Goal: Task Accomplishment & Management: Manage account settings

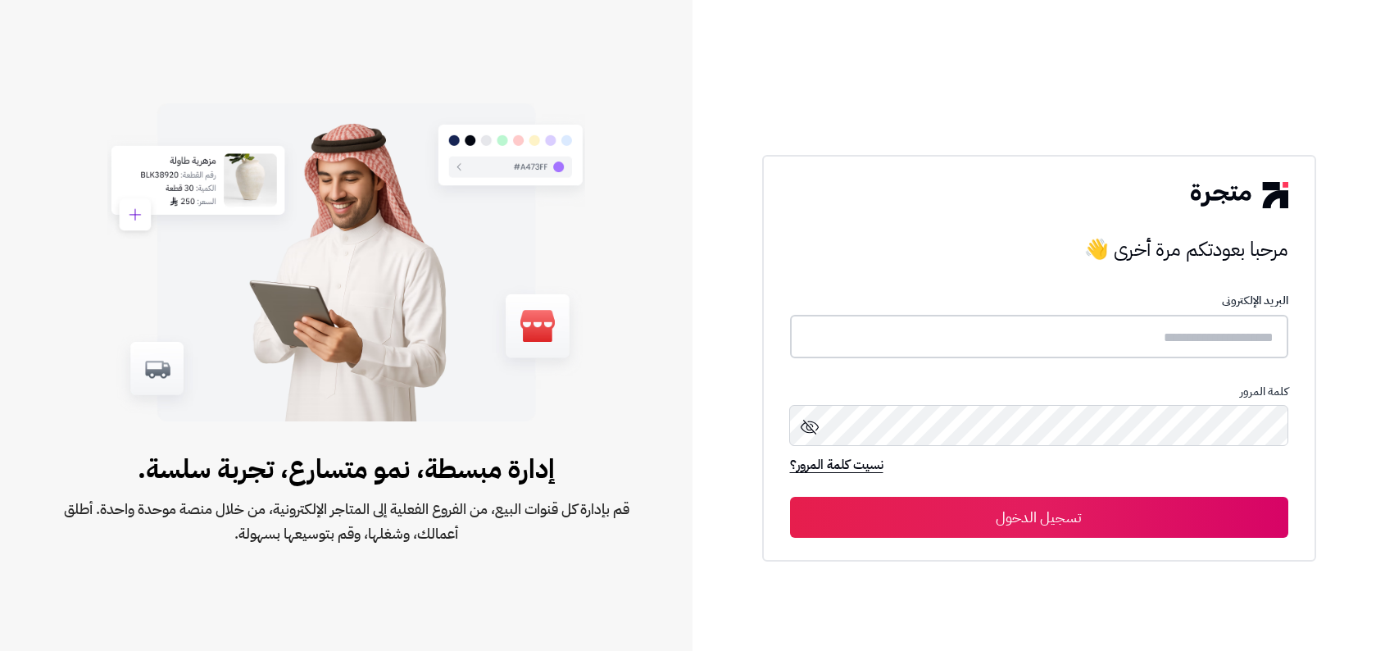
click at [1057, 325] on input "text" at bounding box center [1039, 336] width 498 height 43
type input "**********"
click at [790, 496] on button "تسجيل الدخول" at bounding box center [1039, 516] width 498 height 41
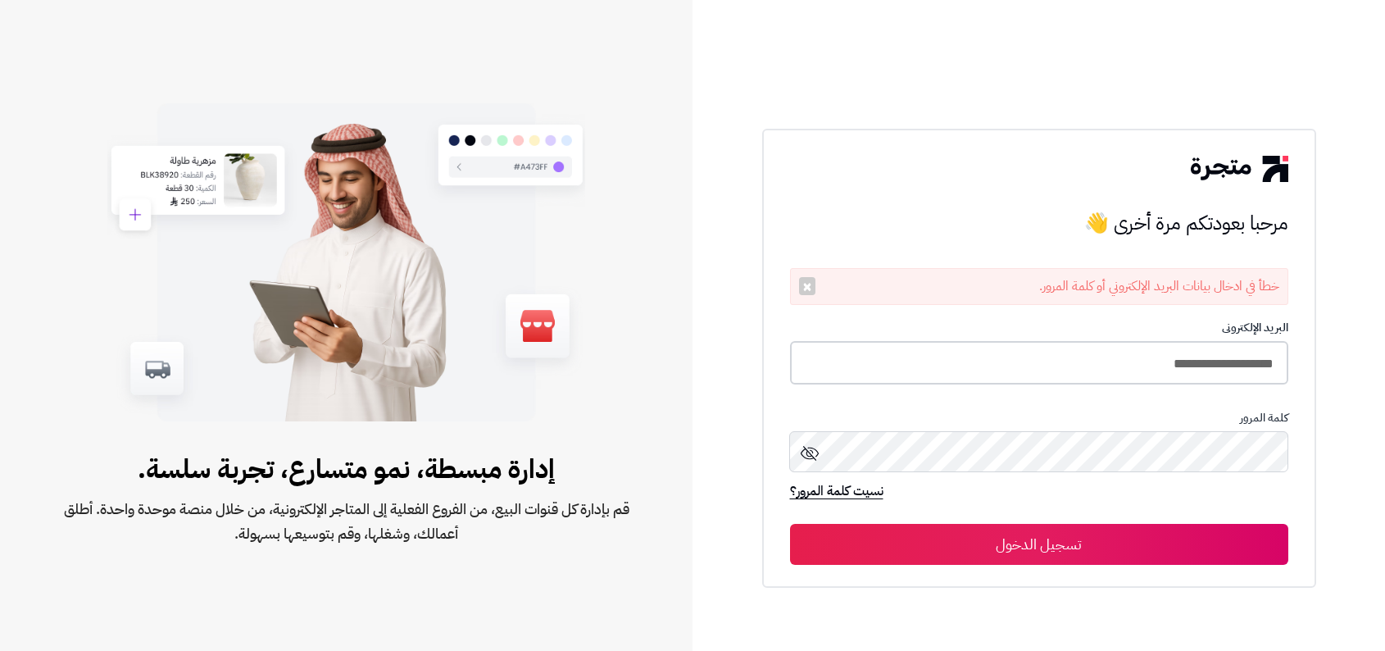
click at [989, 352] on input "**********" at bounding box center [1039, 362] width 498 height 43
paste input "**********"
type input "**********"
click at [790, 523] on button "تسجيل الدخول" at bounding box center [1039, 543] width 498 height 41
click at [1052, 351] on input "**********" at bounding box center [1039, 362] width 498 height 43
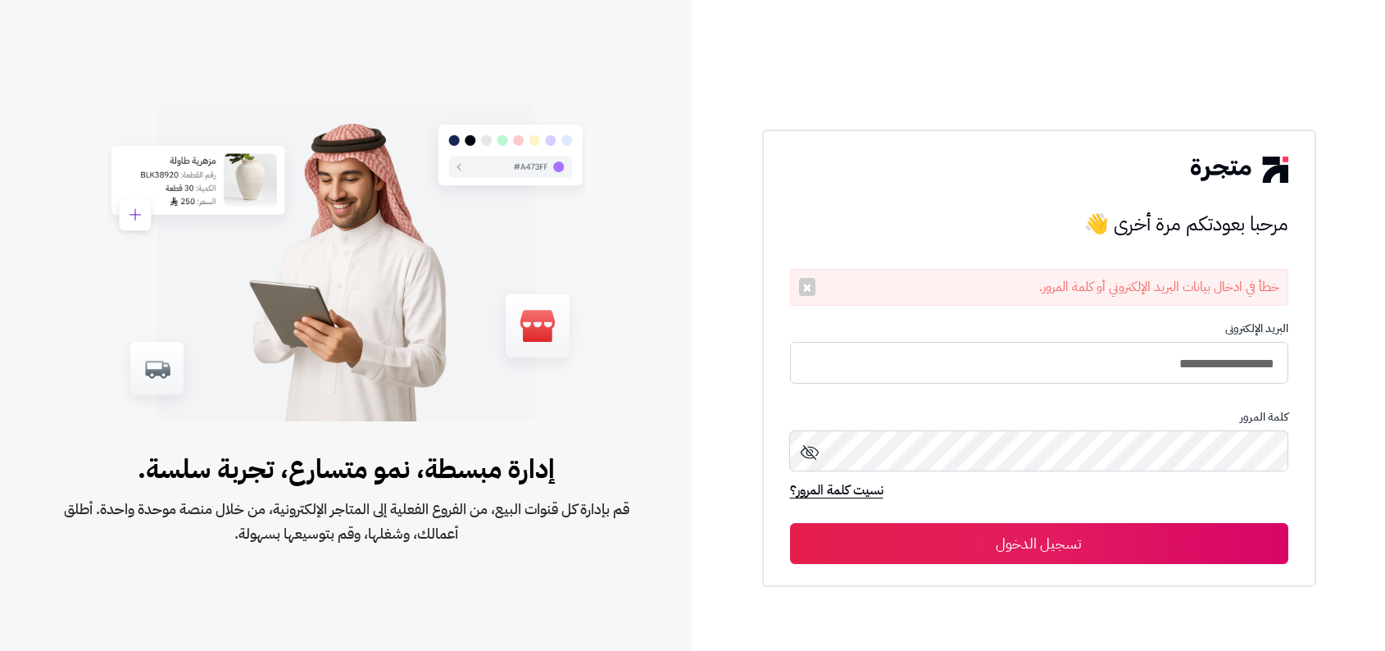
type input "**********"
click at [790, 523] on button "تسجيل الدخول" at bounding box center [1039, 543] width 498 height 41
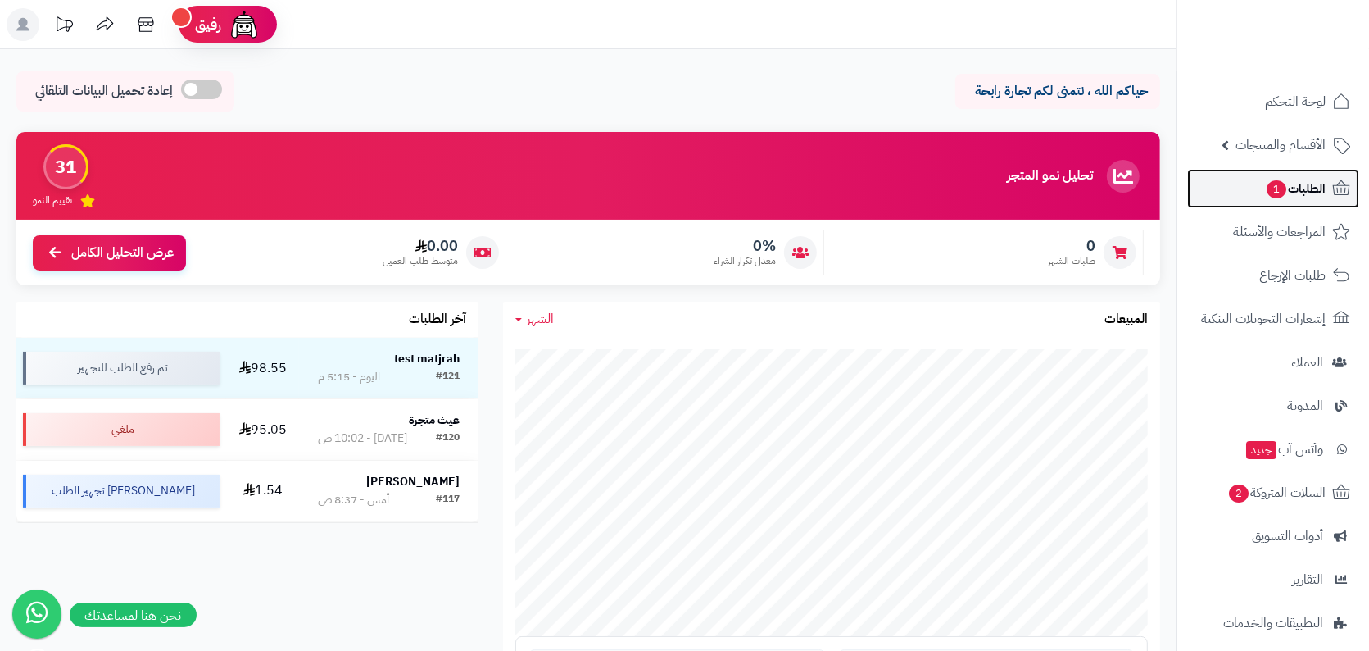
click at [1247, 207] on link "الطلبات 1" at bounding box center [1273, 188] width 172 height 39
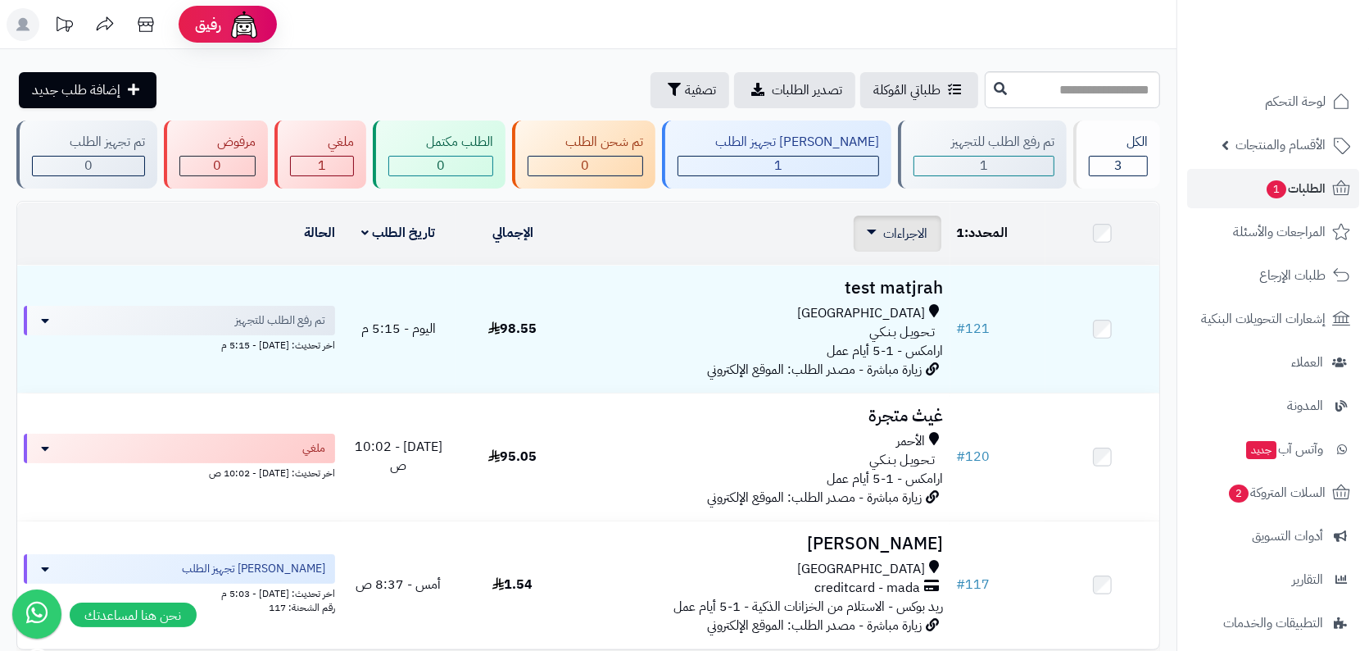
click at [906, 220] on div "الاجراءات تحديث حالة الطلبات تحضير الطلبات إصدار بوليصة الشحنة للطلب طباعة قائم…" at bounding box center [898, 234] width 88 height 36
click at [905, 239] on span "الاجراءات" at bounding box center [906, 234] width 44 height 20
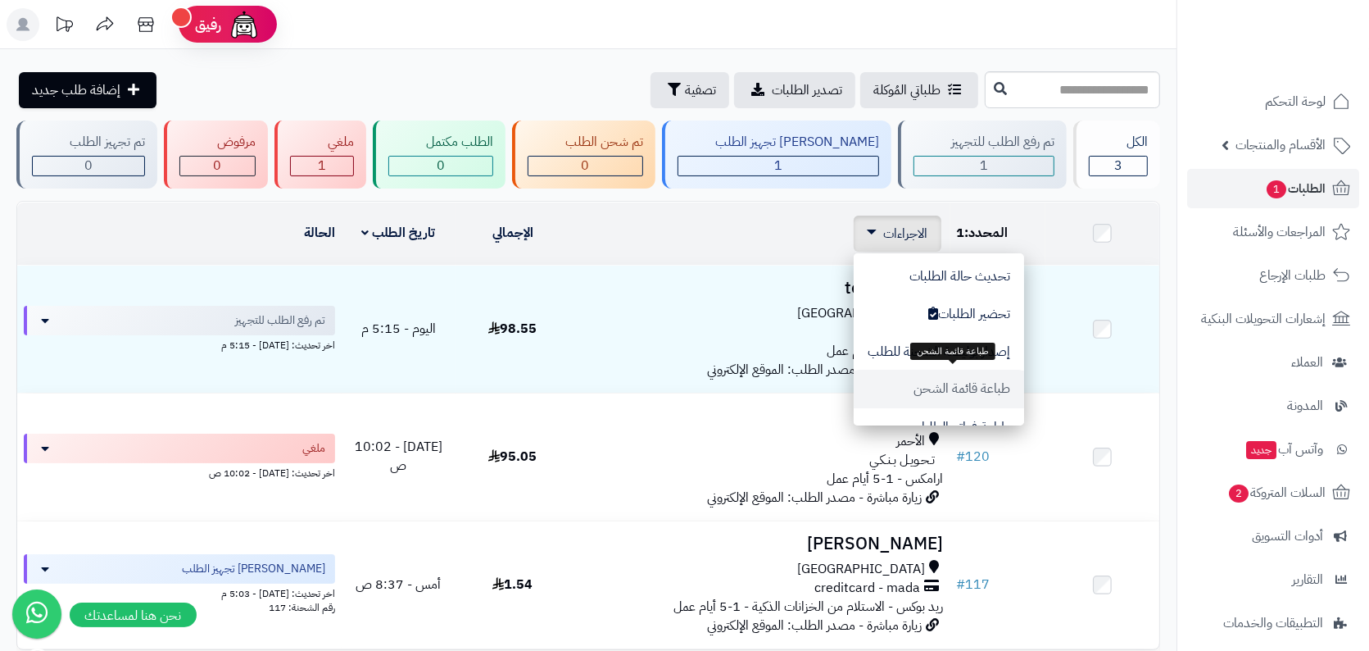
scroll to position [132, 0]
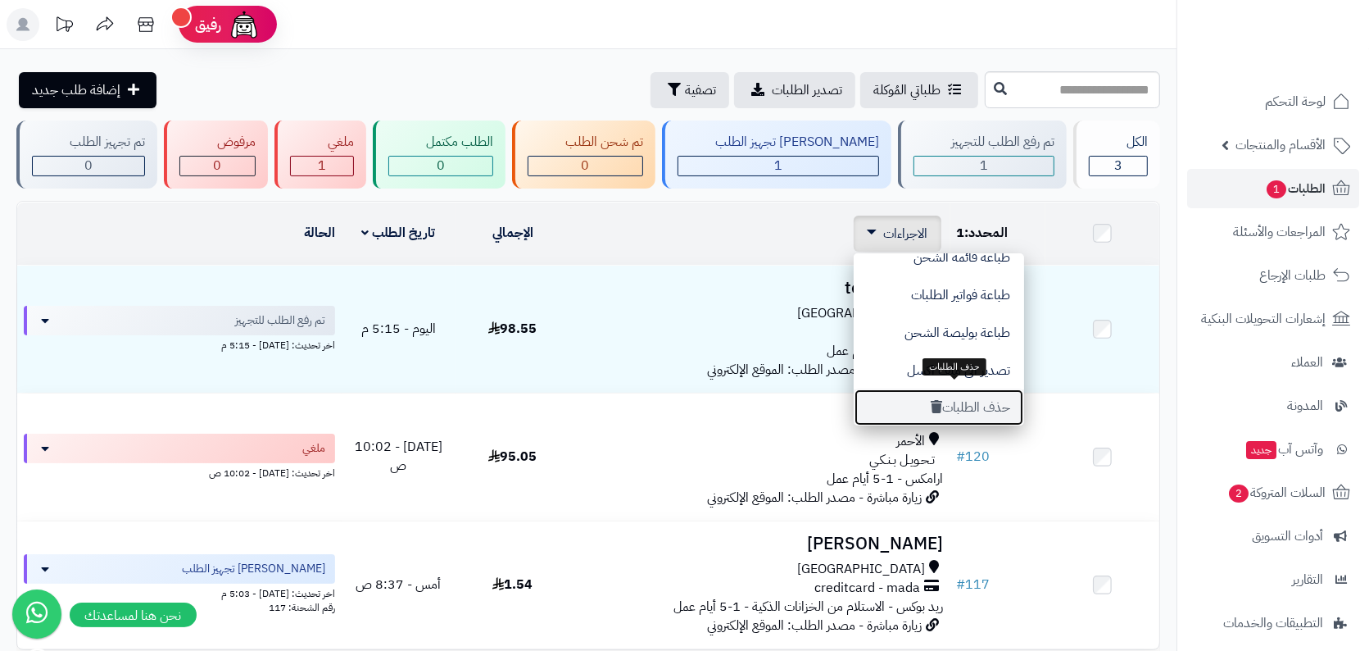
click at [990, 415] on button "حذف الطلبات" at bounding box center [939, 407] width 170 height 38
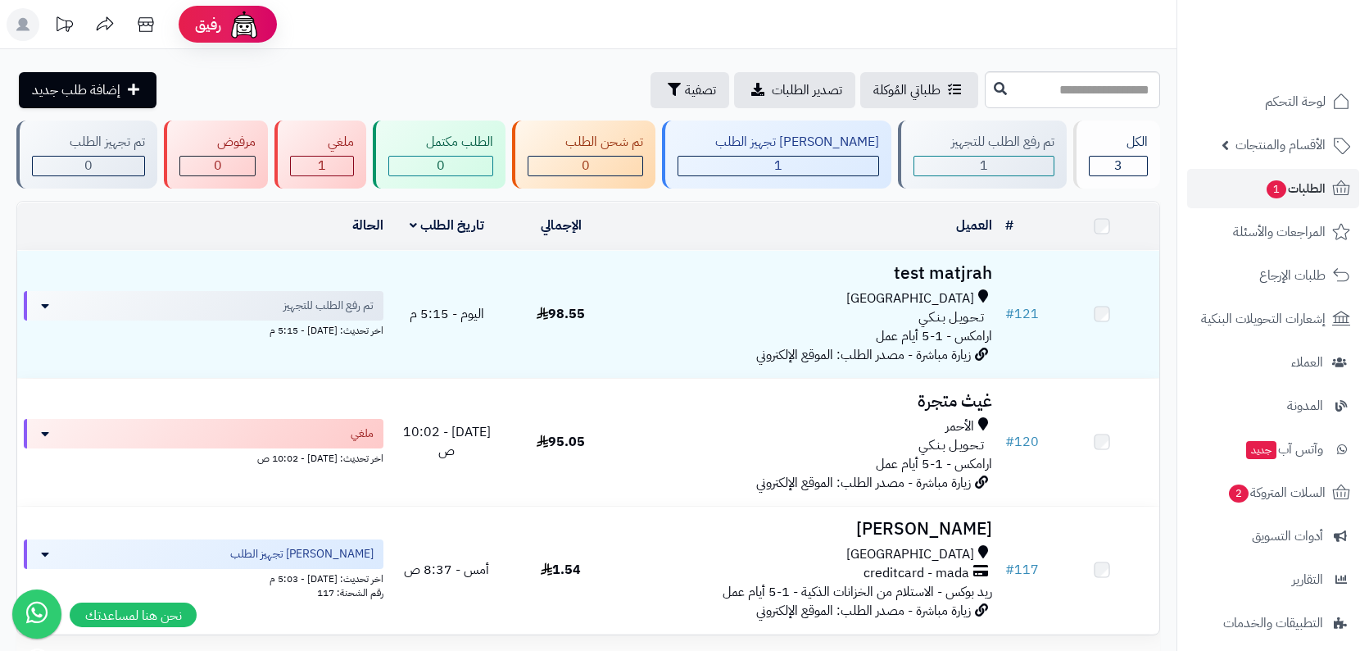
scroll to position [145, 0]
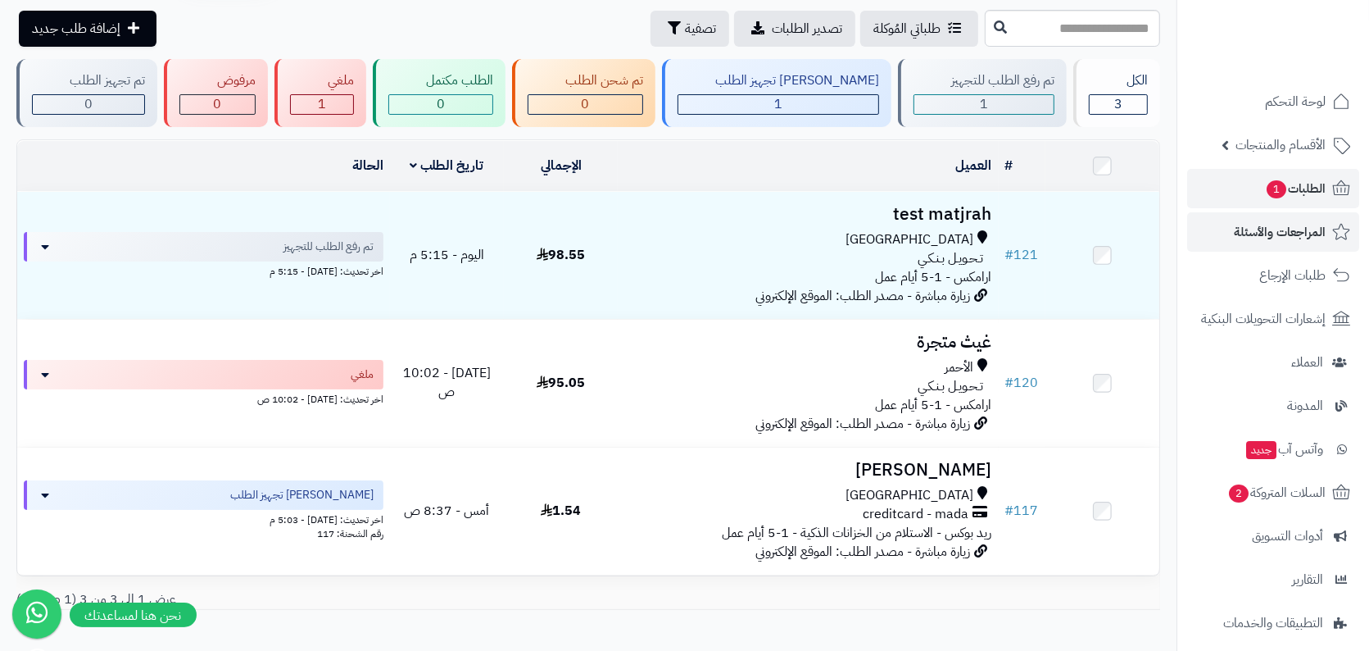
scroll to position [57, 0]
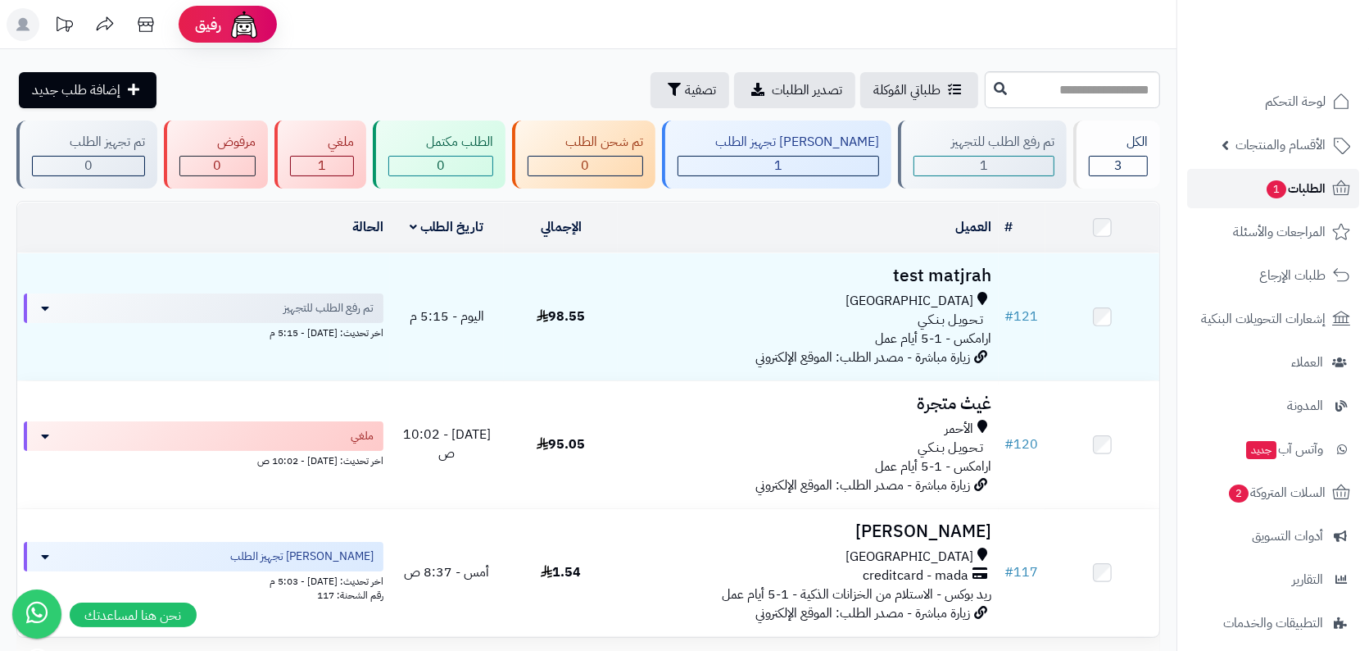
click at [1277, 193] on span "1" at bounding box center [1277, 189] width 20 height 18
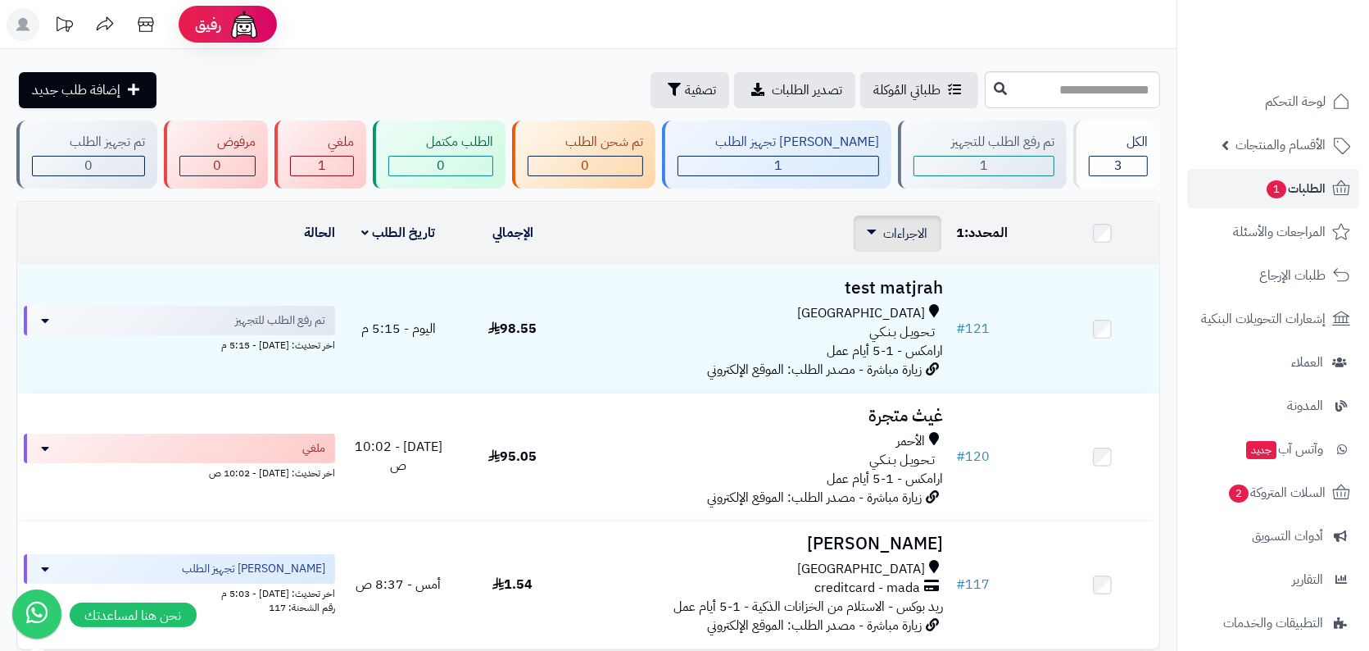
click at [919, 237] on span "الاجراءات" at bounding box center [906, 234] width 44 height 20
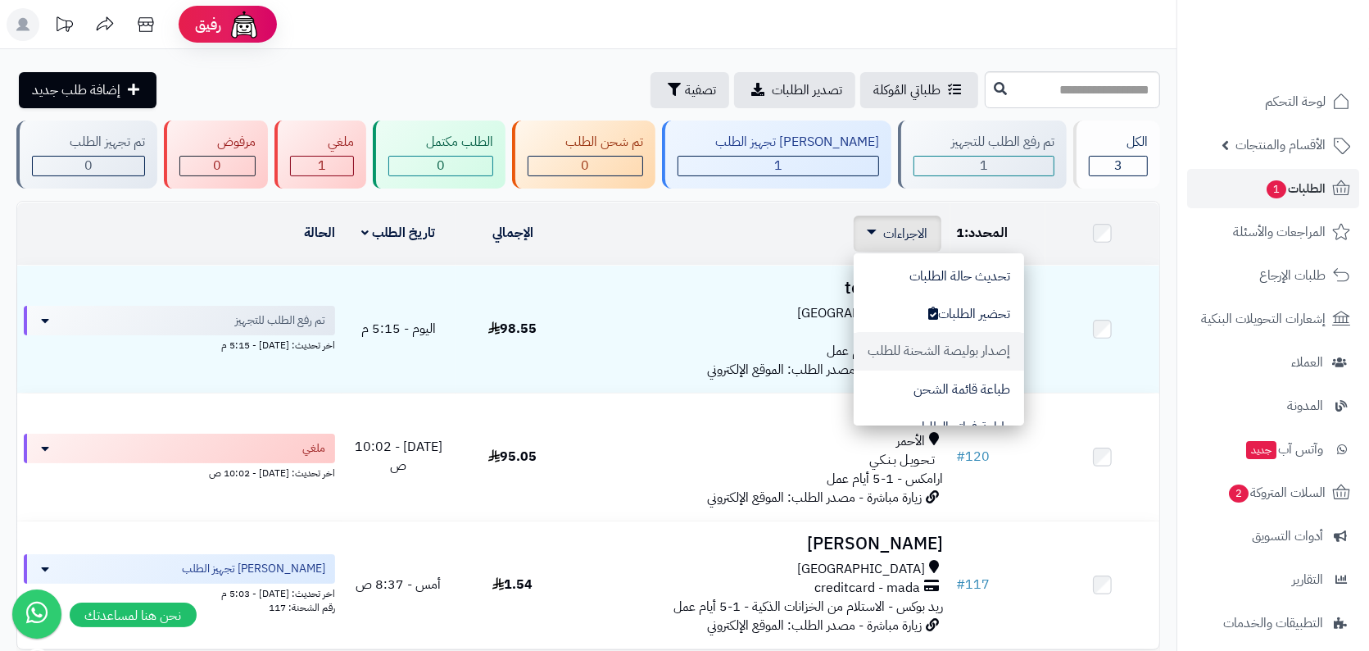
scroll to position [132, 0]
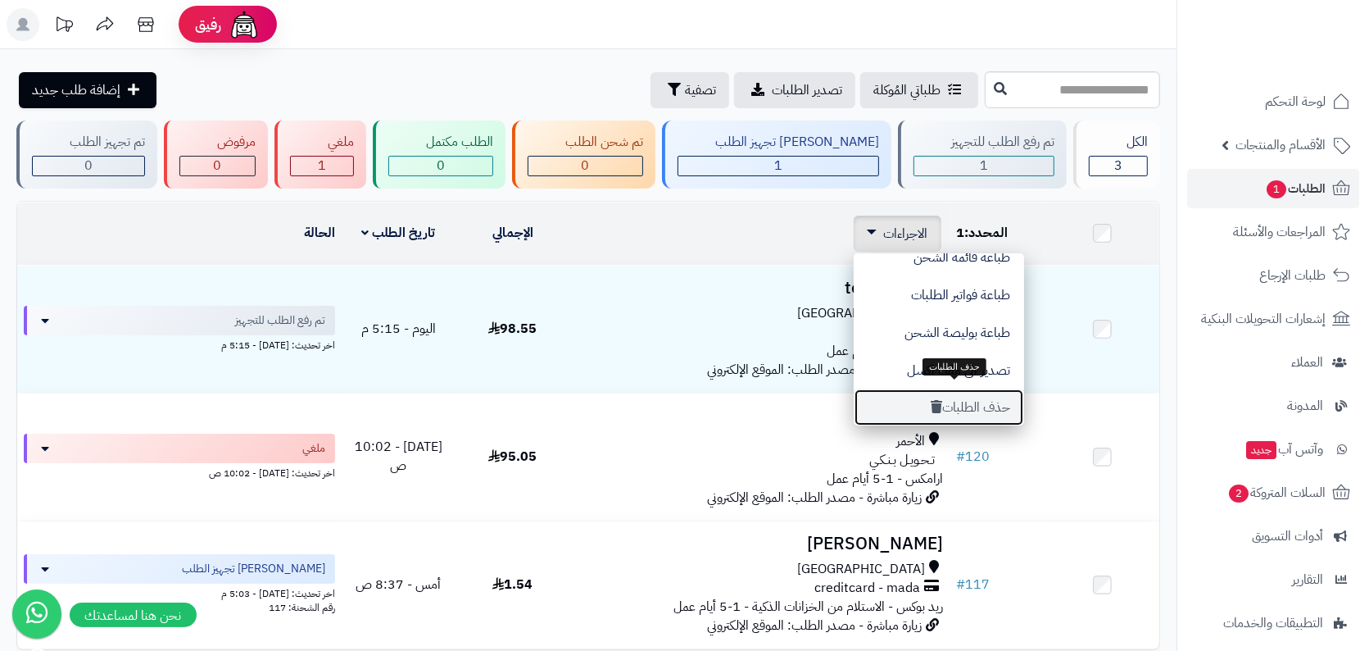
click at [977, 400] on button "حذف الطلبات" at bounding box center [939, 407] width 170 height 38
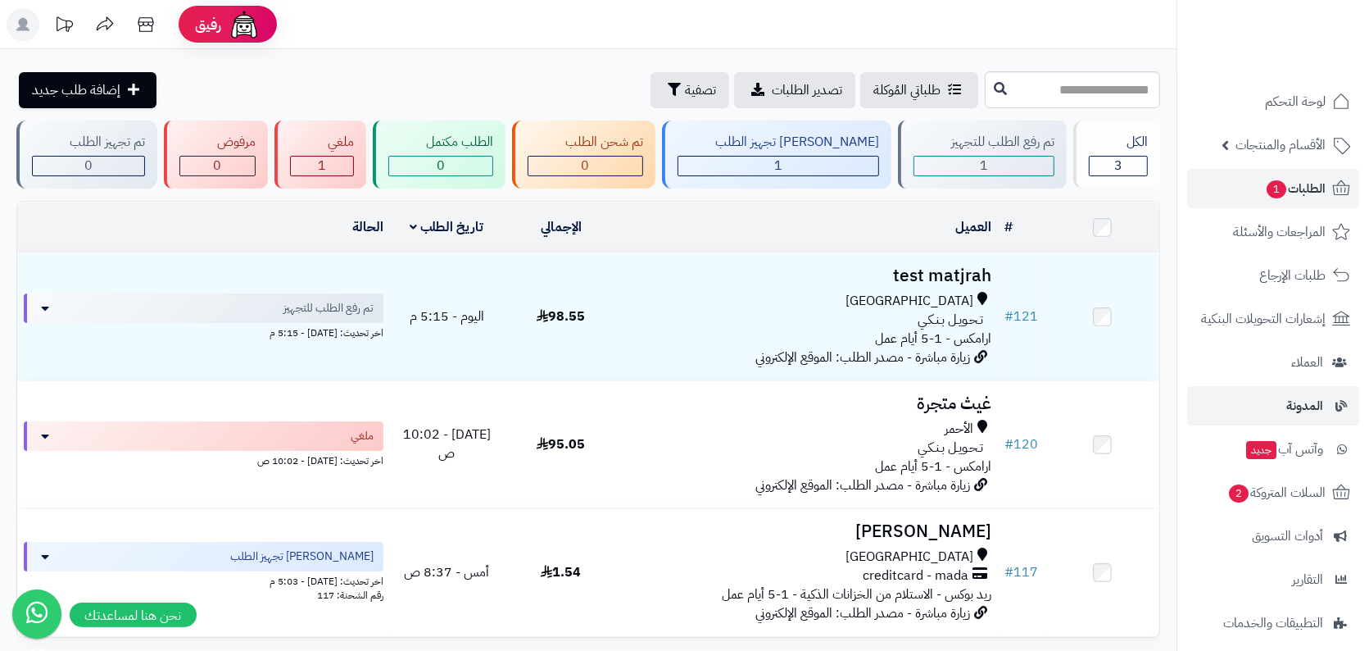
scroll to position [143, 0]
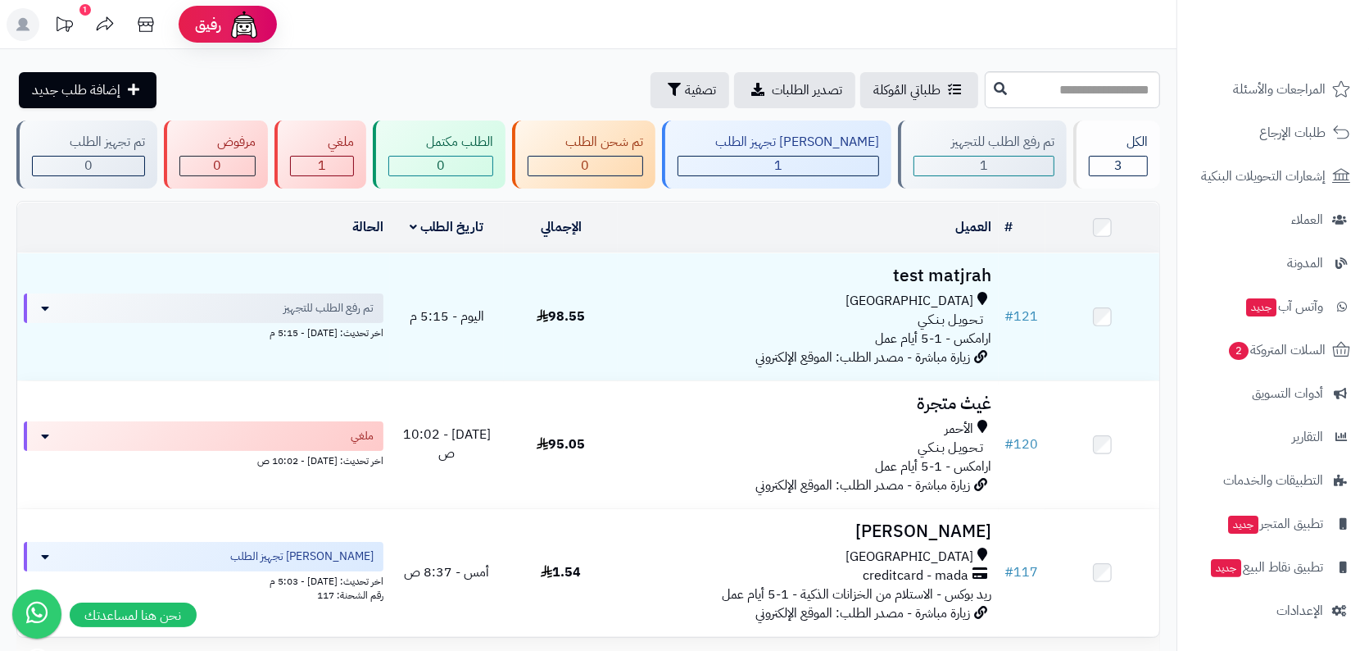
click at [1288, 642] on nav "لوحة التحكم الأقسام والمنتجات المنتجات الأقسام الماركات مواصفات المنتجات مواصفا…" at bounding box center [1273, 345] width 193 height 651
click at [1306, 617] on span "الإعدادات" at bounding box center [1300, 610] width 47 height 23
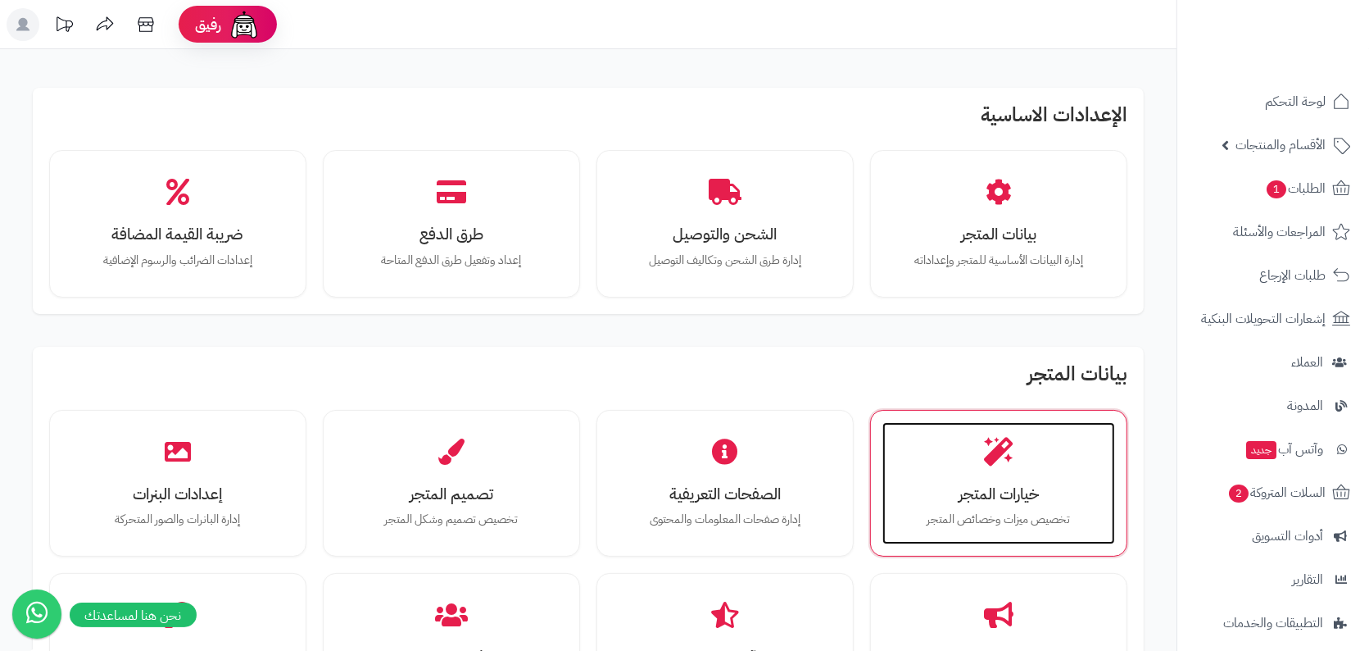
click at [1020, 453] on div "خيارات المتجر تخصيص ميزات وخصائص المتجر" at bounding box center [999, 483] width 233 height 123
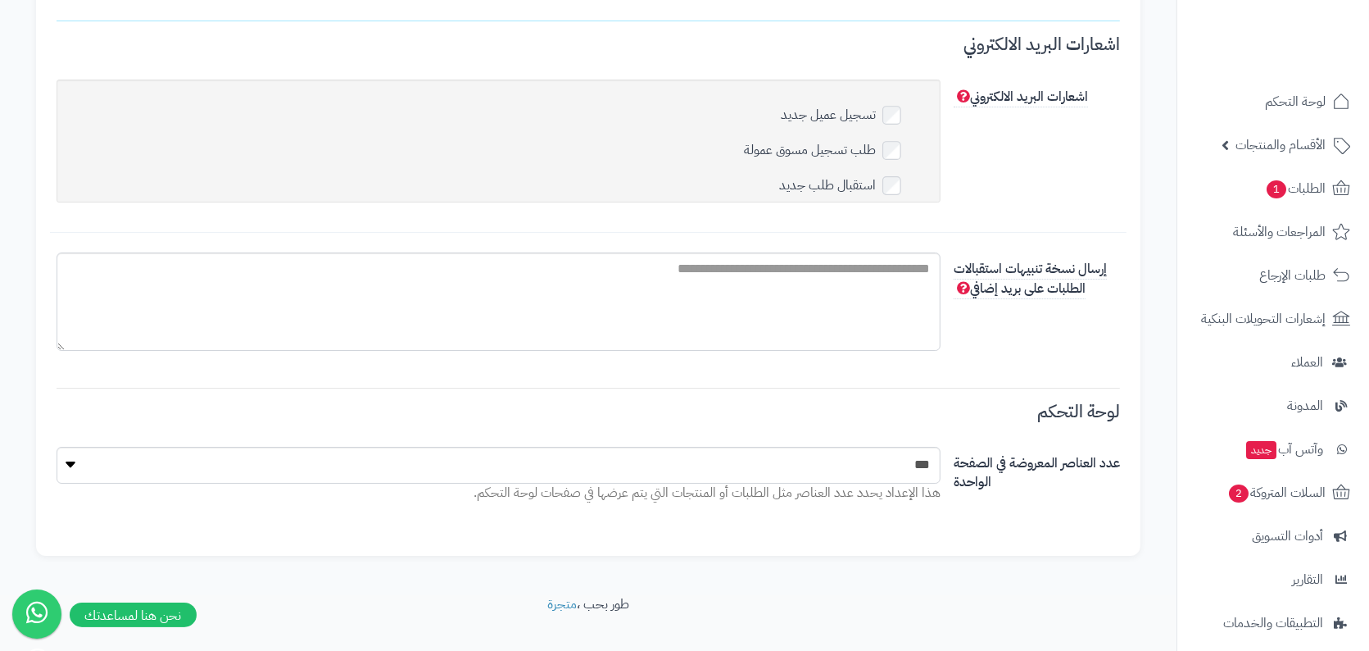
scroll to position [4296, 0]
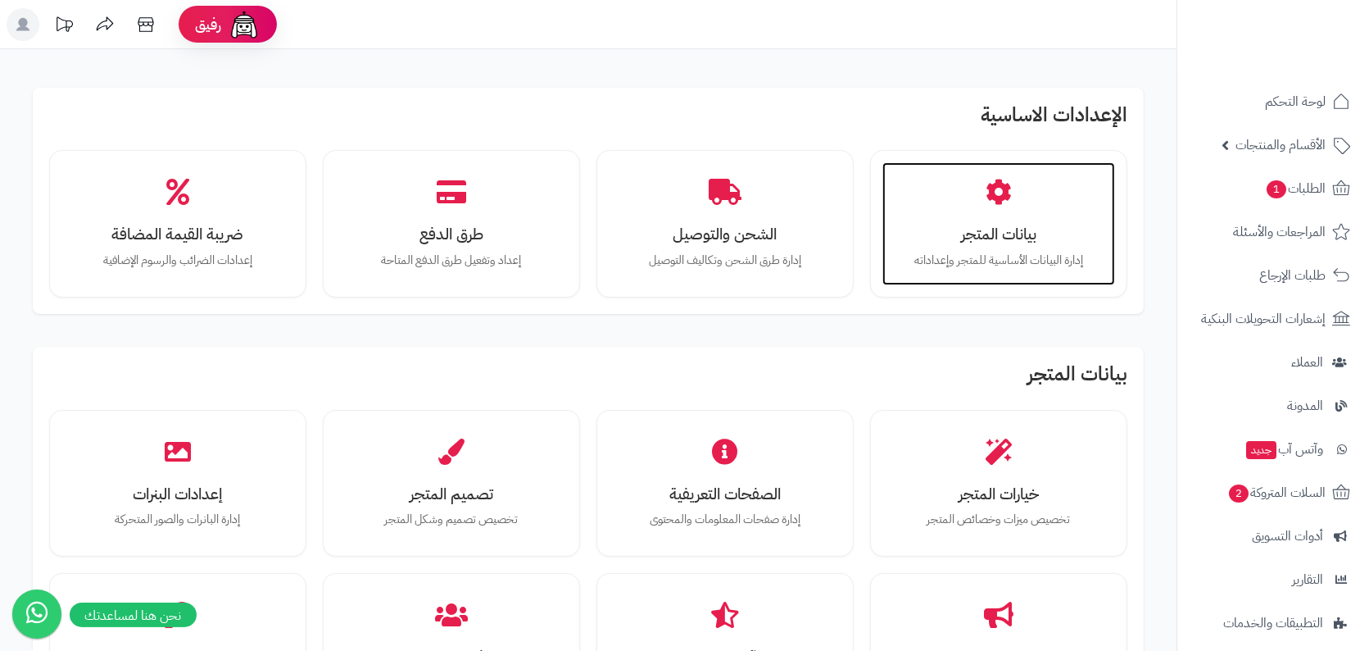
click at [1031, 184] on div "بيانات المتجر إدارة البيانات الأساسية للمتجر وإعداداته" at bounding box center [999, 223] width 233 height 123
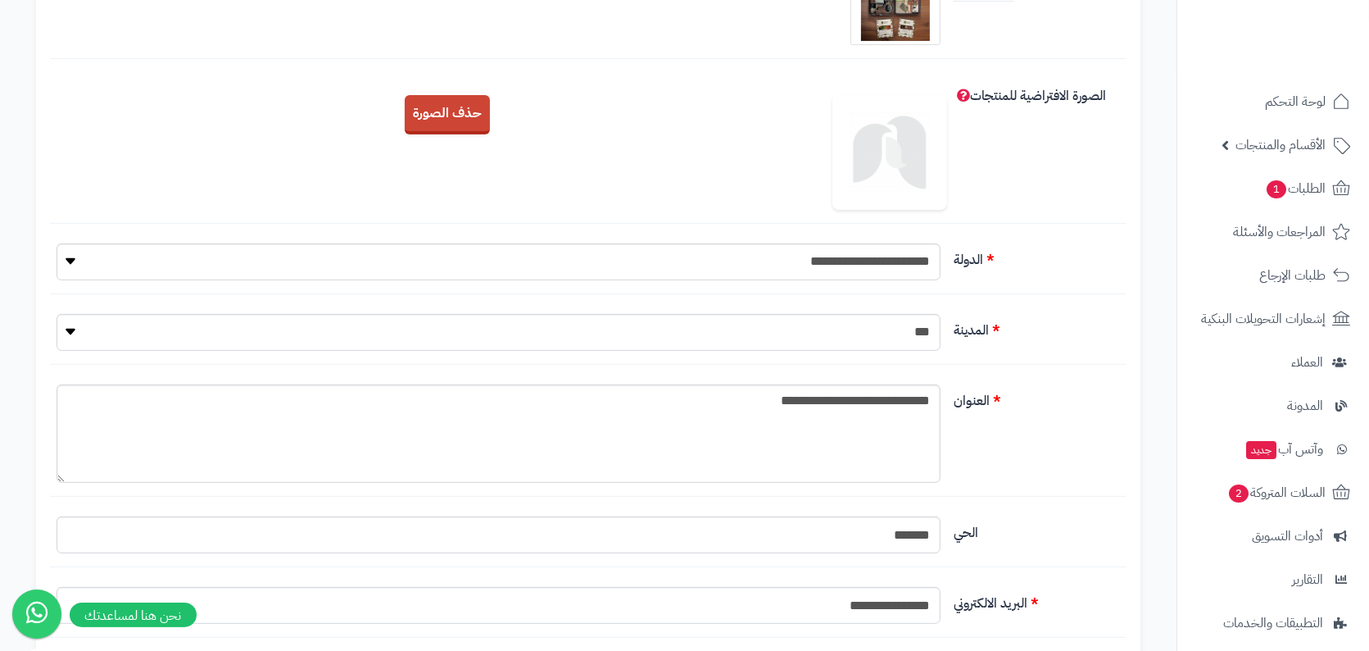
scroll to position [788, 0]
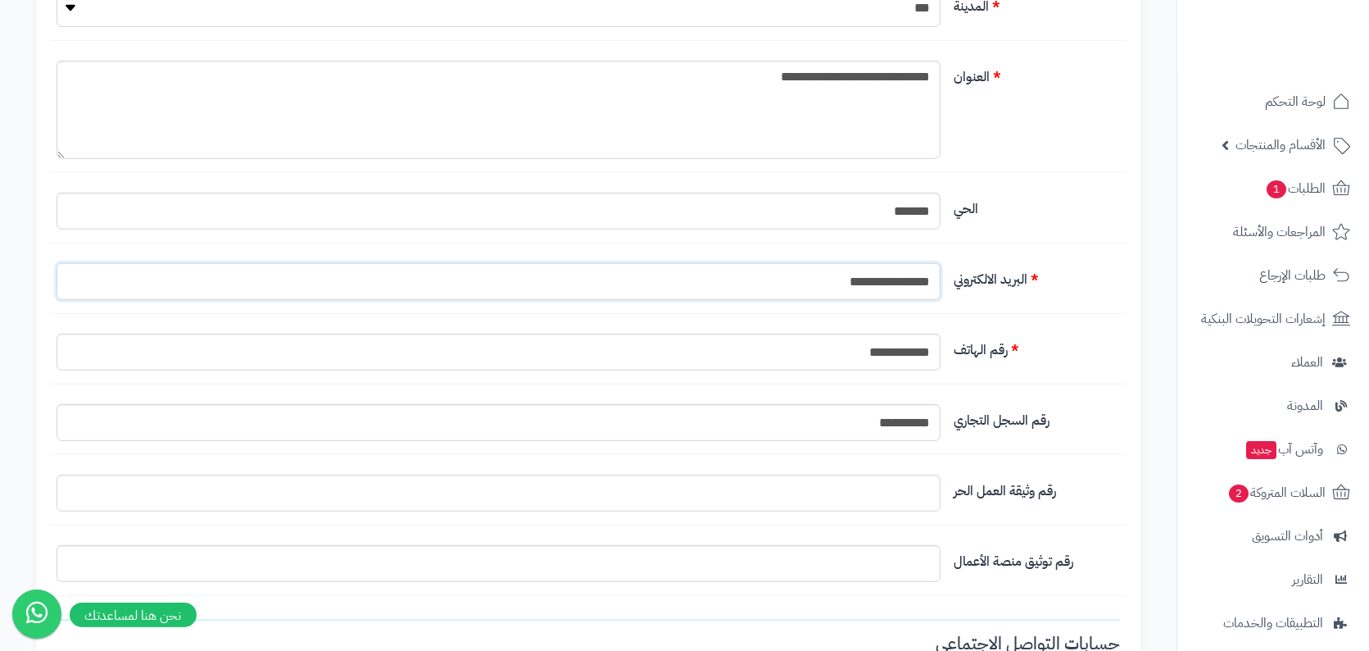
click at [910, 279] on input "**********" at bounding box center [499, 281] width 884 height 37
type input "**********"
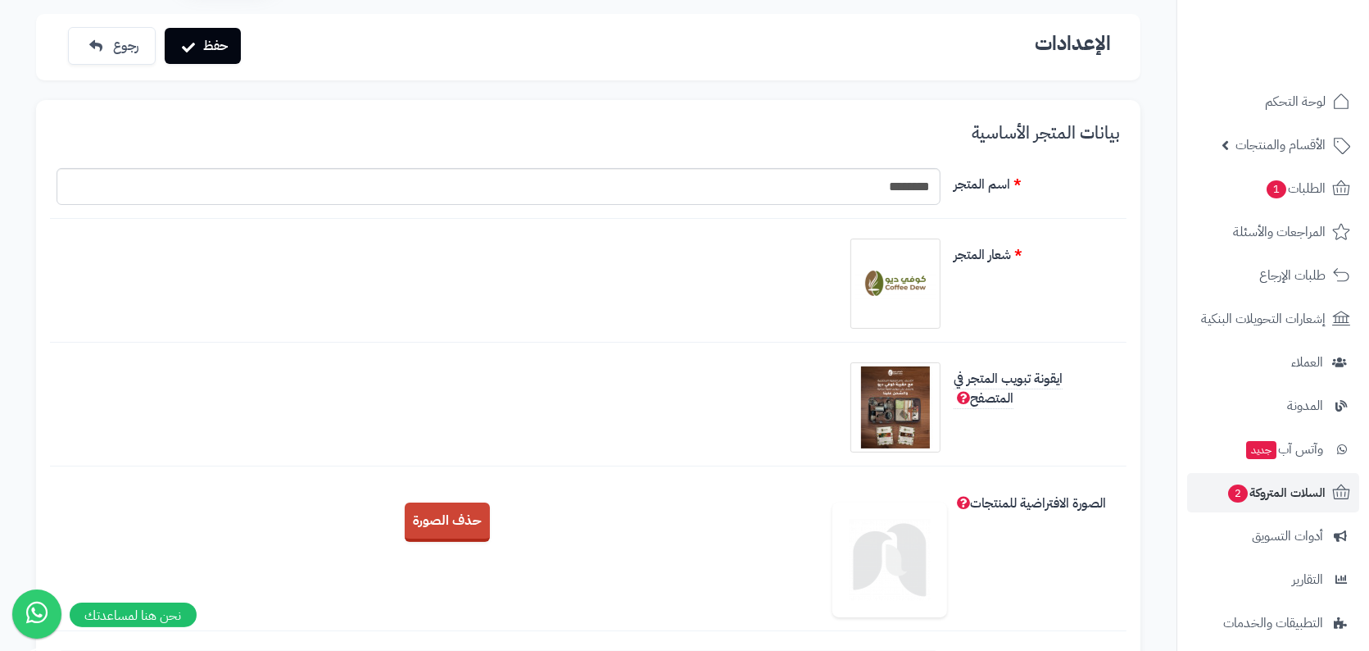
scroll to position [143, 0]
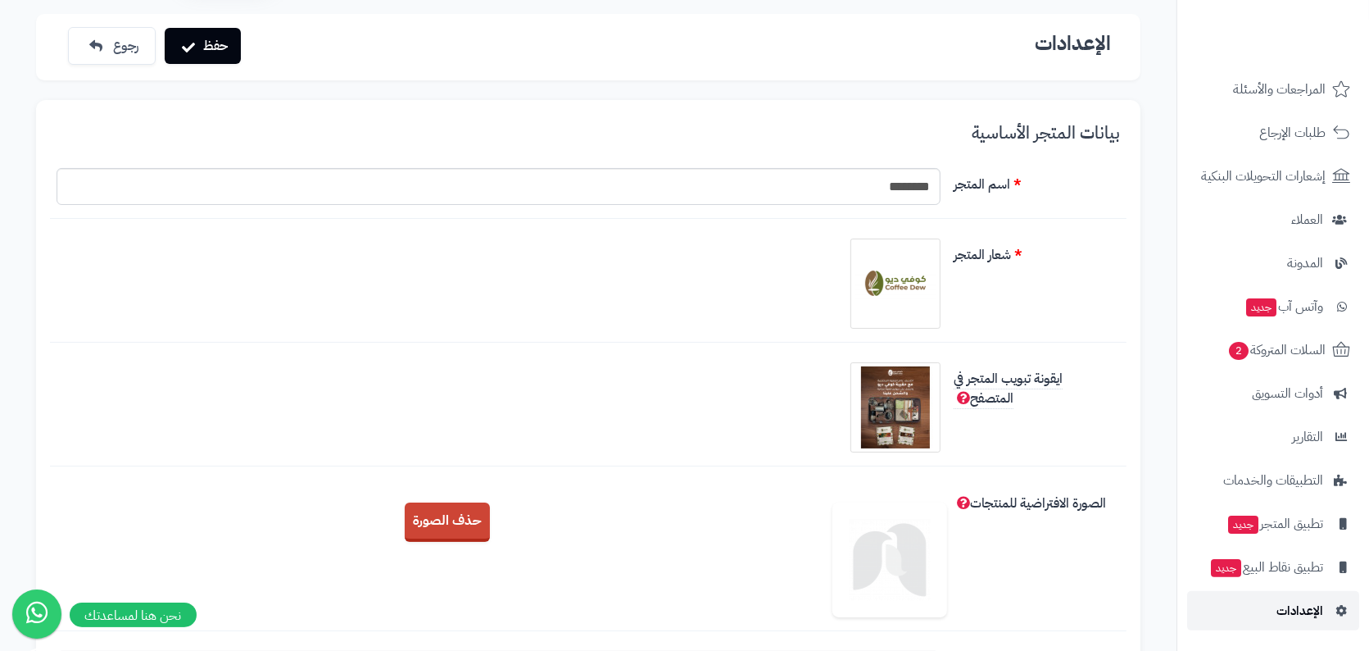
click at [1300, 621] on span "الإعدادات" at bounding box center [1300, 610] width 47 height 23
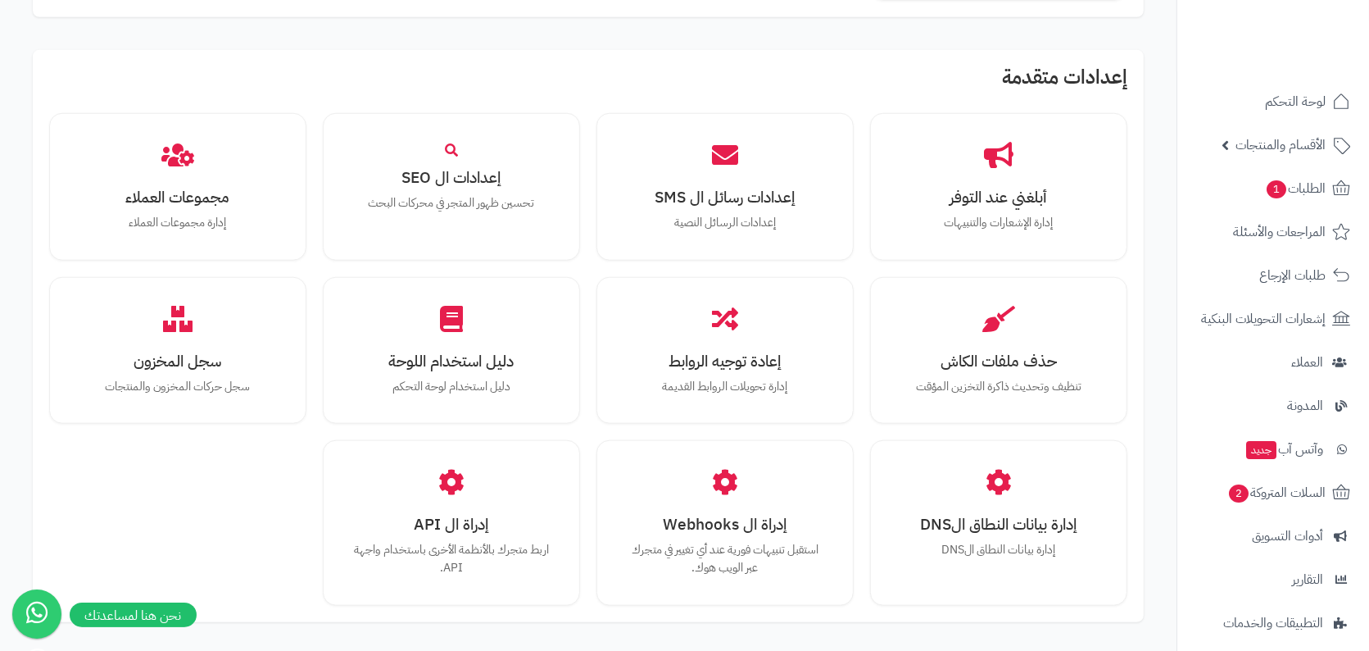
scroll to position [1435, 0]
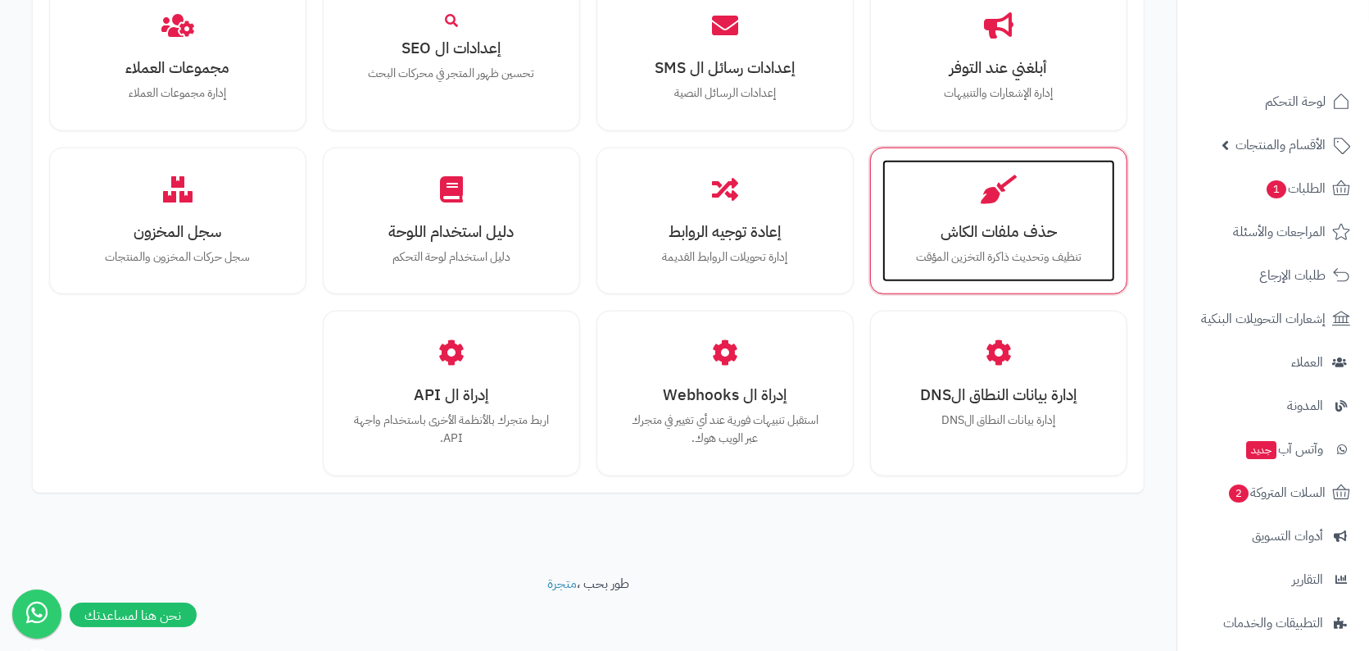
click at [1006, 181] on icon at bounding box center [999, 189] width 36 height 29
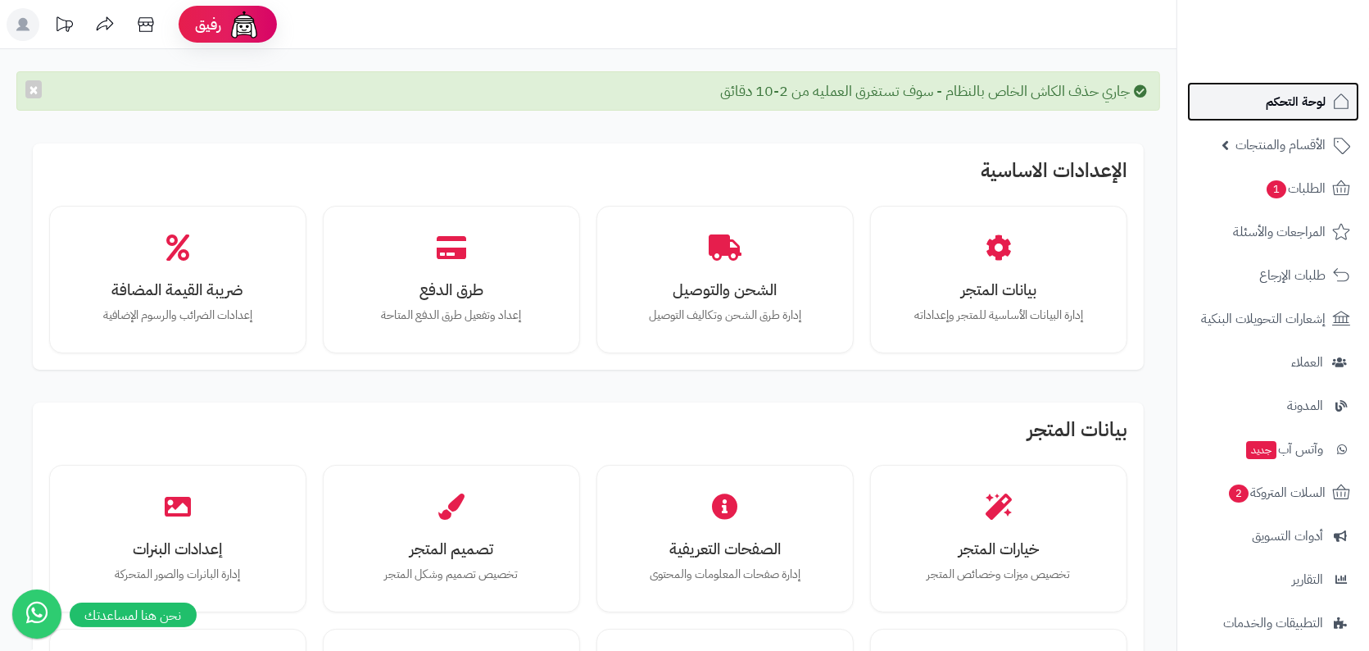
click at [1287, 107] on span "لوحة التحكم" at bounding box center [1296, 101] width 60 height 23
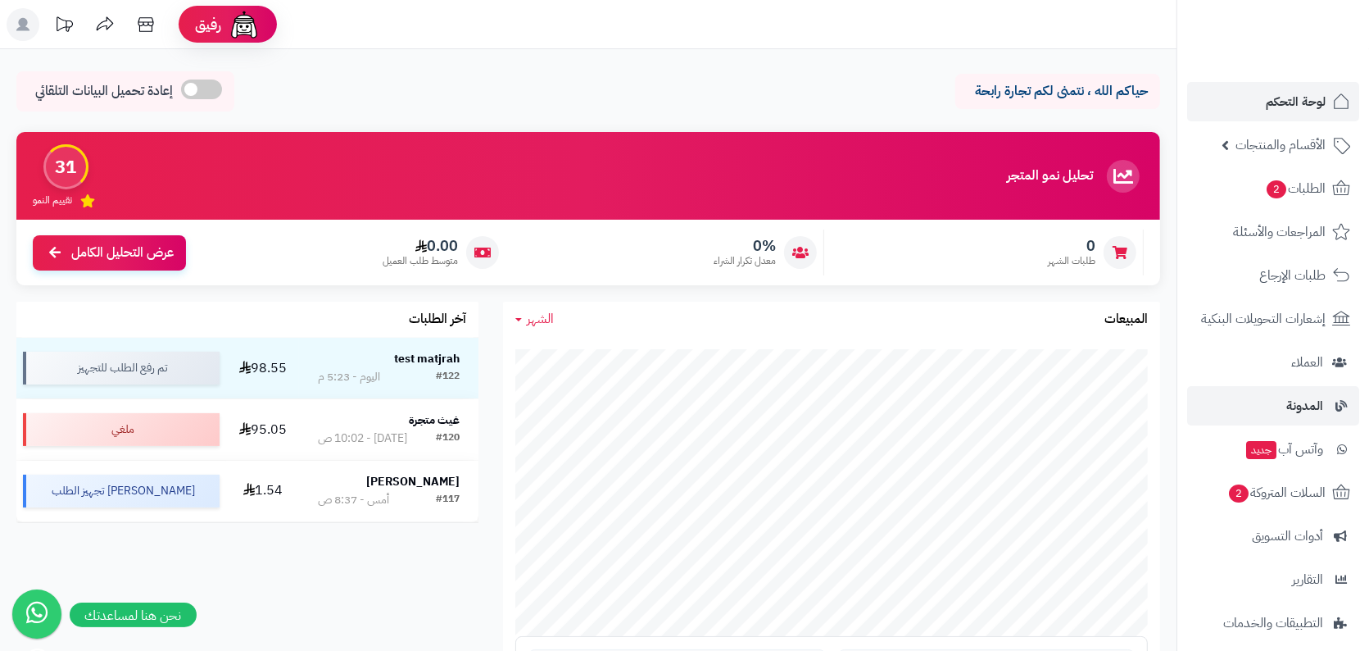
scroll to position [143, 0]
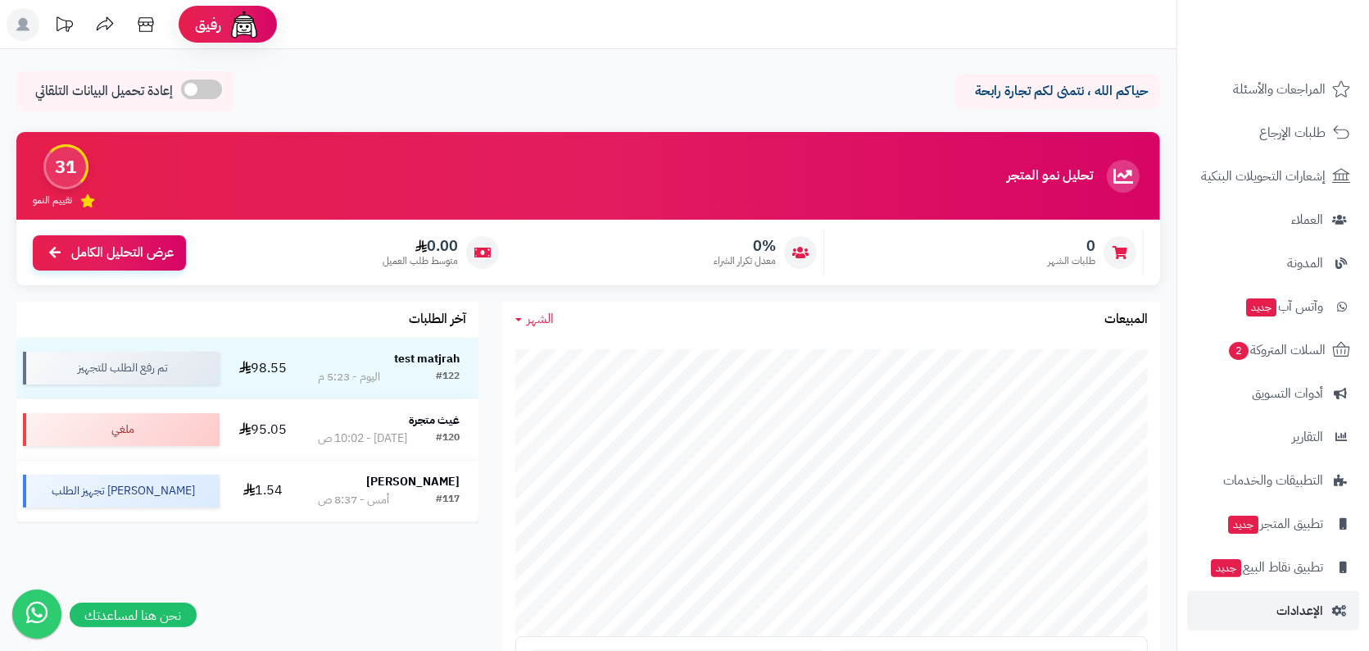
click at [1357, 612] on link "الإعدادات" at bounding box center [1273, 610] width 172 height 39
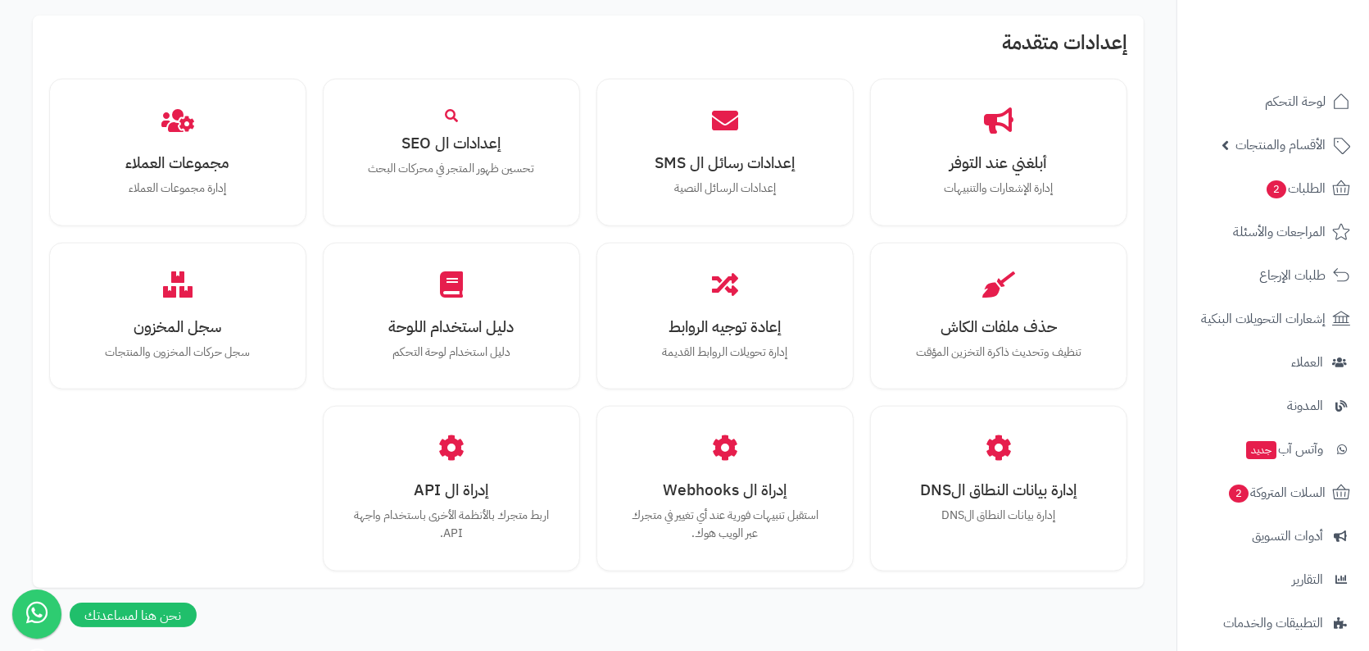
scroll to position [1435, 0]
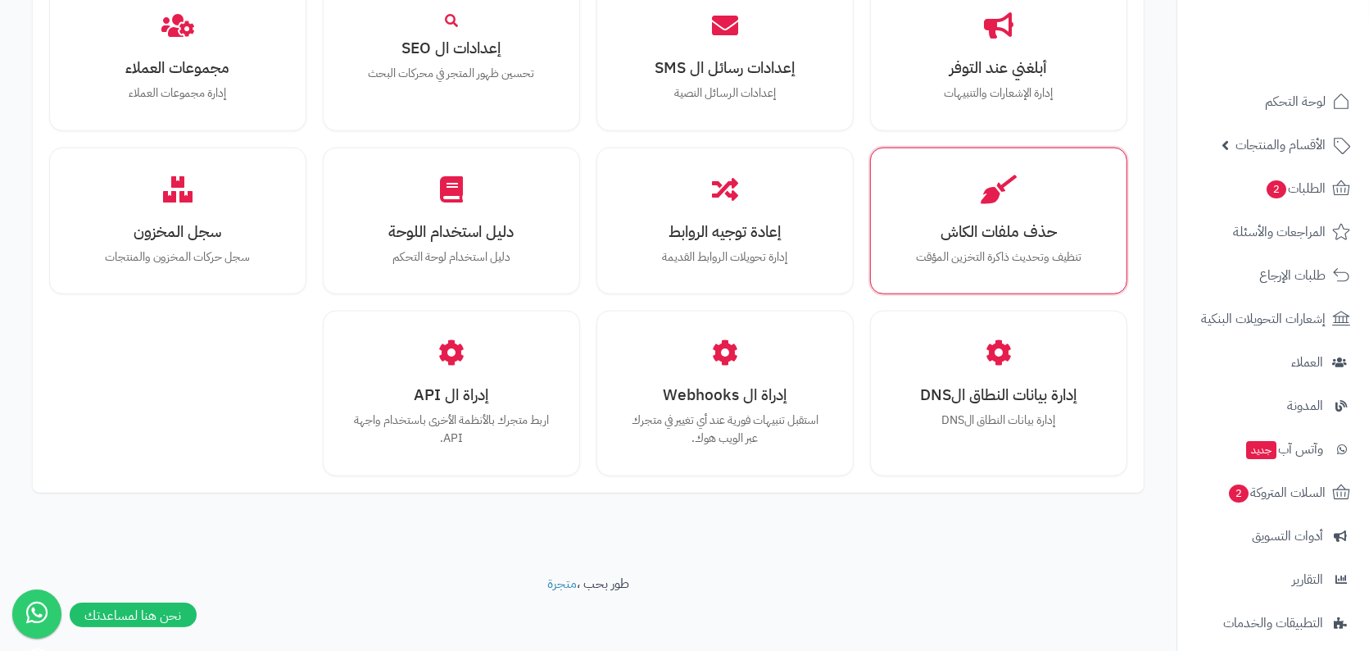
click at [1005, 231] on h3 "حذف ملفات الكاش" at bounding box center [999, 231] width 200 height 17
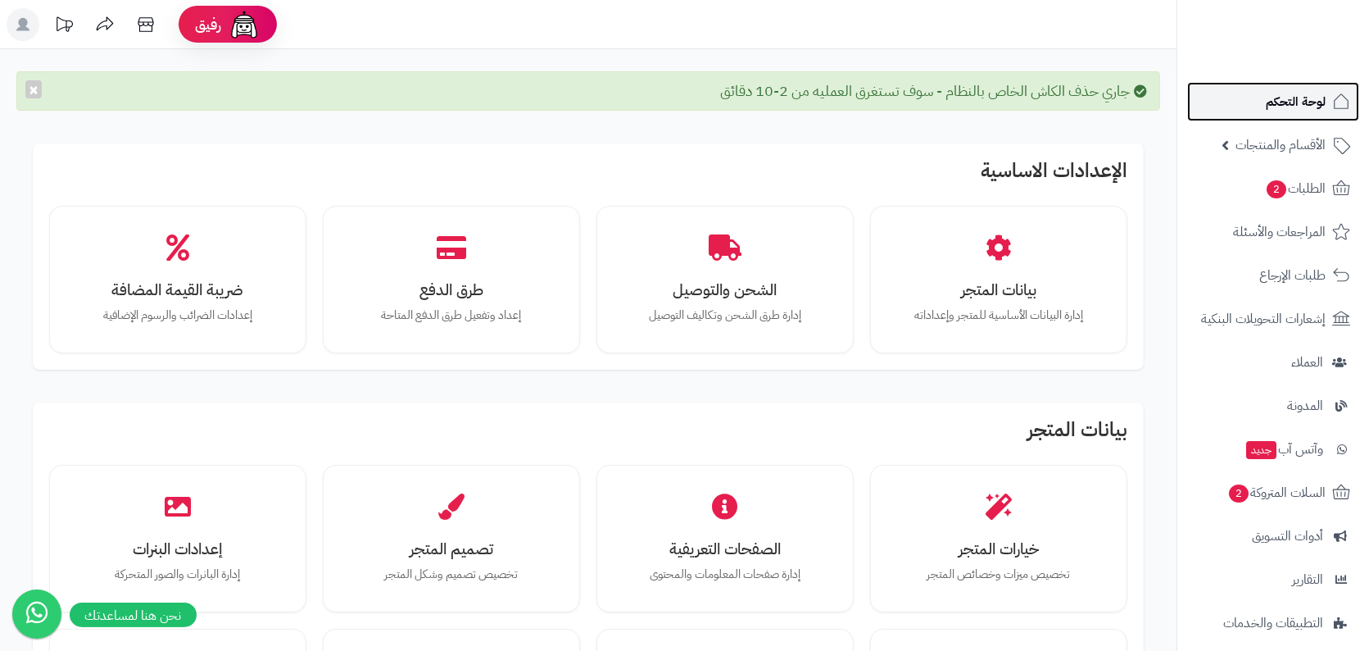
click at [1203, 117] on link "لوحة التحكم" at bounding box center [1273, 101] width 172 height 39
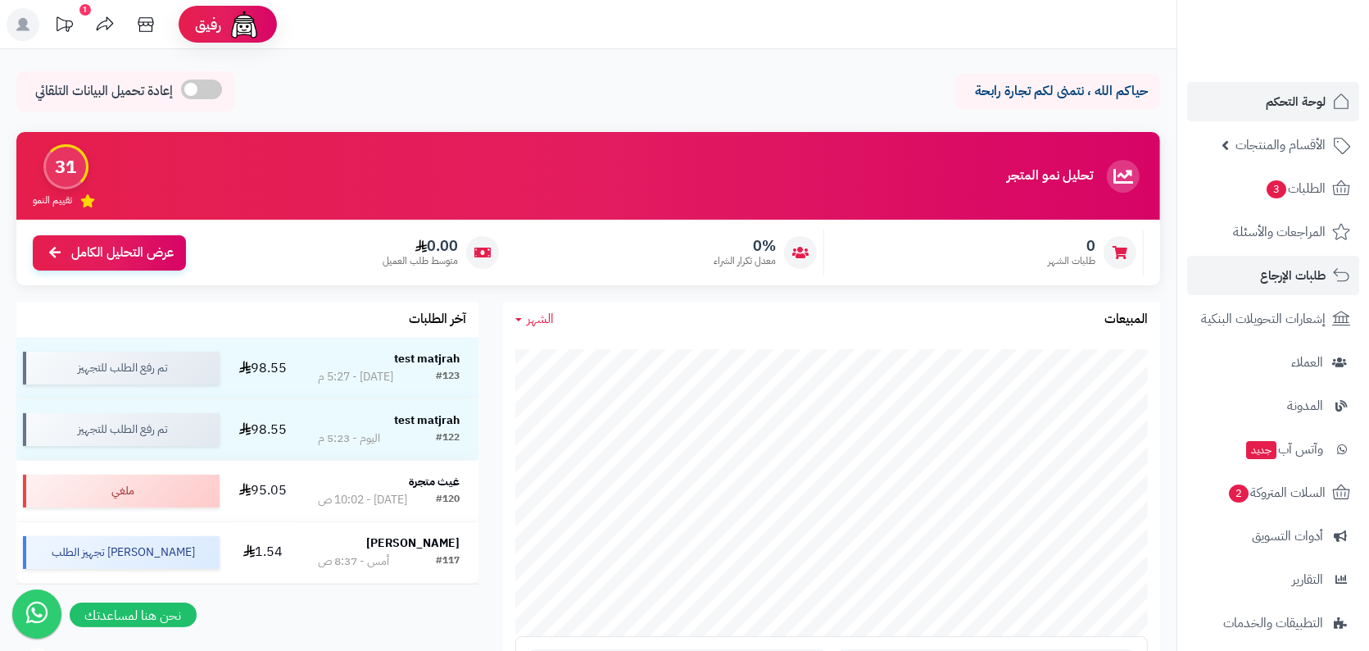
scroll to position [143, 0]
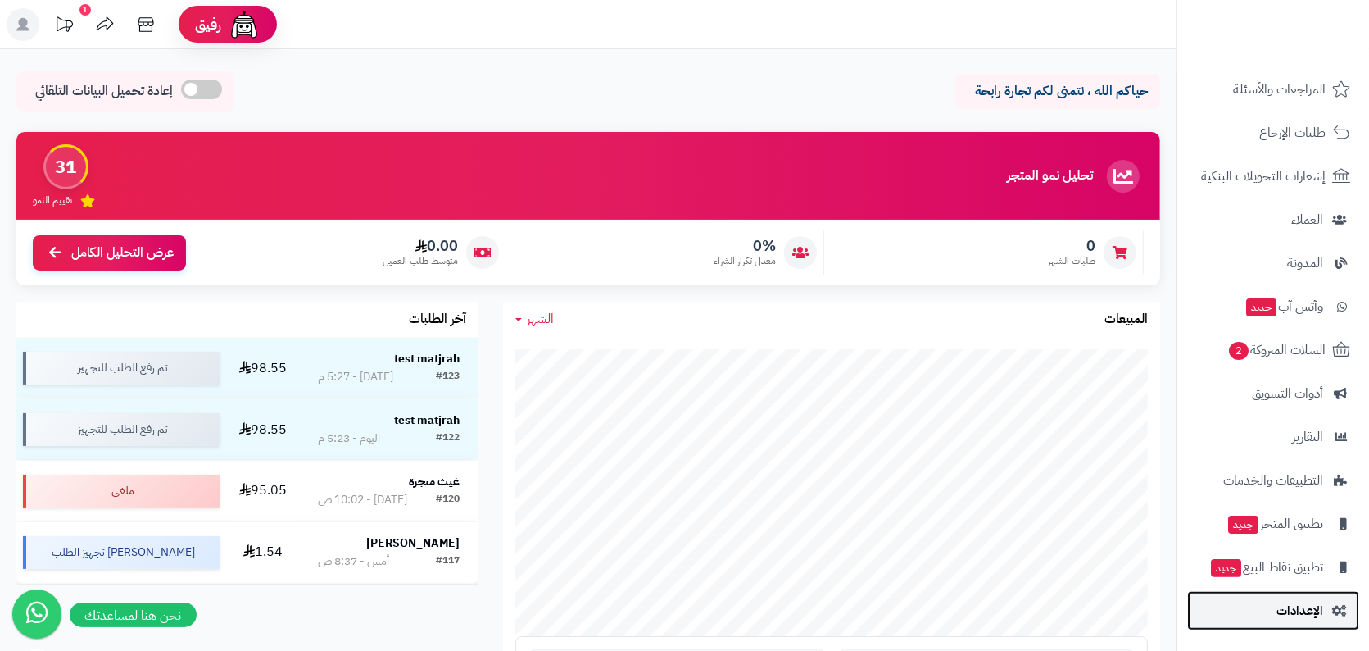
click at [1290, 606] on span "الإعدادات" at bounding box center [1300, 610] width 47 height 23
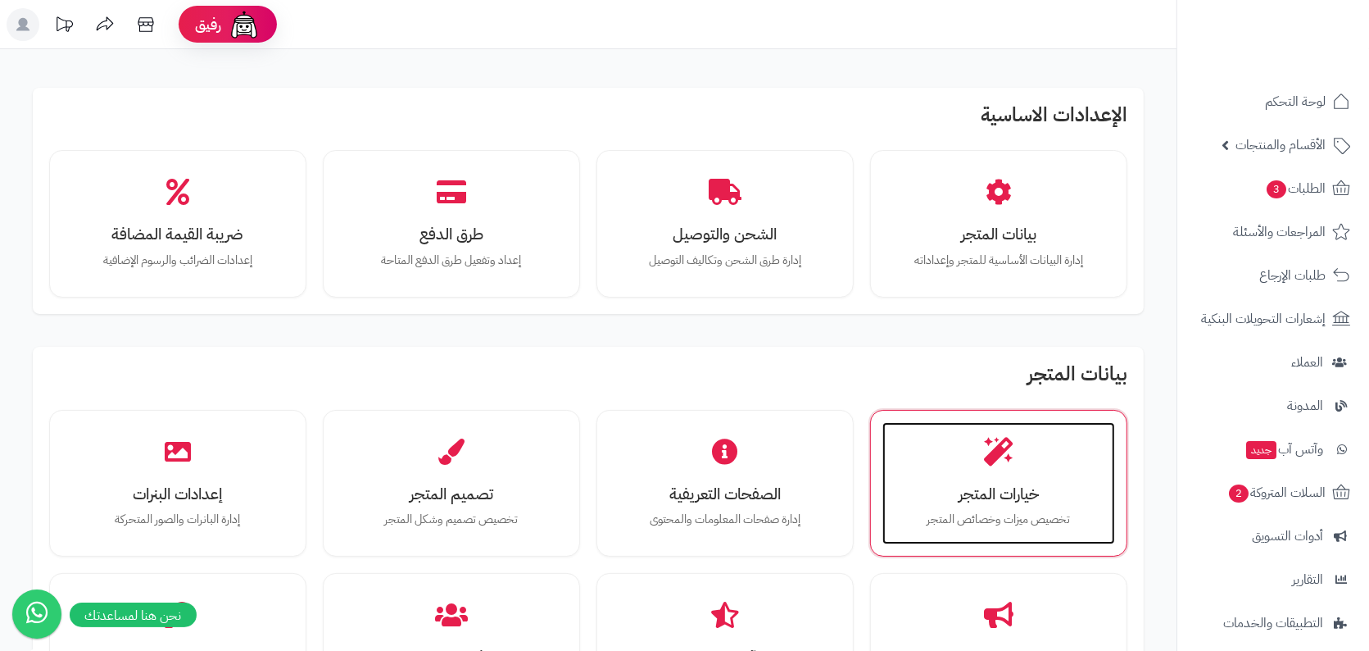
click at [1003, 477] on div "خيارات المتجر تخصيص ميزات وخصائص المتجر" at bounding box center [999, 483] width 233 height 123
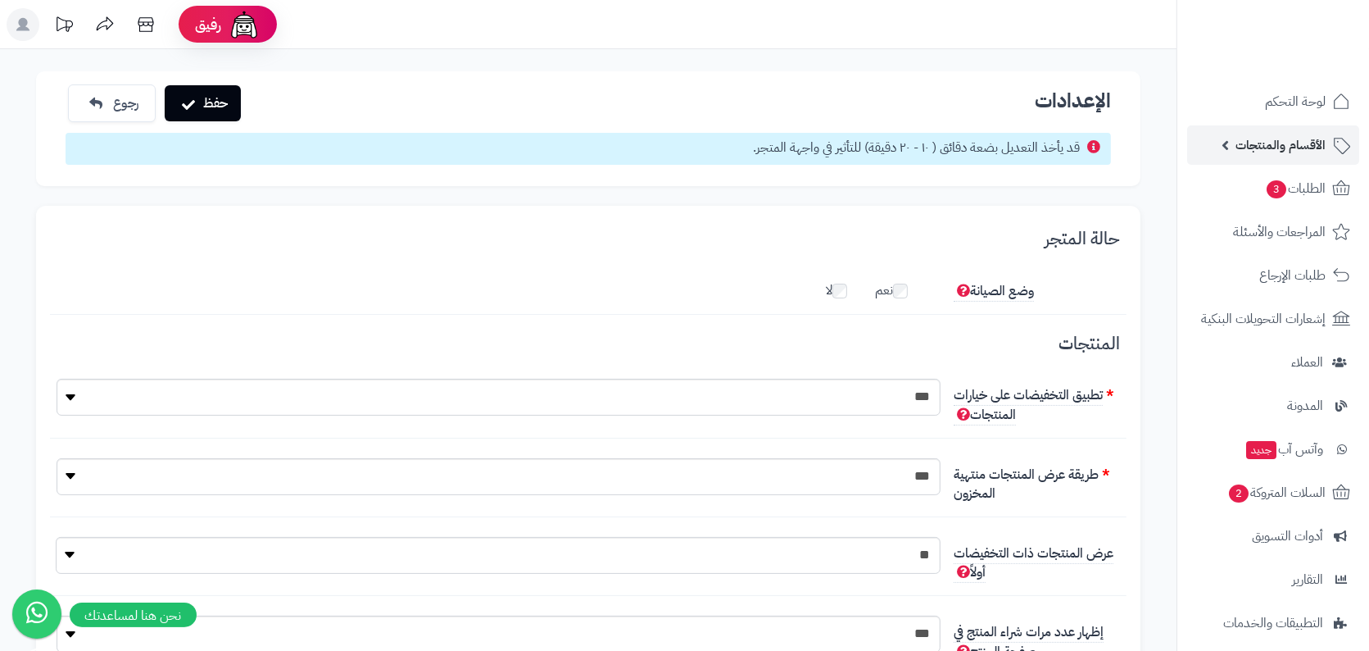
scroll to position [12, 0]
click at [1305, 141] on span "الأقسام والمنتجات" at bounding box center [1281, 145] width 90 height 23
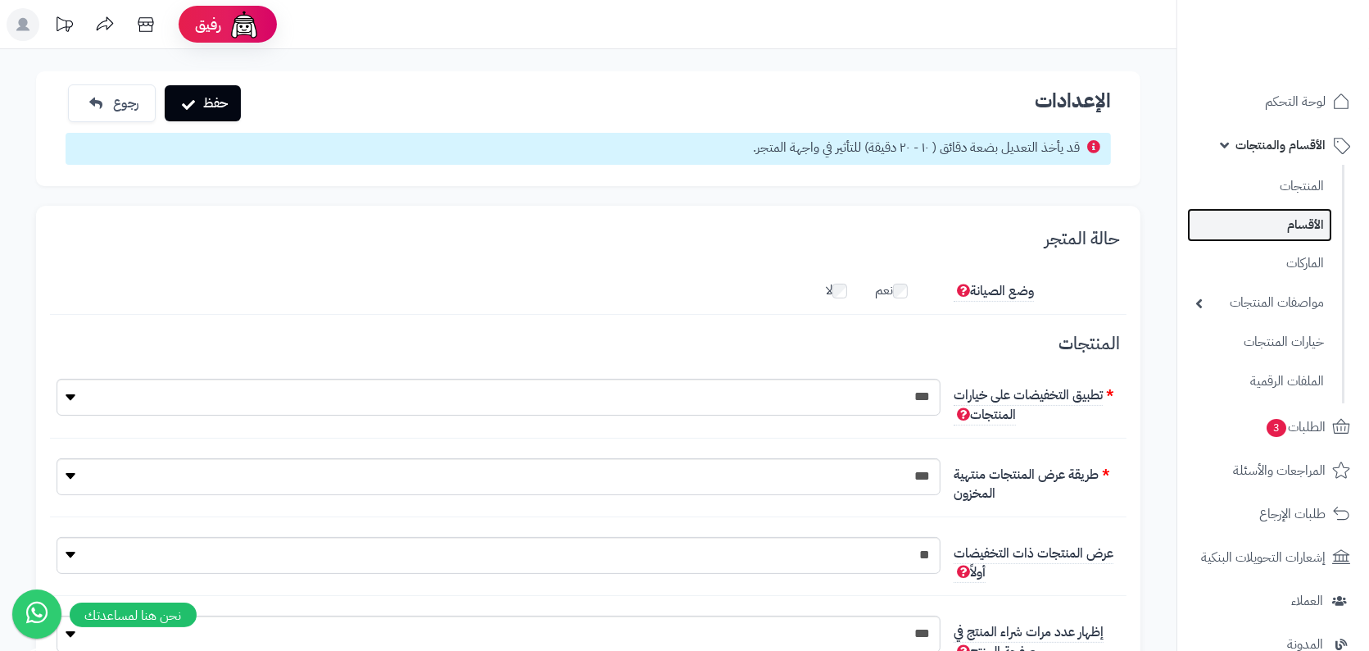
click at [1293, 230] on link "الأقسام" at bounding box center [1259, 225] width 145 height 34
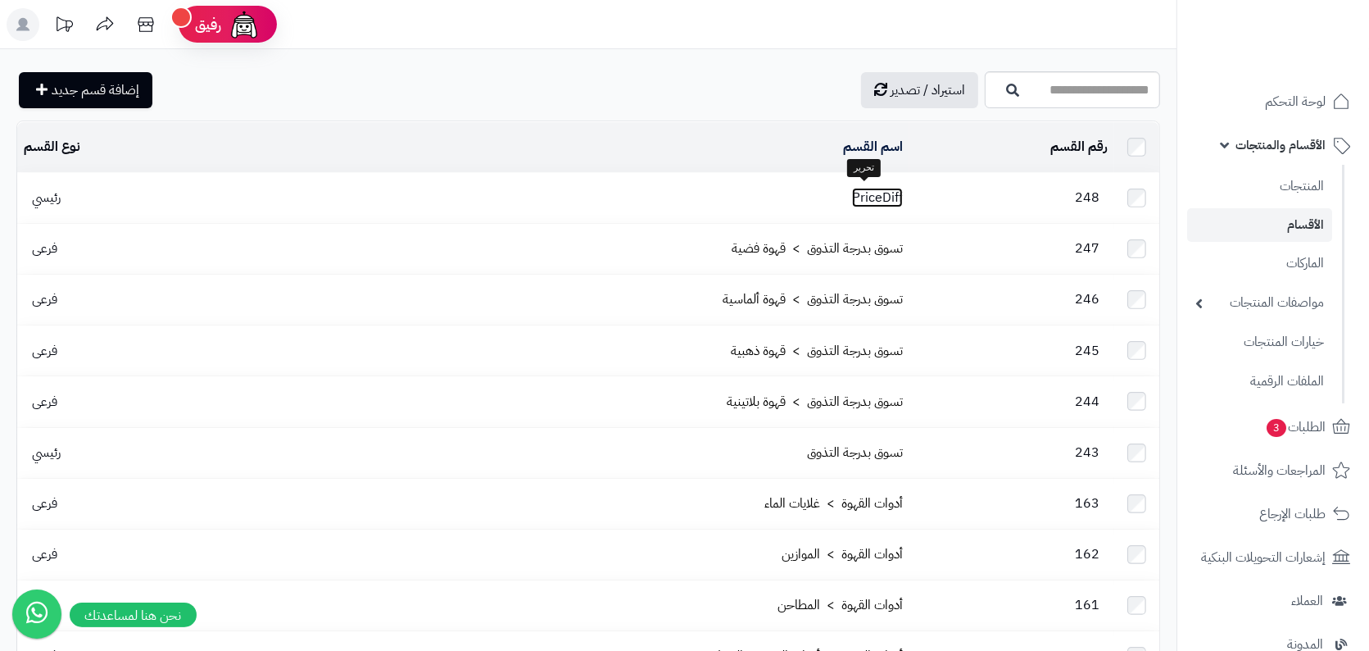
click at [881, 191] on link "PriceDiff" at bounding box center [877, 198] width 51 height 20
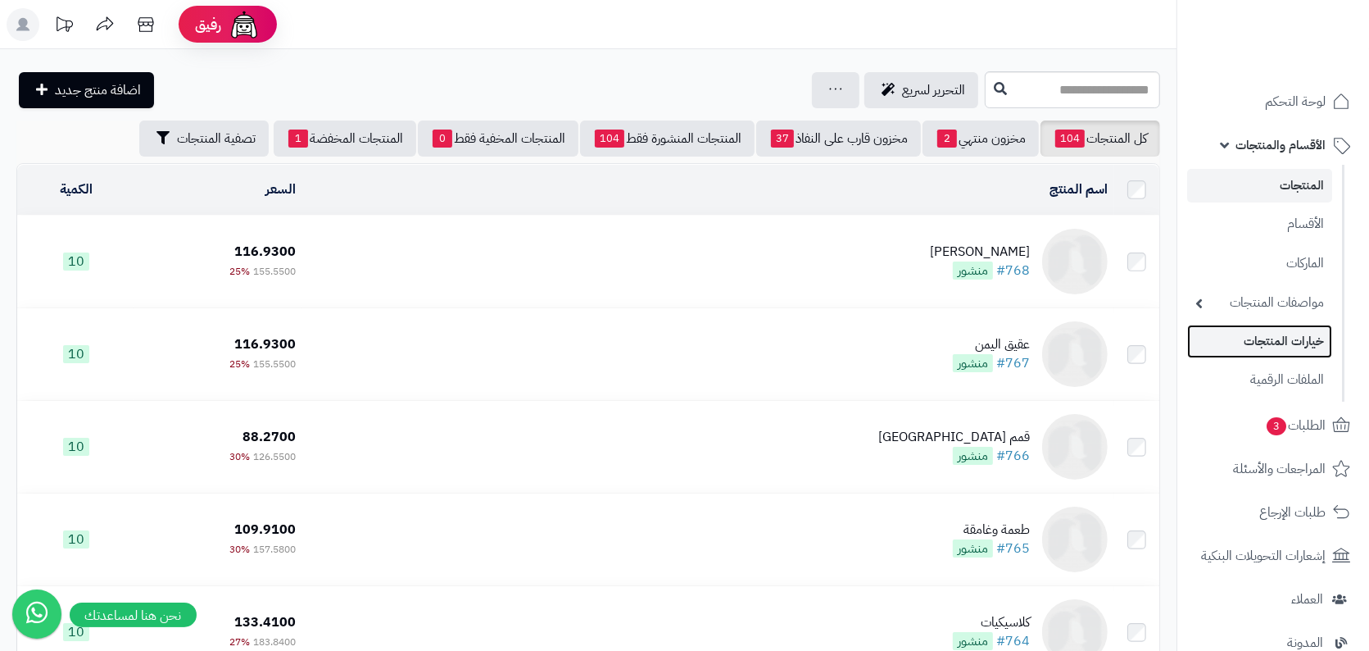
click at [1291, 345] on link "خيارات المنتجات" at bounding box center [1259, 342] width 145 height 34
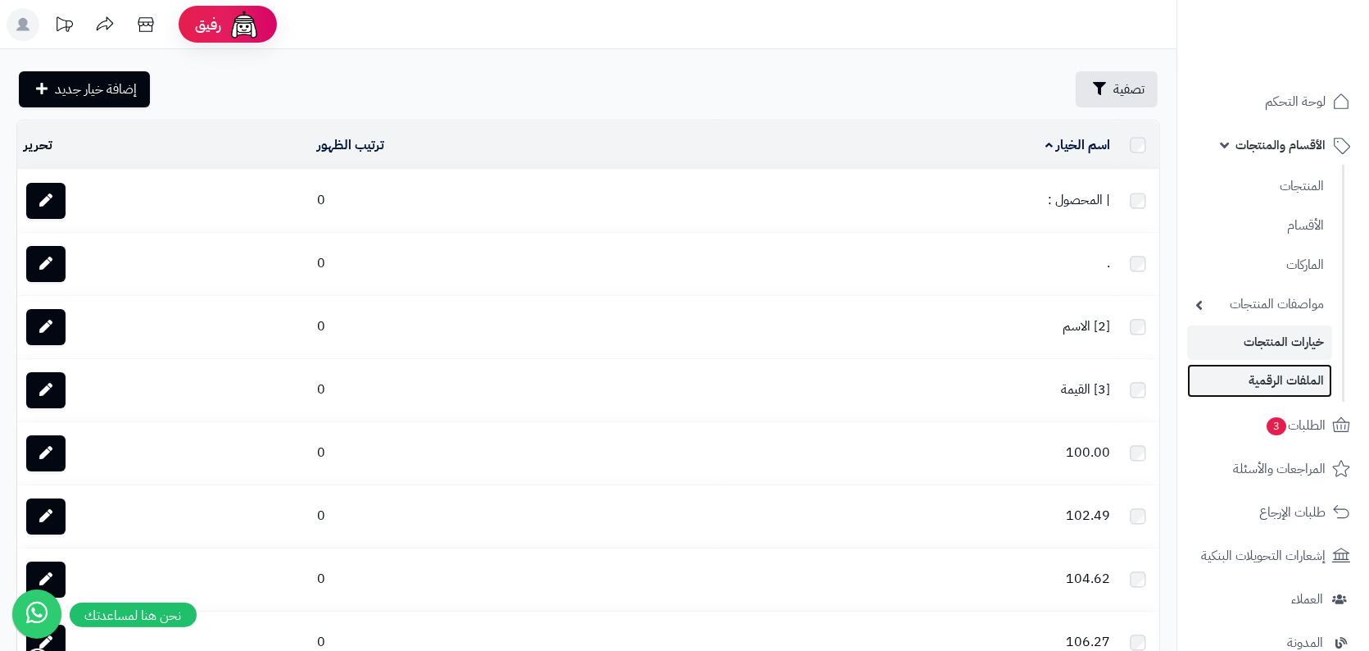
click at [1288, 373] on link "الملفات الرقمية" at bounding box center [1259, 381] width 145 height 34
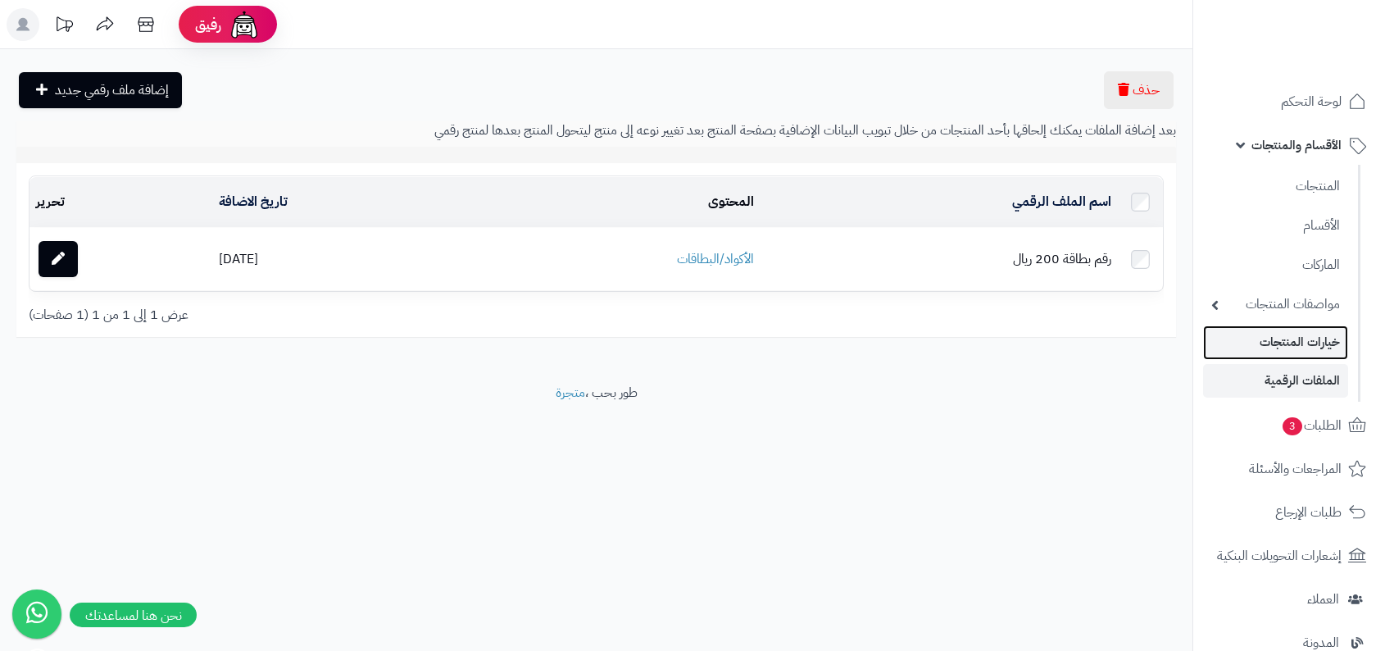
click at [1302, 344] on link "خيارات المنتجات" at bounding box center [1275, 342] width 145 height 34
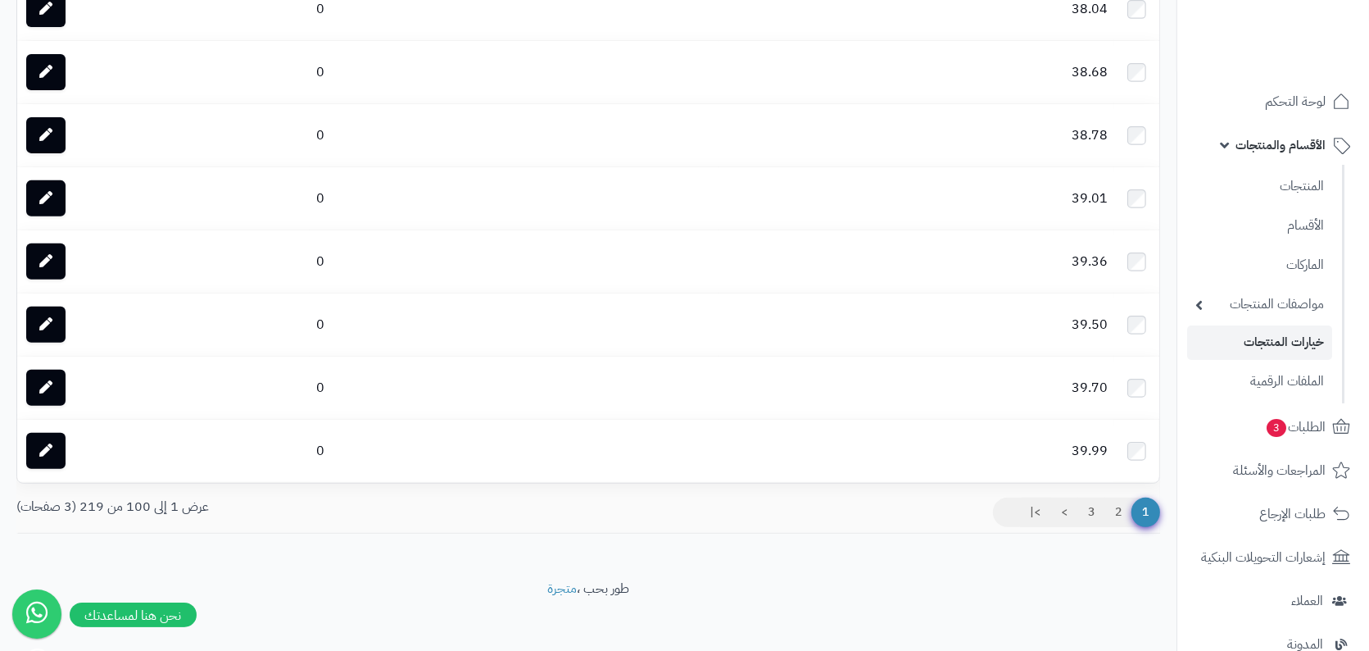
scroll to position [6027, 0]
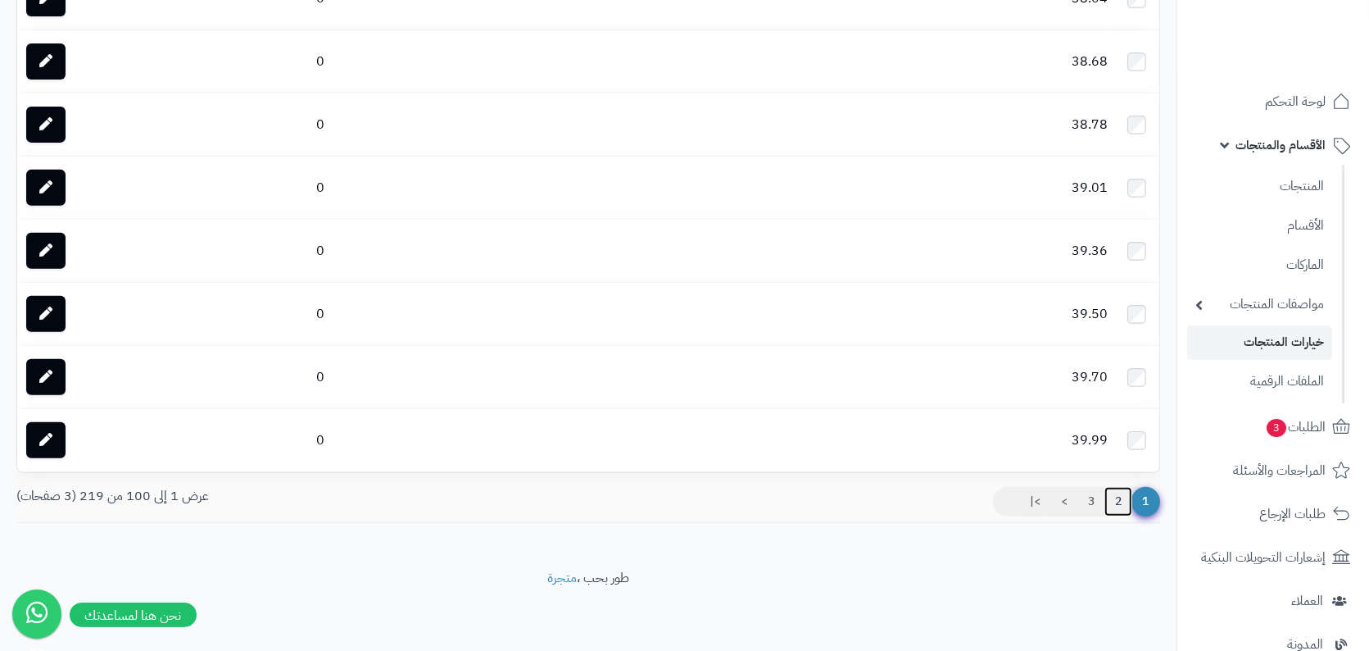
click at [1108, 502] on link "2" at bounding box center [1119, 502] width 28 height 30
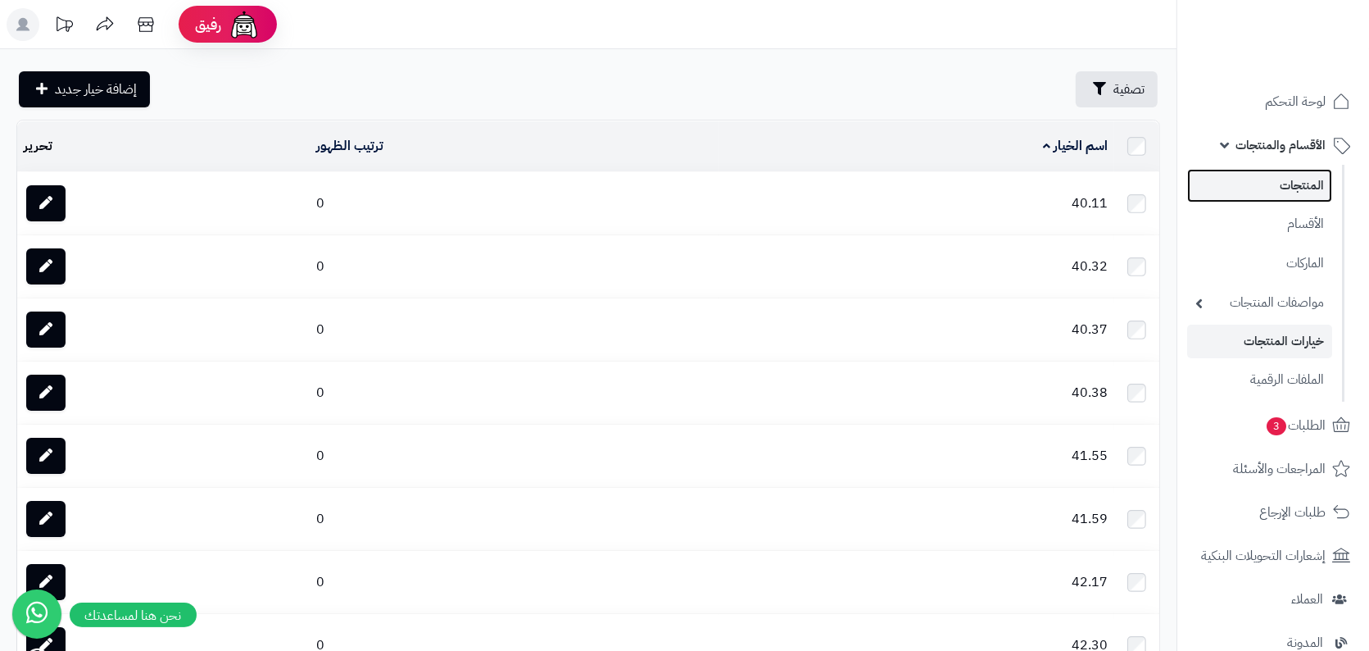
click at [1297, 192] on link "المنتجات" at bounding box center [1259, 186] width 145 height 34
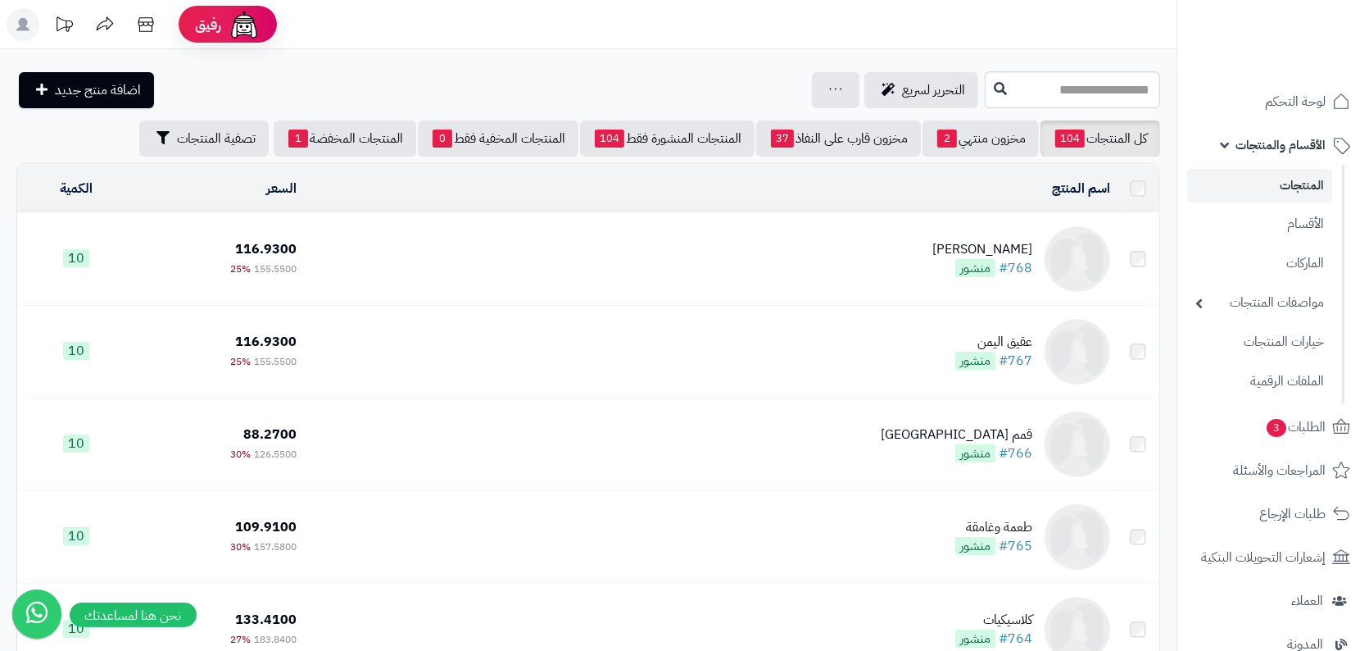
click at [952, 328] on td "عقيق اليمن #767 منشور" at bounding box center [710, 352] width 814 height 92
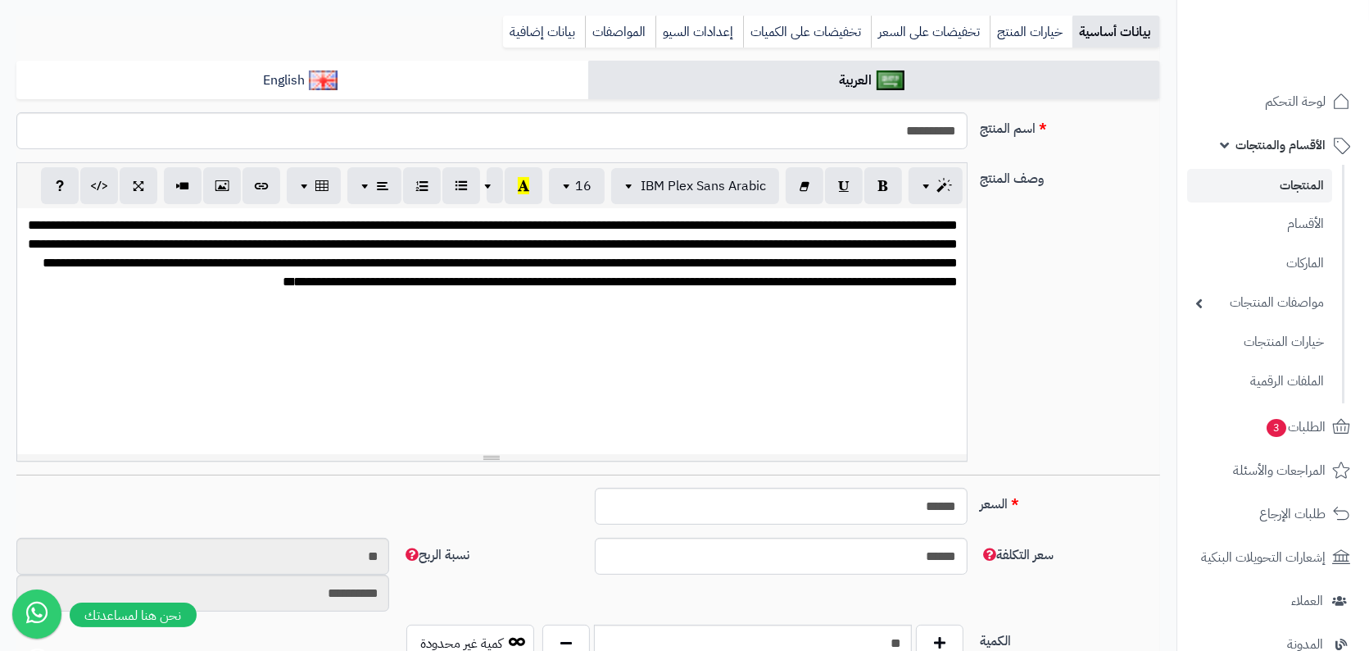
scroll to position [55, 0]
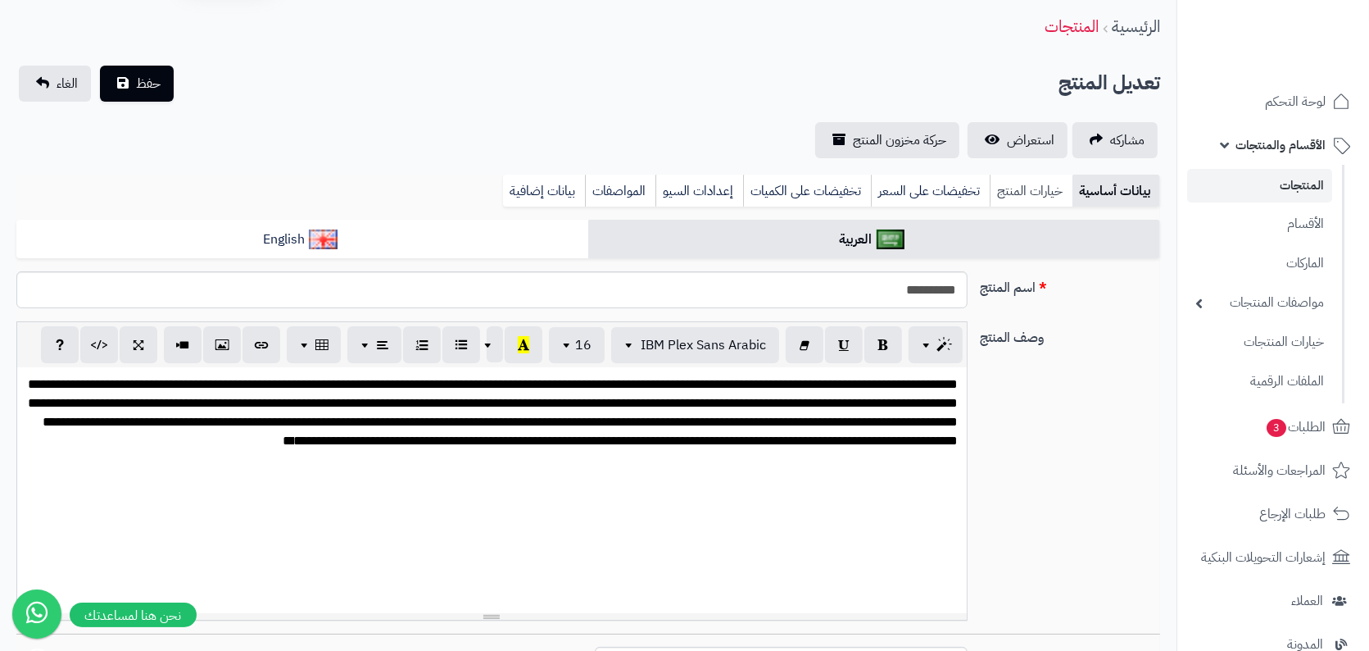
click at [1036, 191] on link "خيارات المنتج" at bounding box center [1031, 191] width 83 height 33
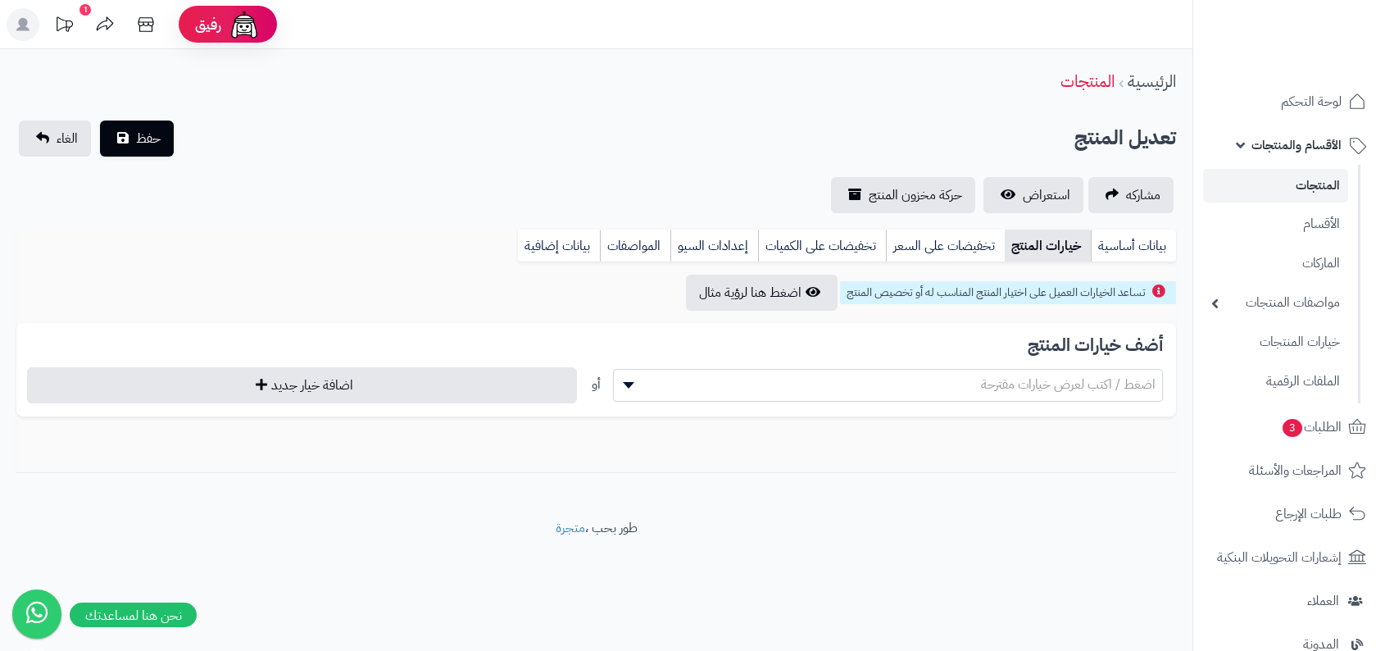
click at [1121, 217] on div "**********" at bounding box center [596, 284] width 1192 height 470
click at [1129, 236] on link "بيانات أساسية" at bounding box center [1133, 245] width 85 height 33
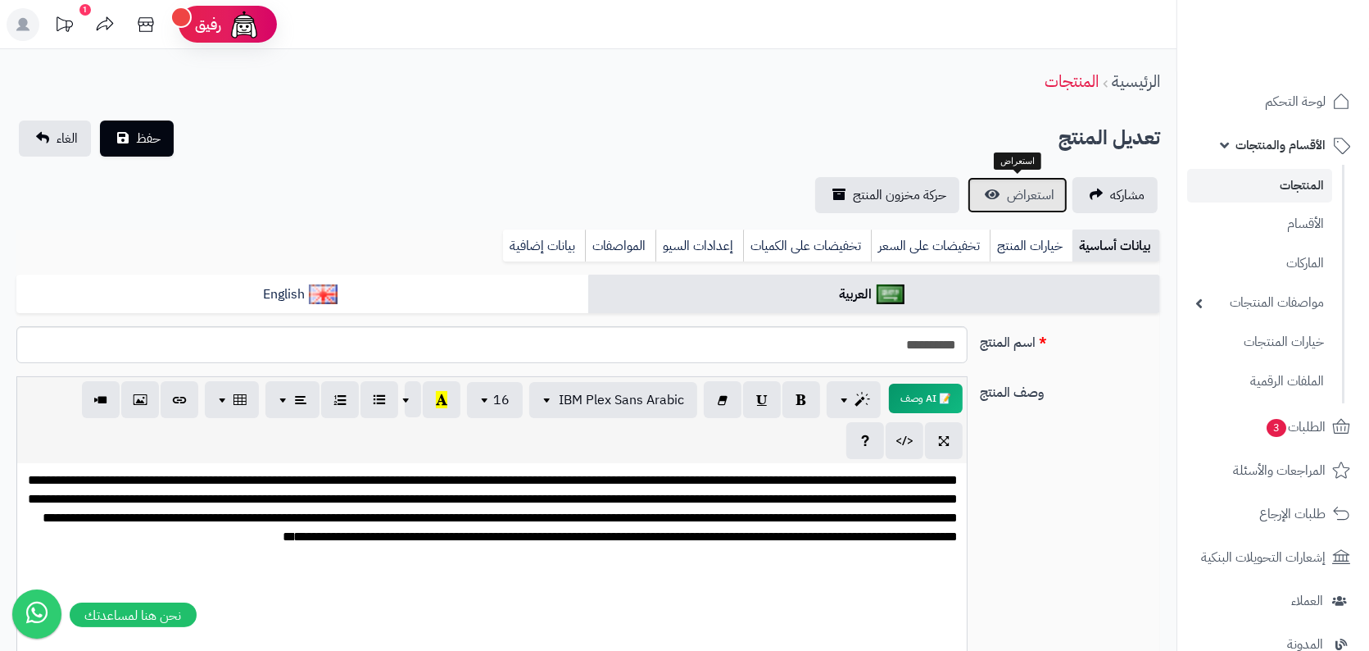
click at [1006, 179] on link "استعراض" at bounding box center [1018, 195] width 100 height 36
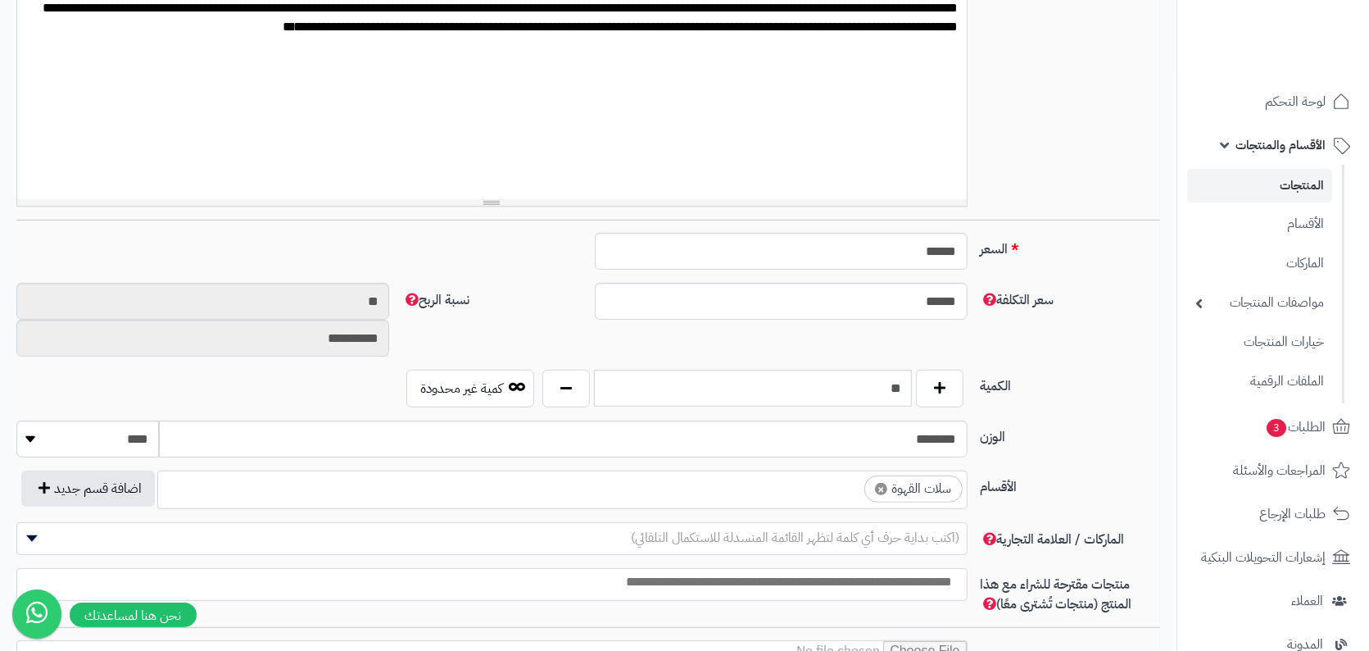
scroll to position [565, 0]
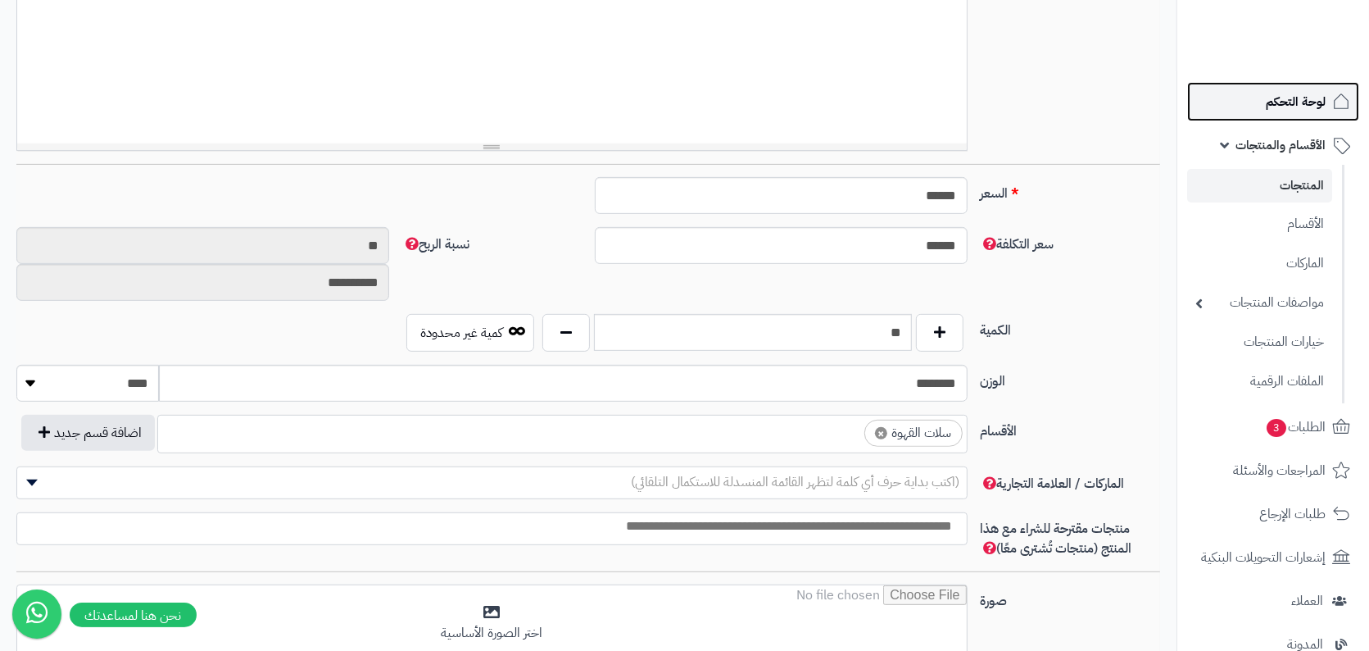
click at [1302, 116] on link "لوحة التحكم" at bounding box center [1273, 101] width 172 height 39
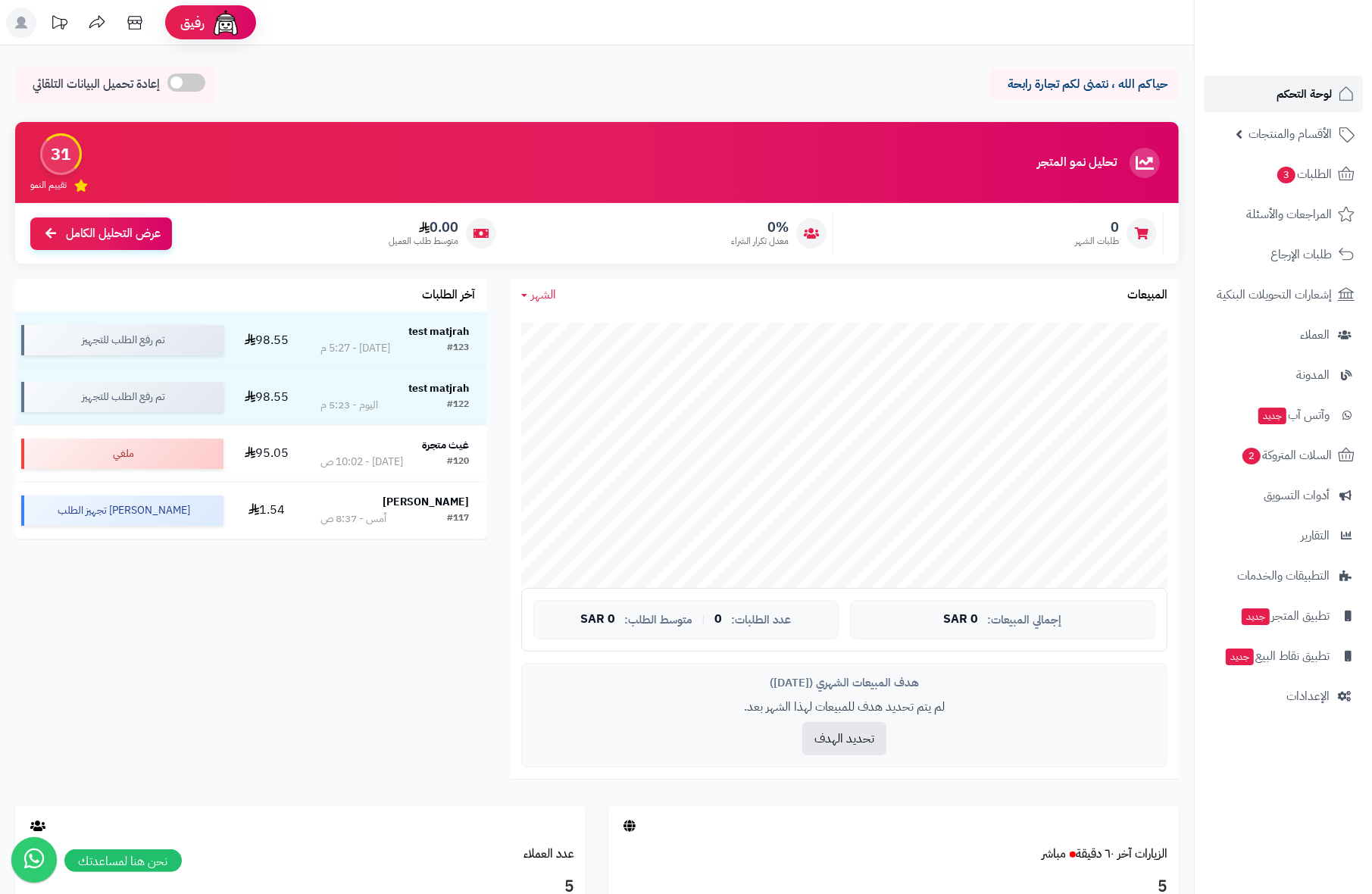
click at [1266, 85] on span "لوحة التحكم" at bounding box center [1305, 93] width 55 height 21
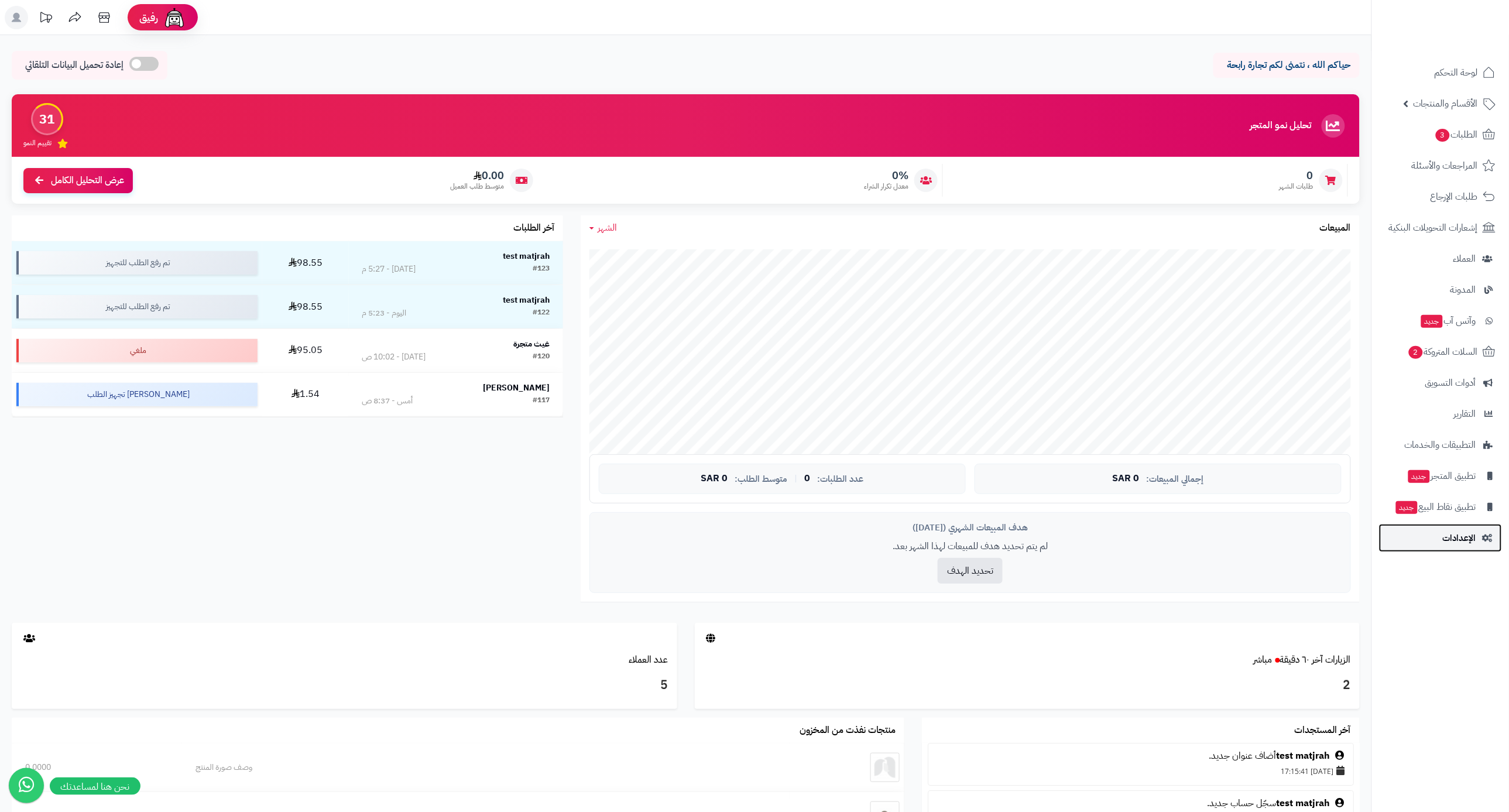
click at [1435, 530] on link "الإعدادات" at bounding box center [1440, 537] width 123 height 28
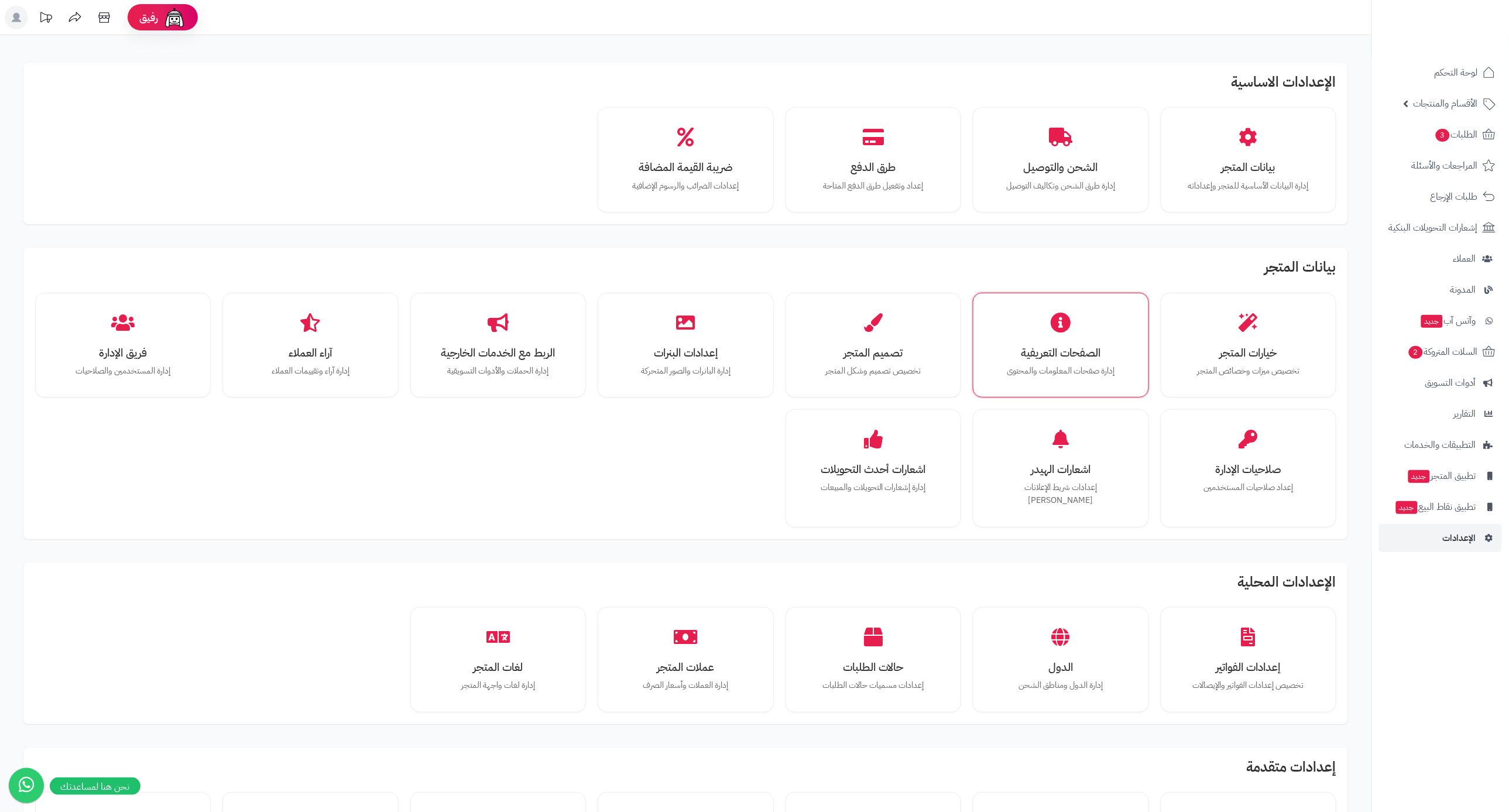
scroll to position [332, 0]
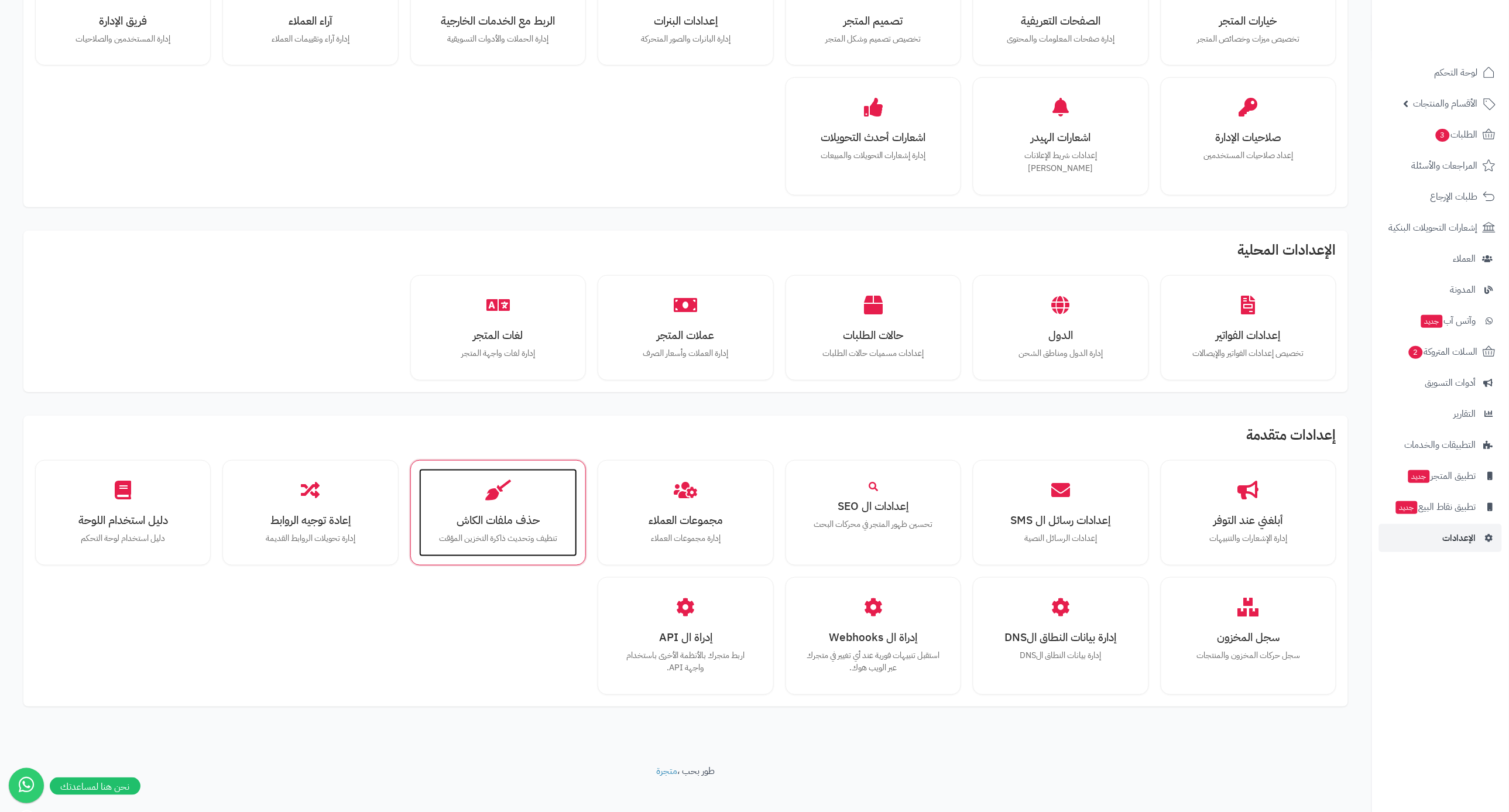
click at [513, 514] on h3 "حذف ملفات الكاش" at bounding box center [498, 520] width 134 height 12
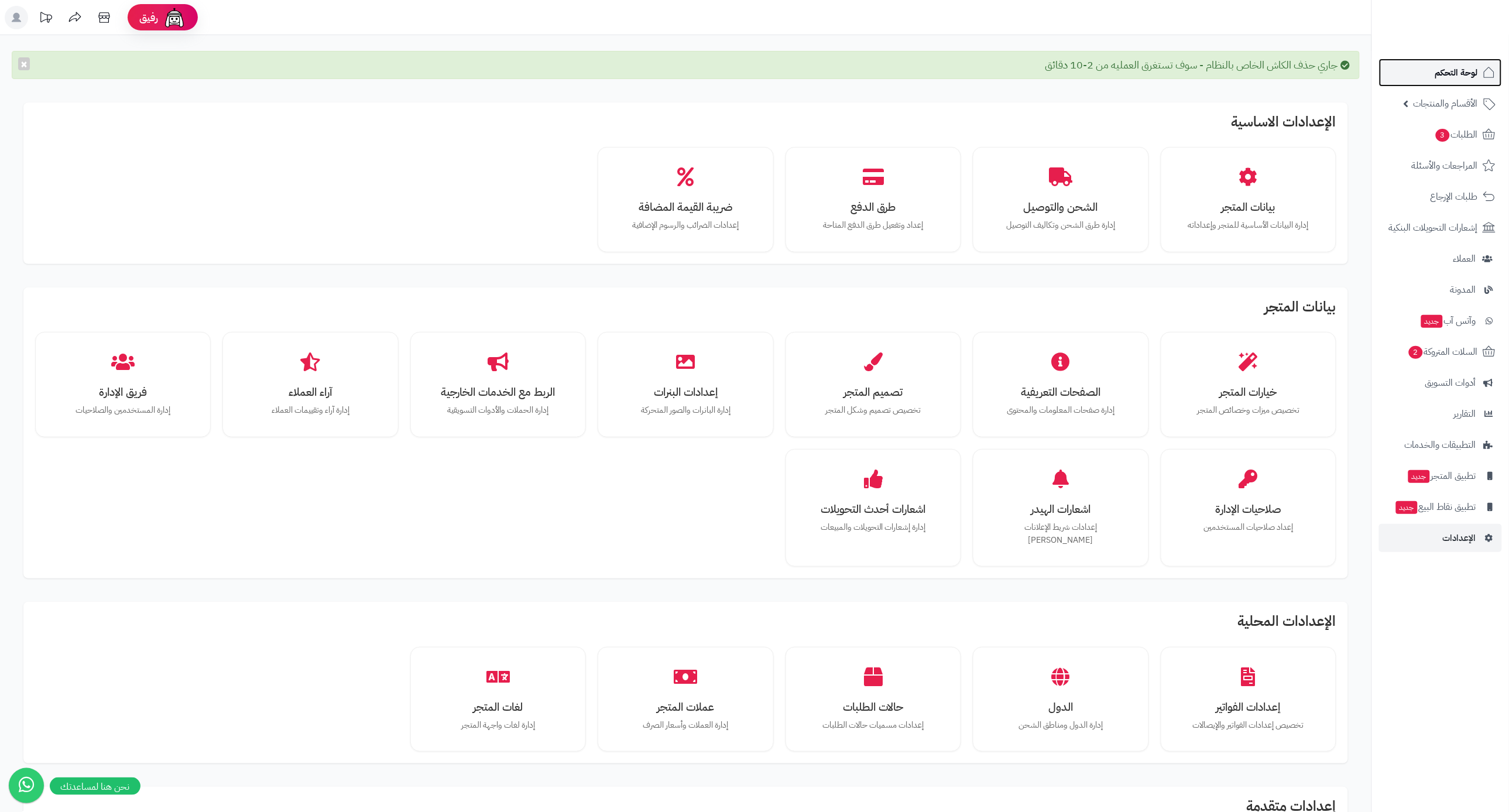
click at [1488, 79] on icon at bounding box center [1489, 73] width 14 height 14
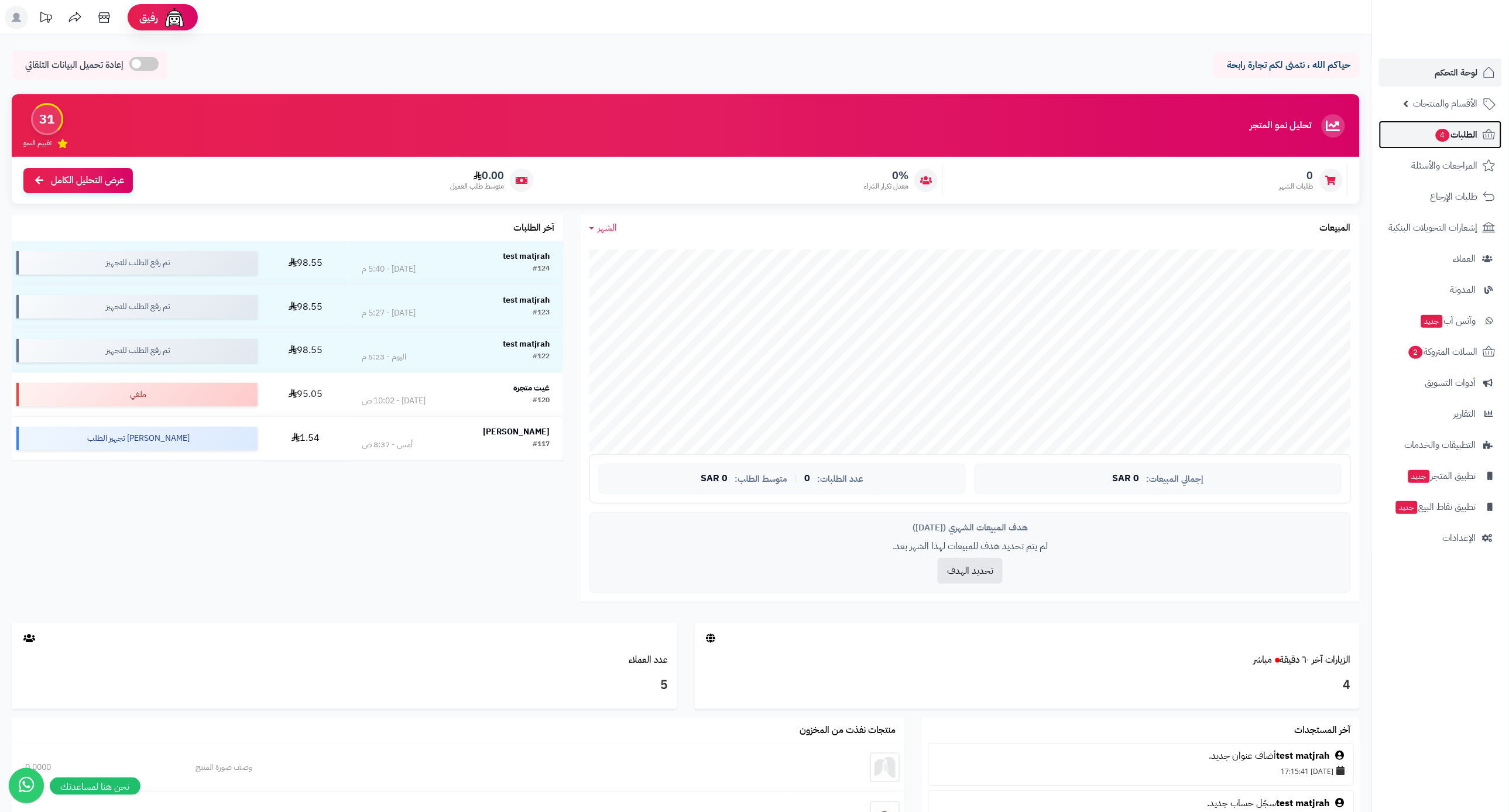
click at [1450, 141] on span "الطلبات 4" at bounding box center [1456, 134] width 44 height 16
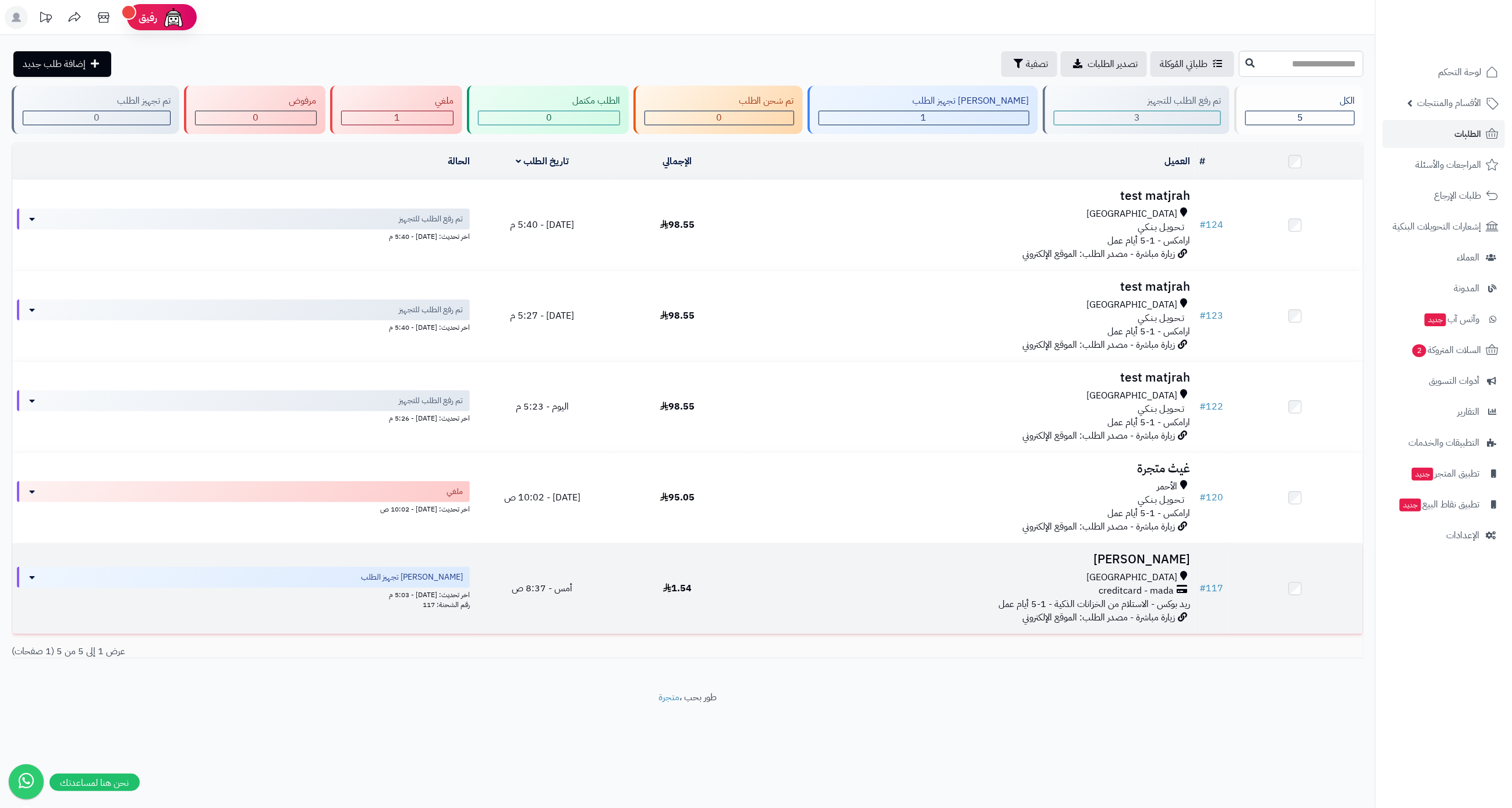
click at [1121, 598] on span "ريد بوكس - الاستلام من الخزانات الذكية - 1-5 أيام عمل" at bounding box center [1094, 604] width 192 height 14
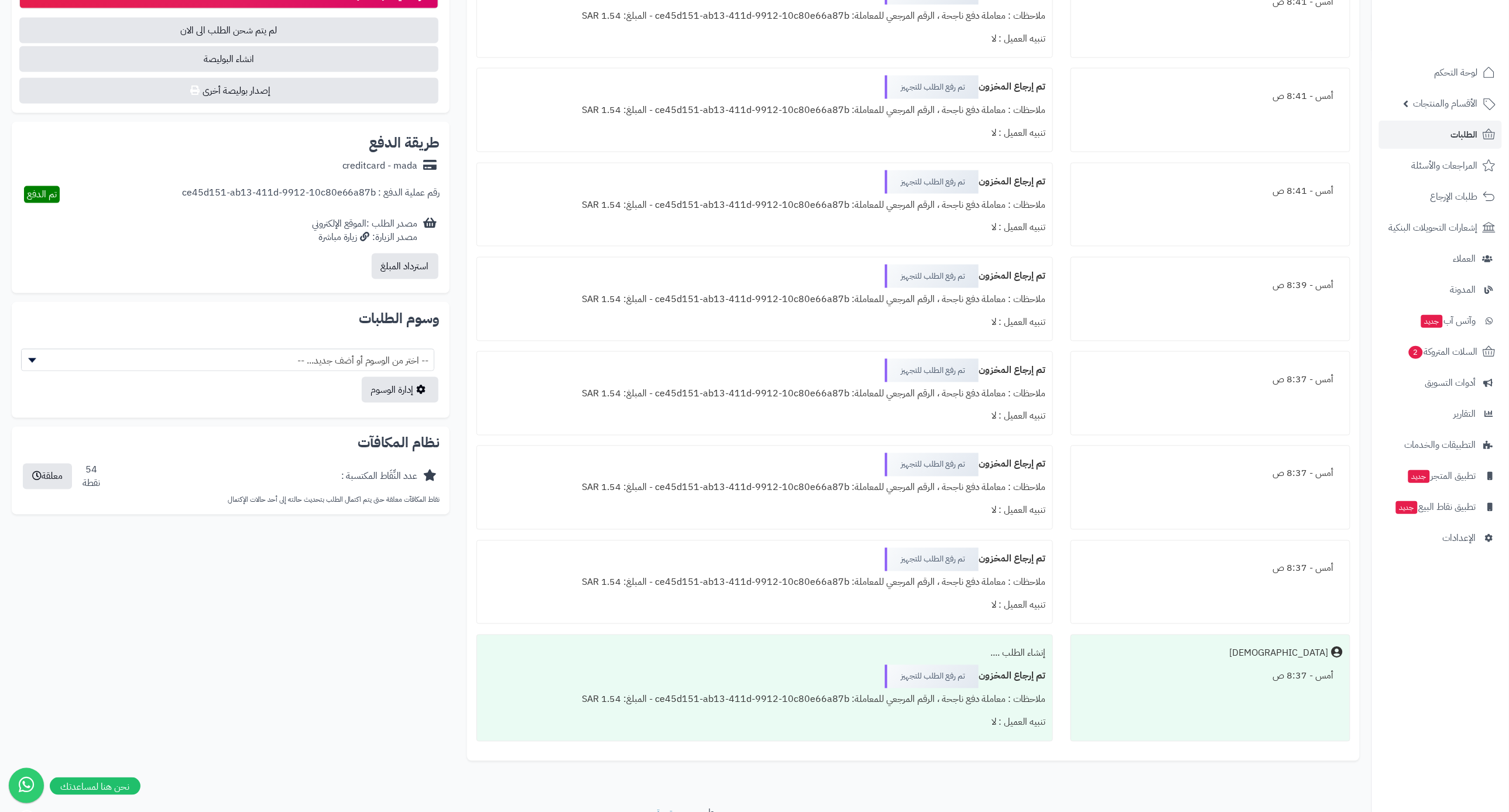
scroll to position [610, 0]
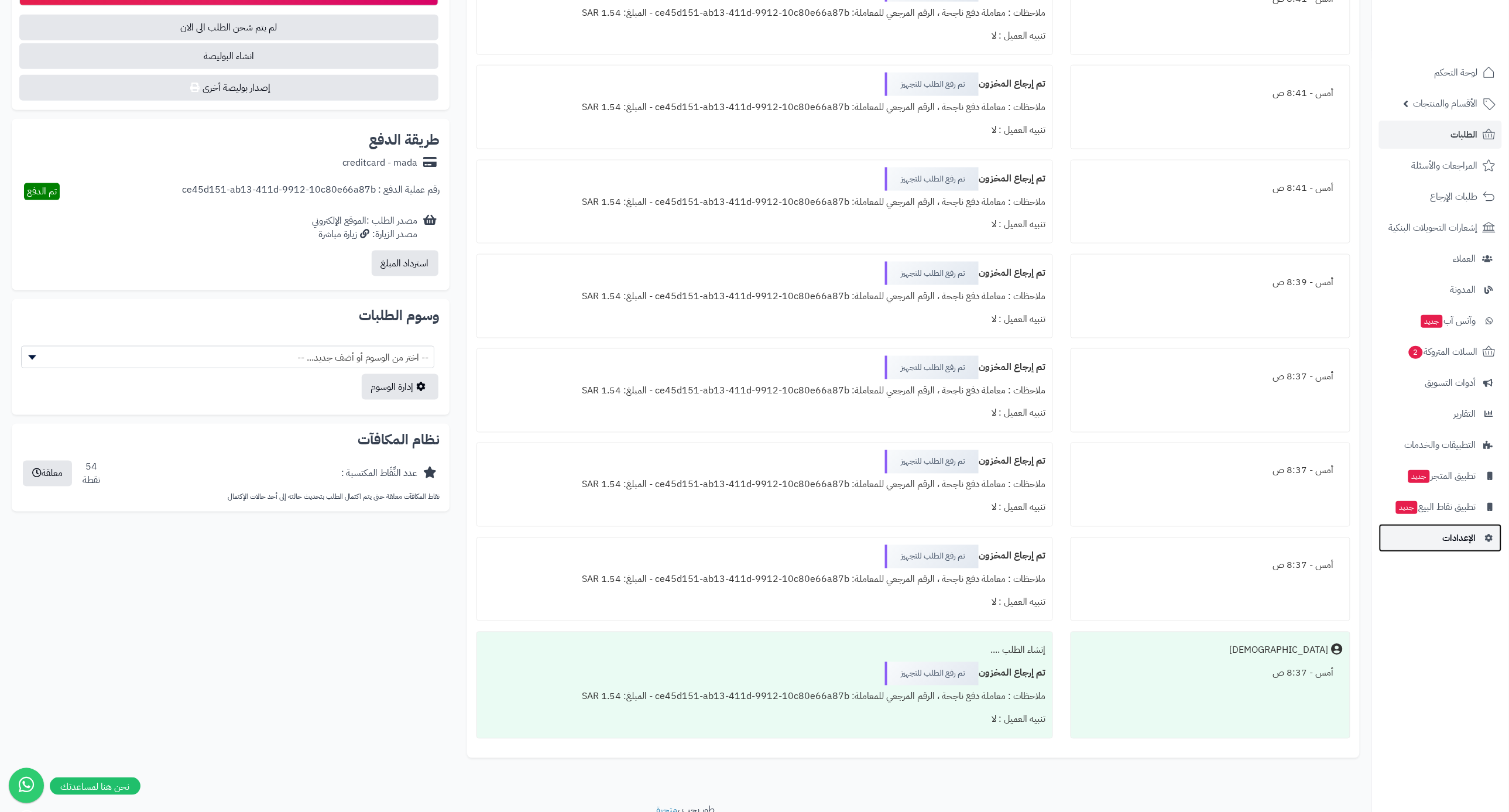
click at [1458, 542] on span "الإعدادات" at bounding box center [1459, 538] width 34 height 16
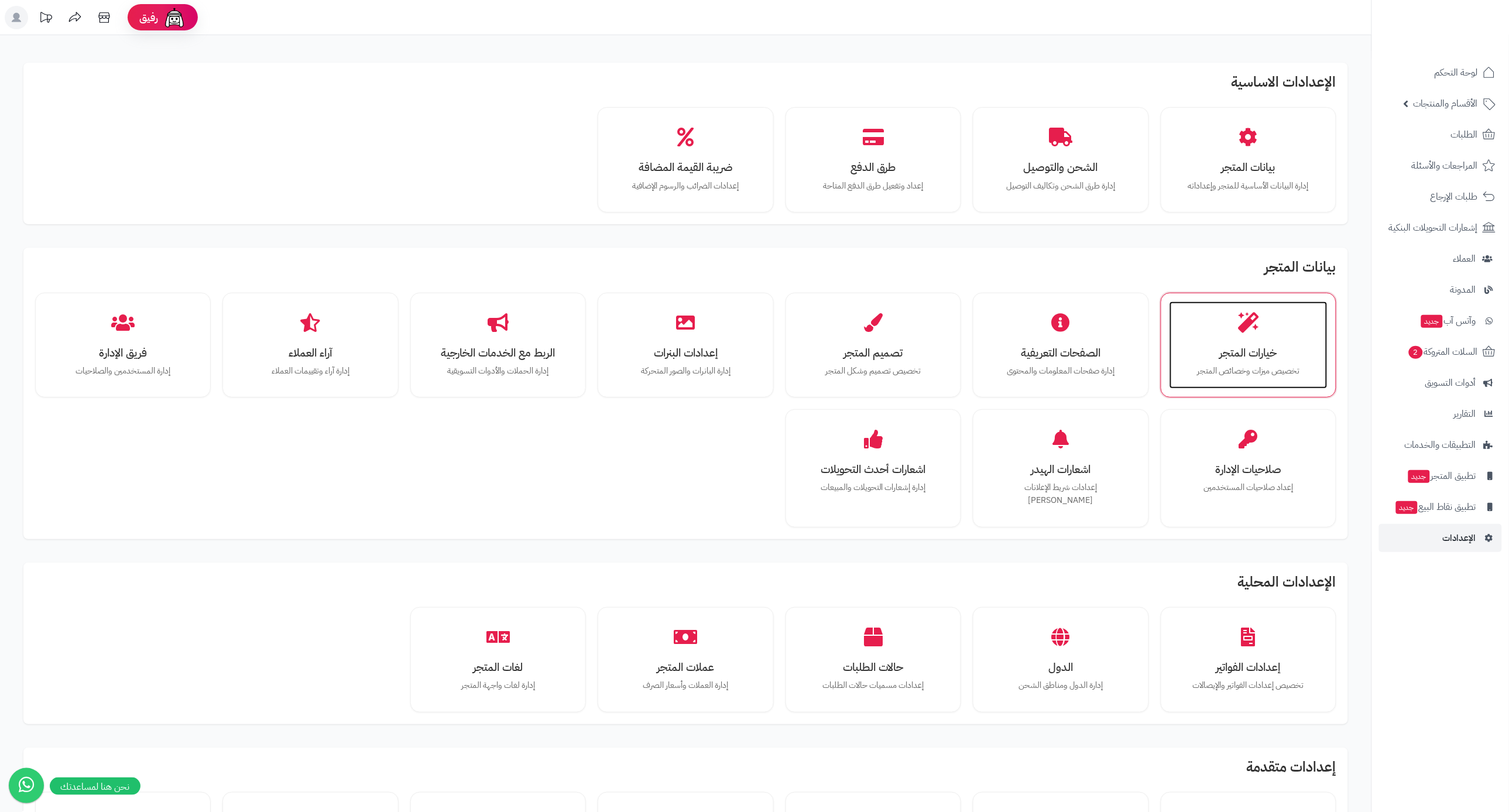
click at [1229, 329] on div "خيارات المتجر تخصيص ميزات وخصائص المتجر" at bounding box center [1248, 345] width 158 height 88
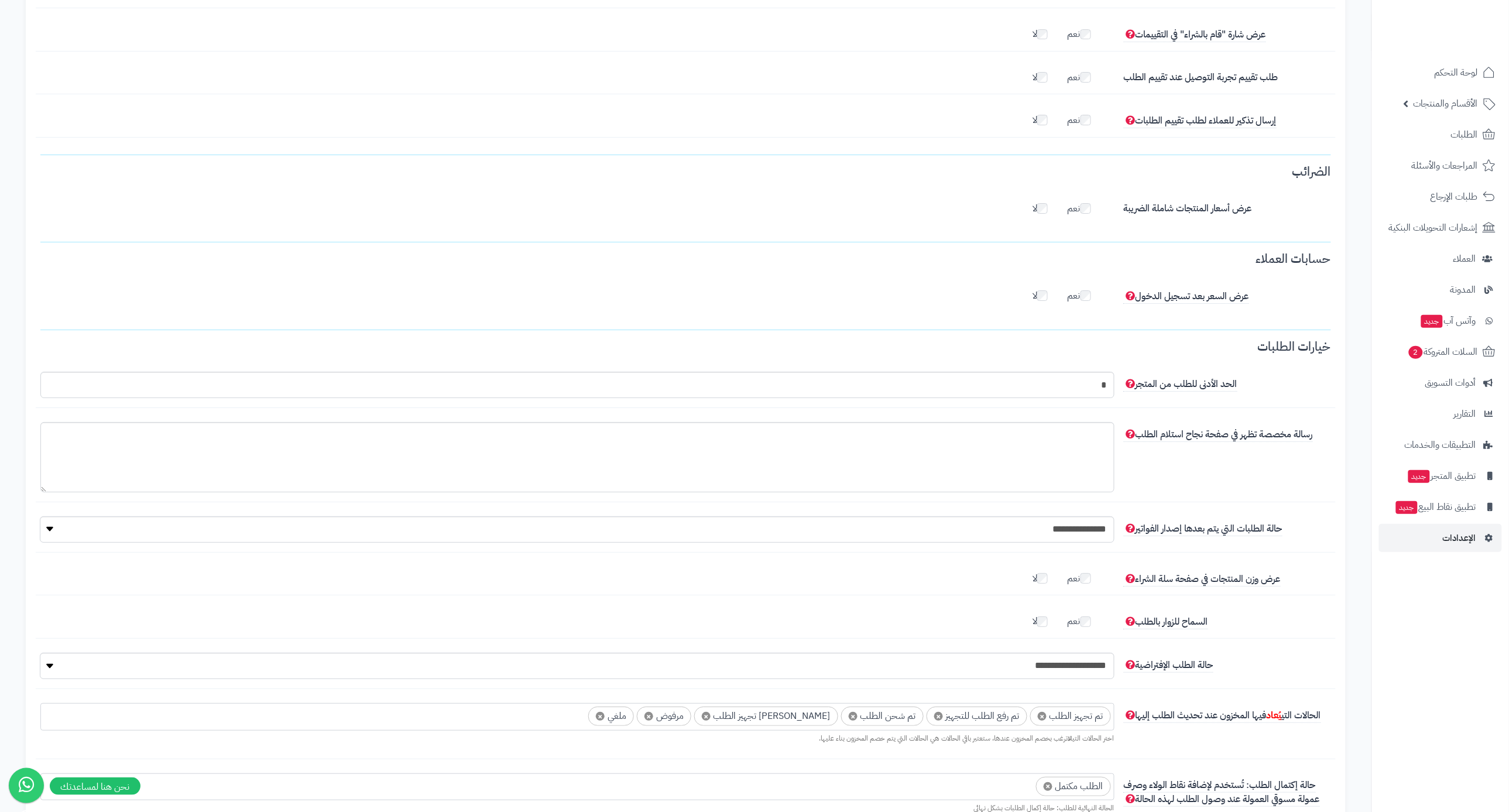
scroll to position [2023, 0]
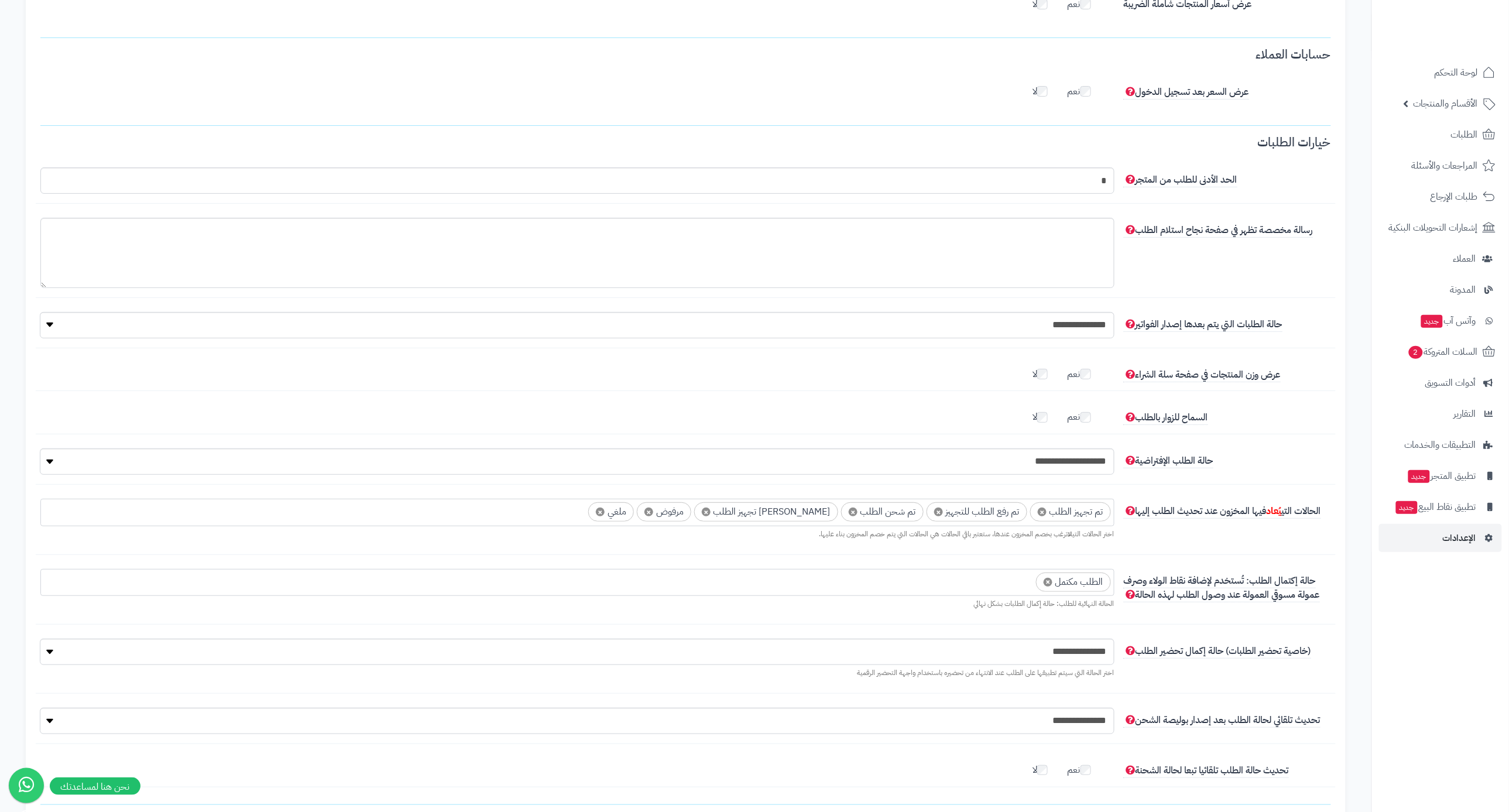
click at [1041, 507] on span "×" at bounding box center [1042, 511] width 9 height 9
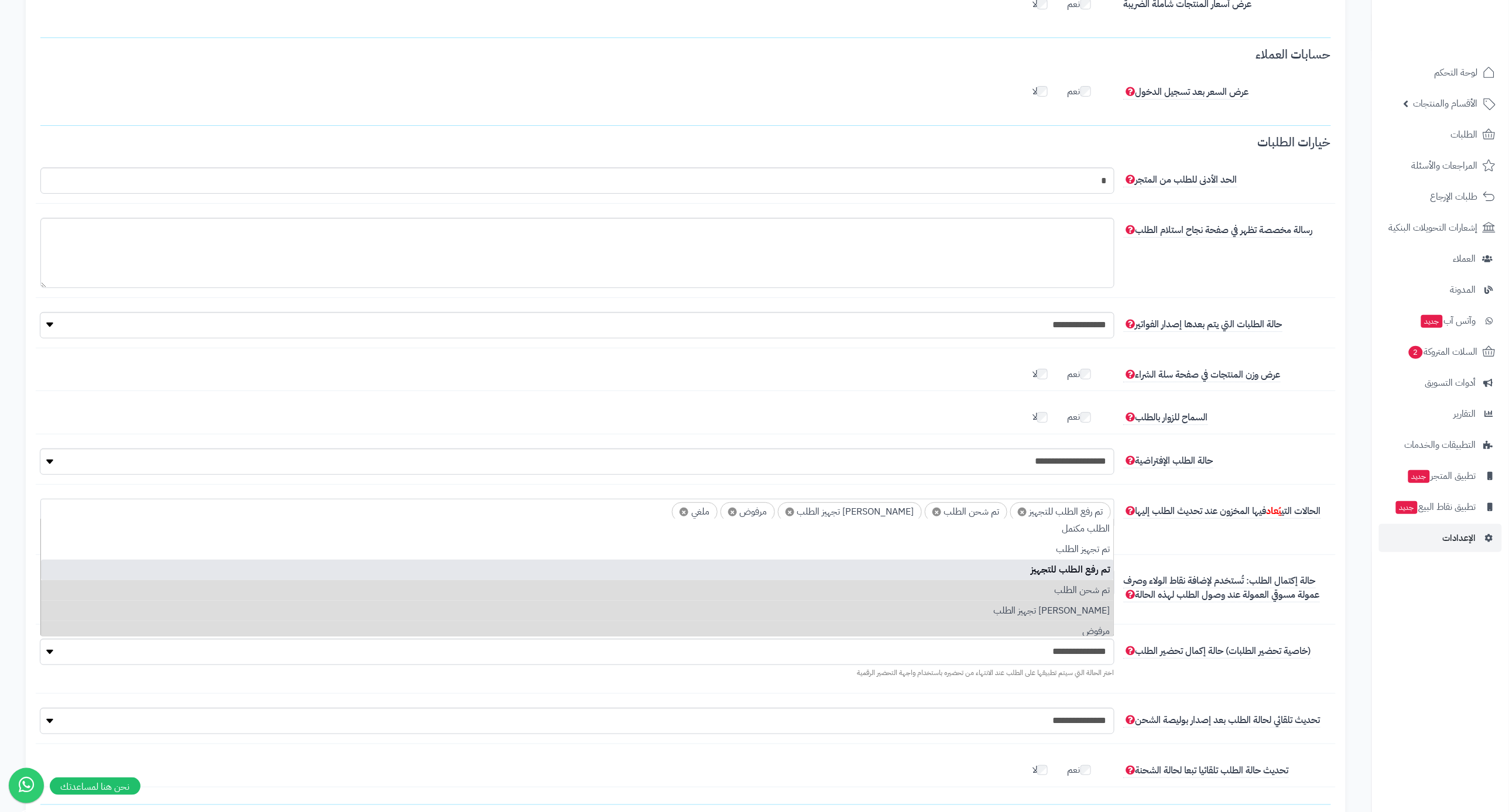
click at [1021, 507] on span "×" at bounding box center [1022, 511] width 9 height 9
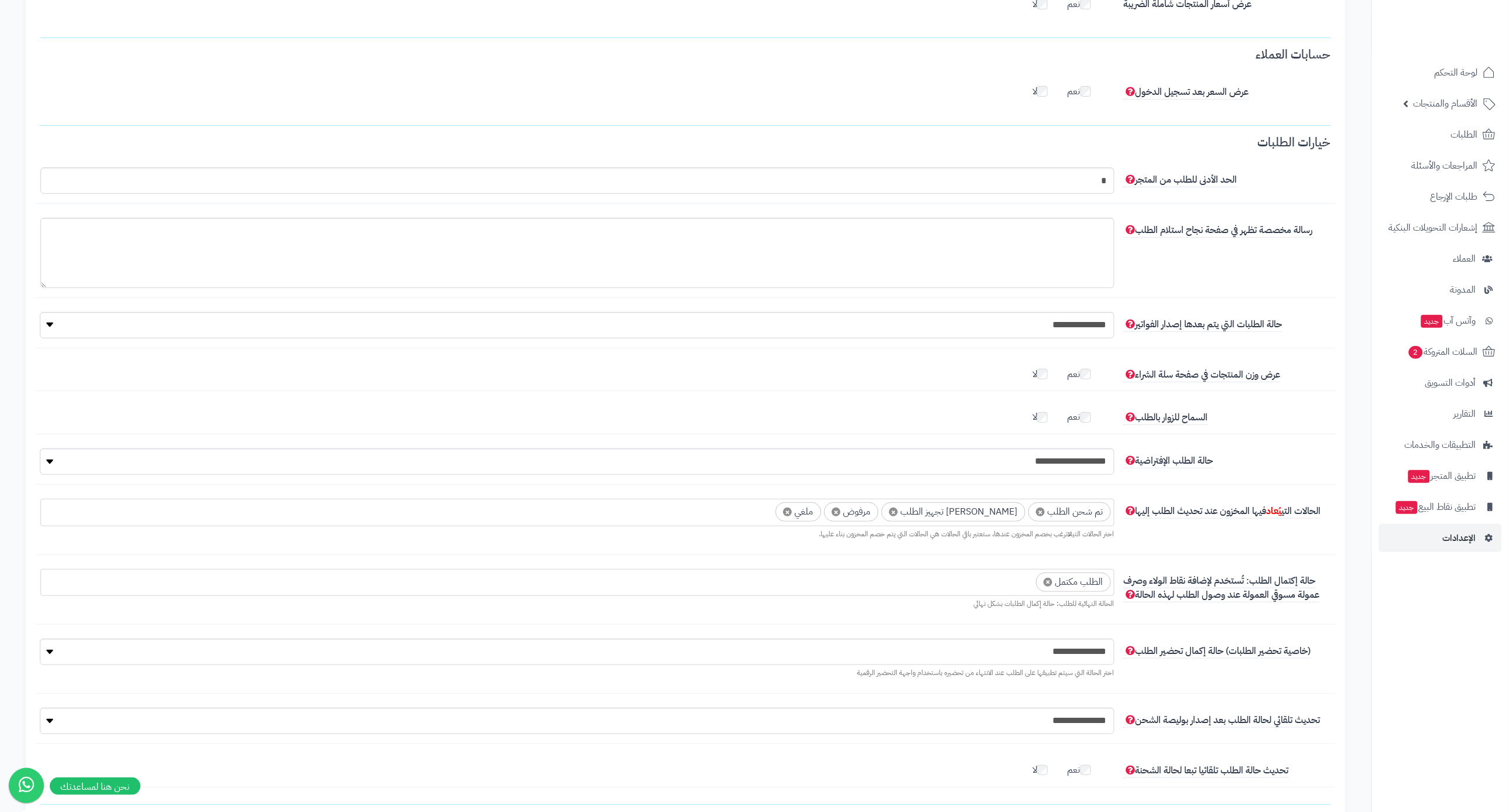
click at [1043, 507] on span "×" at bounding box center [1040, 511] width 9 height 9
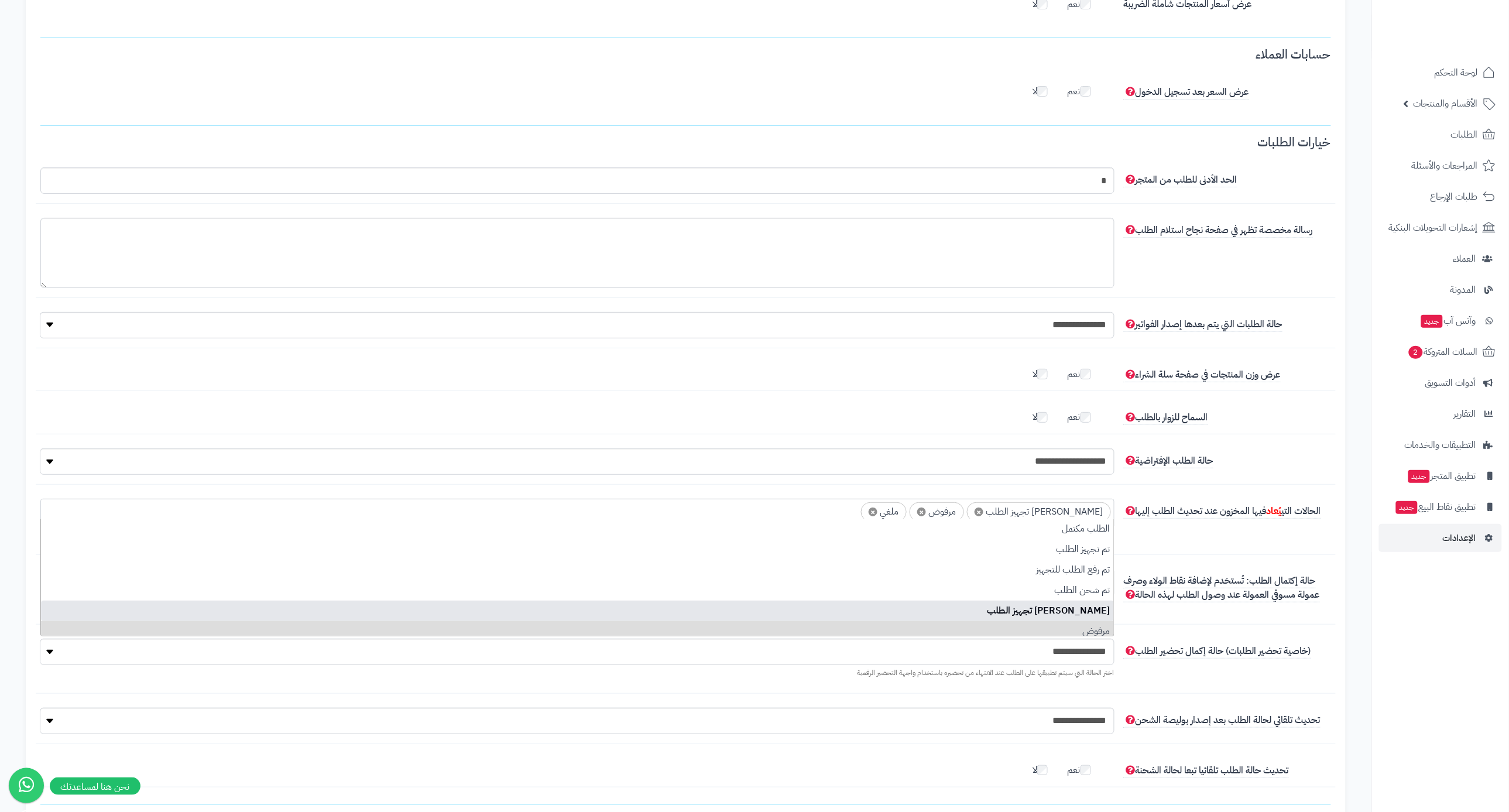
click at [983, 507] on span "×" at bounding box center [978, 511] width 9 height 9
select select "*"
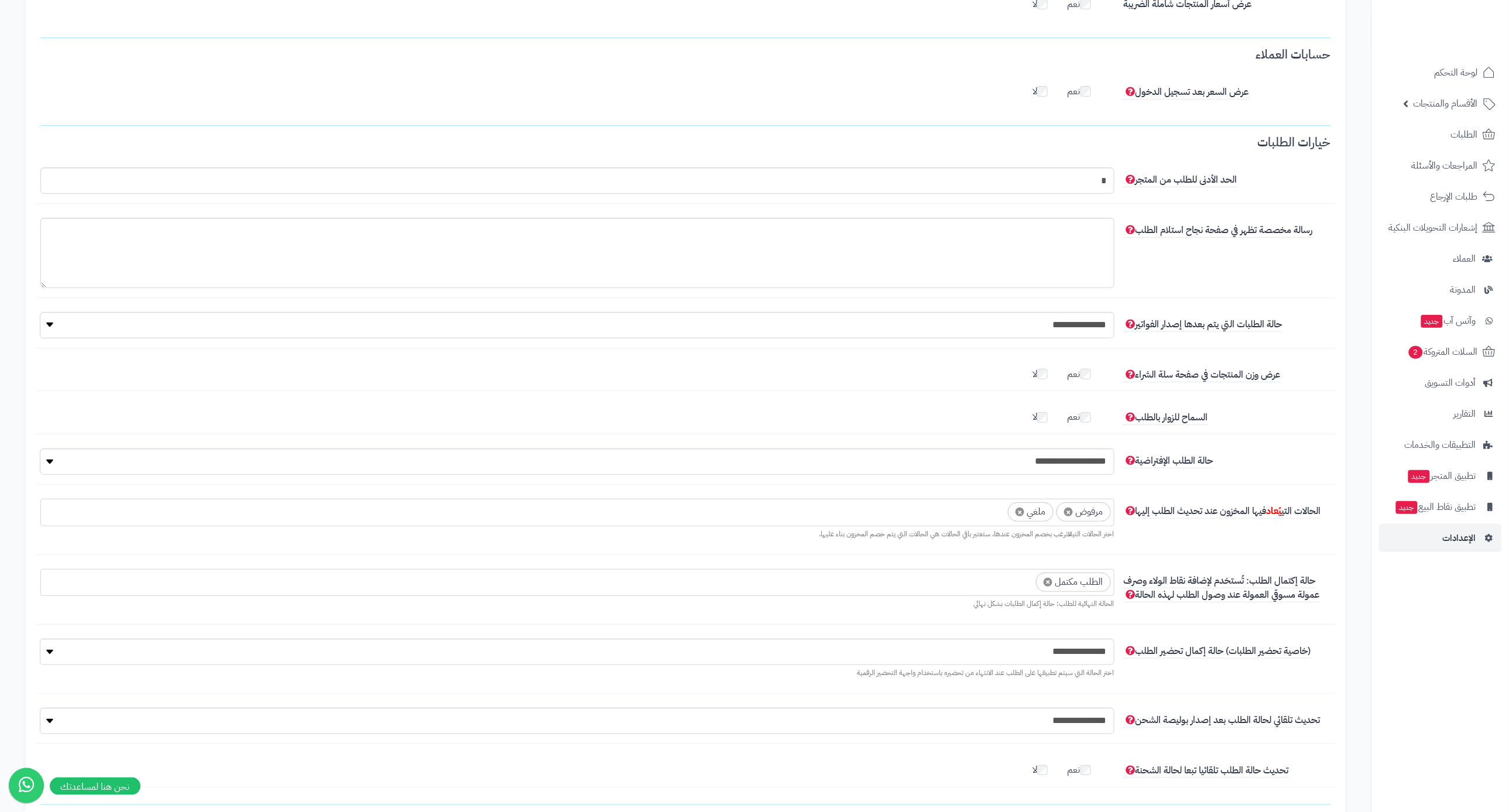
click at [1178, 478] on fieldset "**********" at bounding box center [686, 461] width 1290 height 679
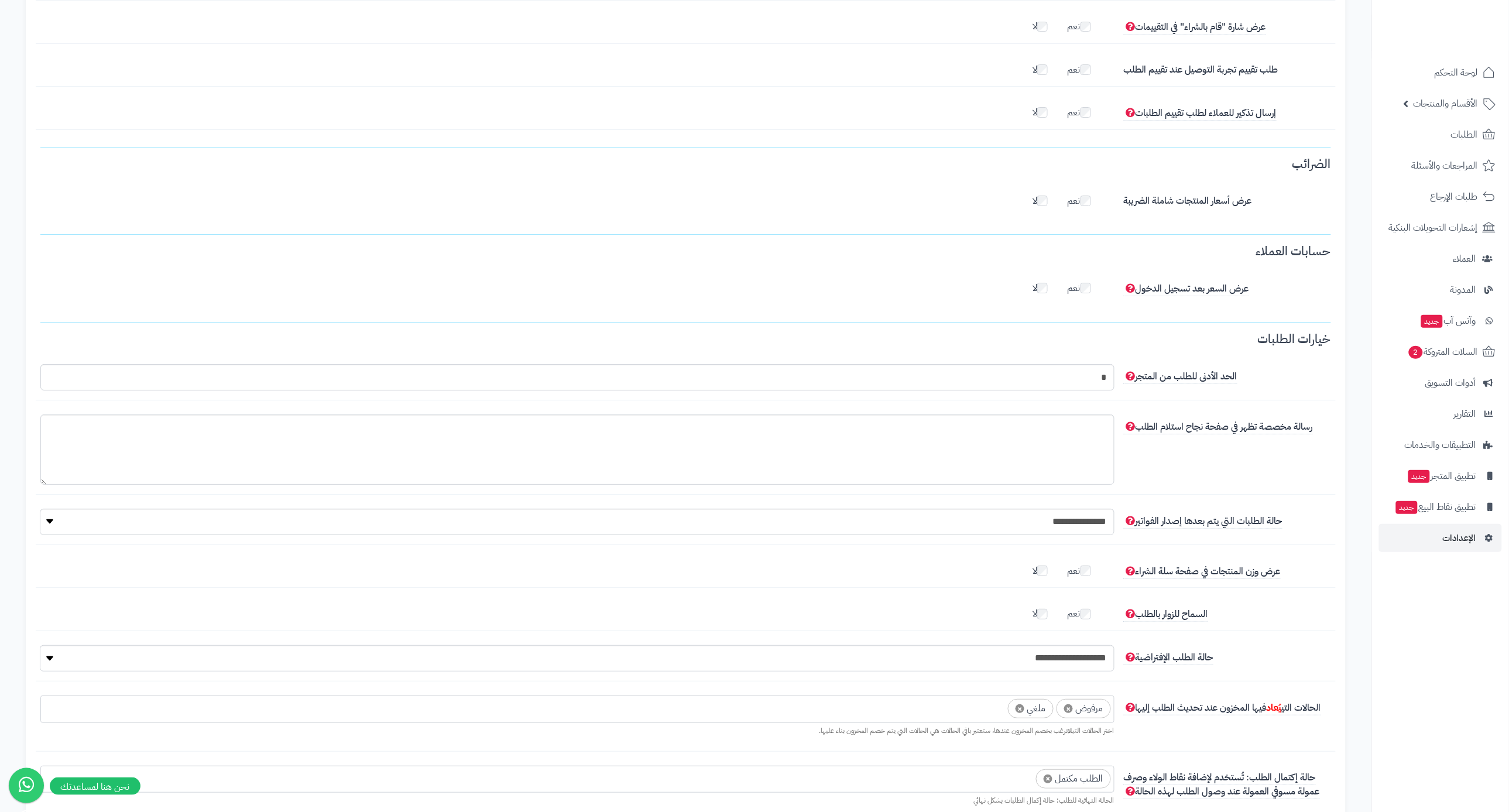
scroll to position [0, 0]
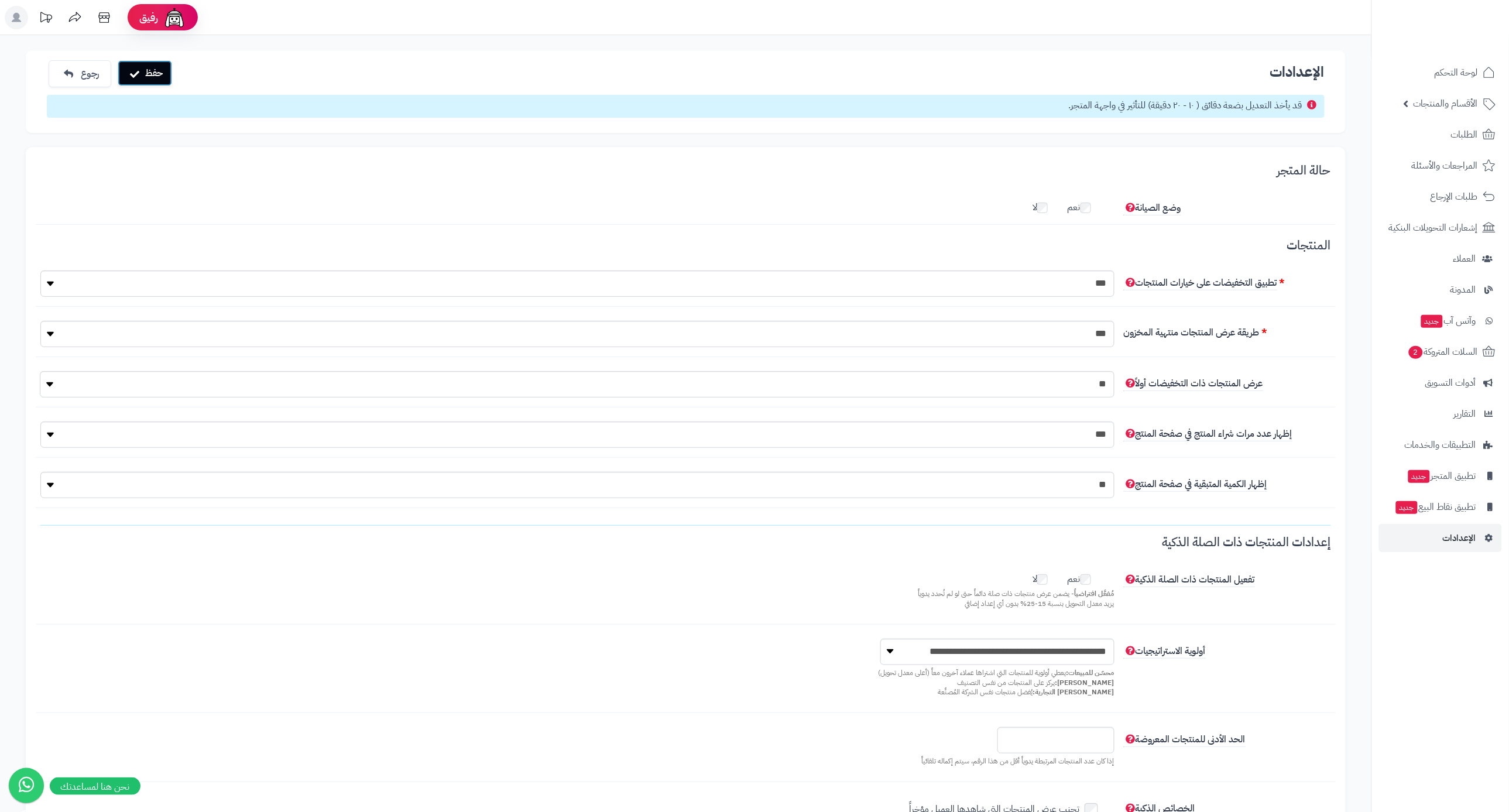
click at [122, 79] on button "حفظ" at bounding box center [145, 73] width 54 height 26
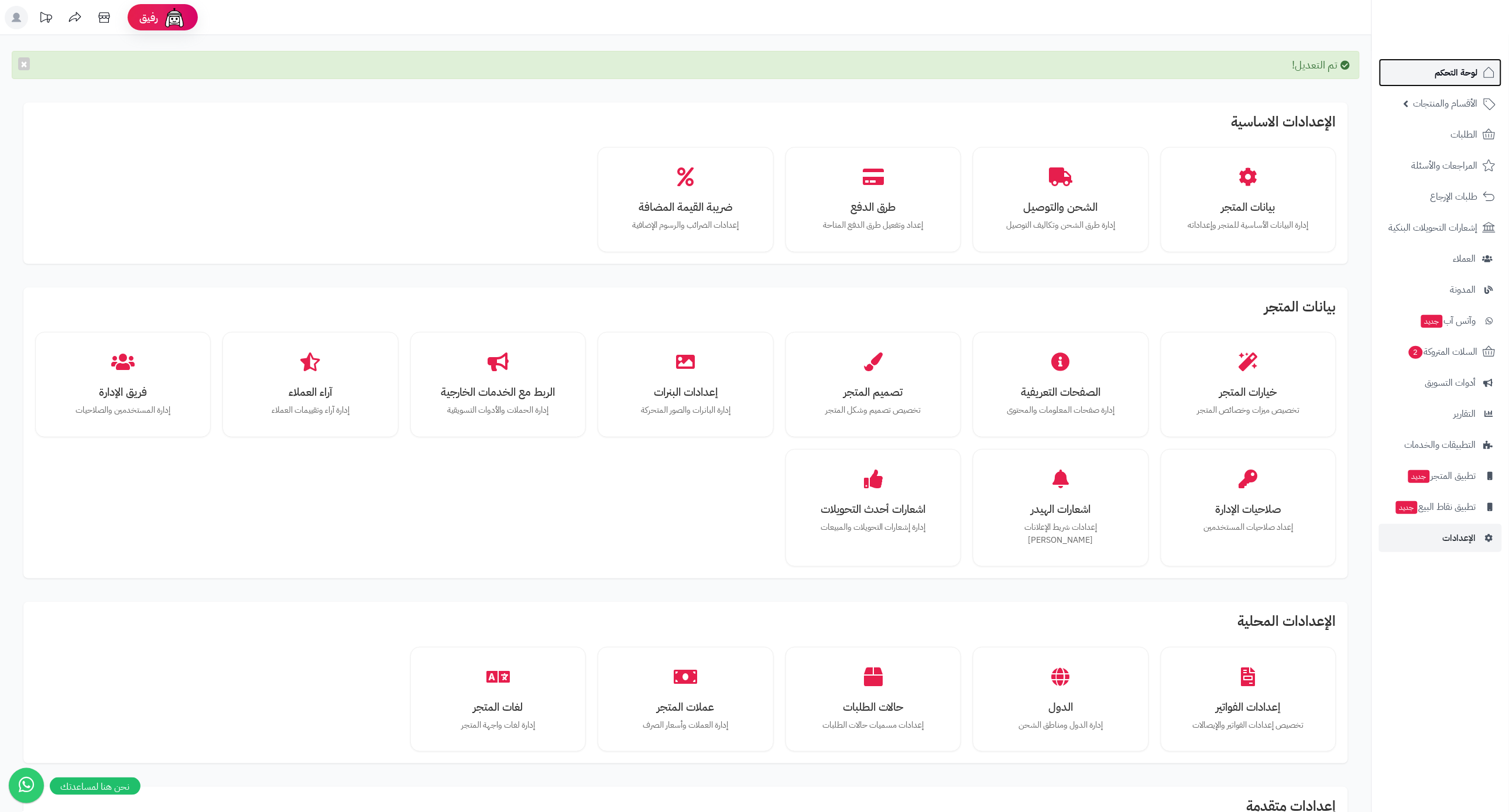
click at [1473, 69] on span "لوحة التحكم" at bounding box center [1456, 72] width 43 height 16
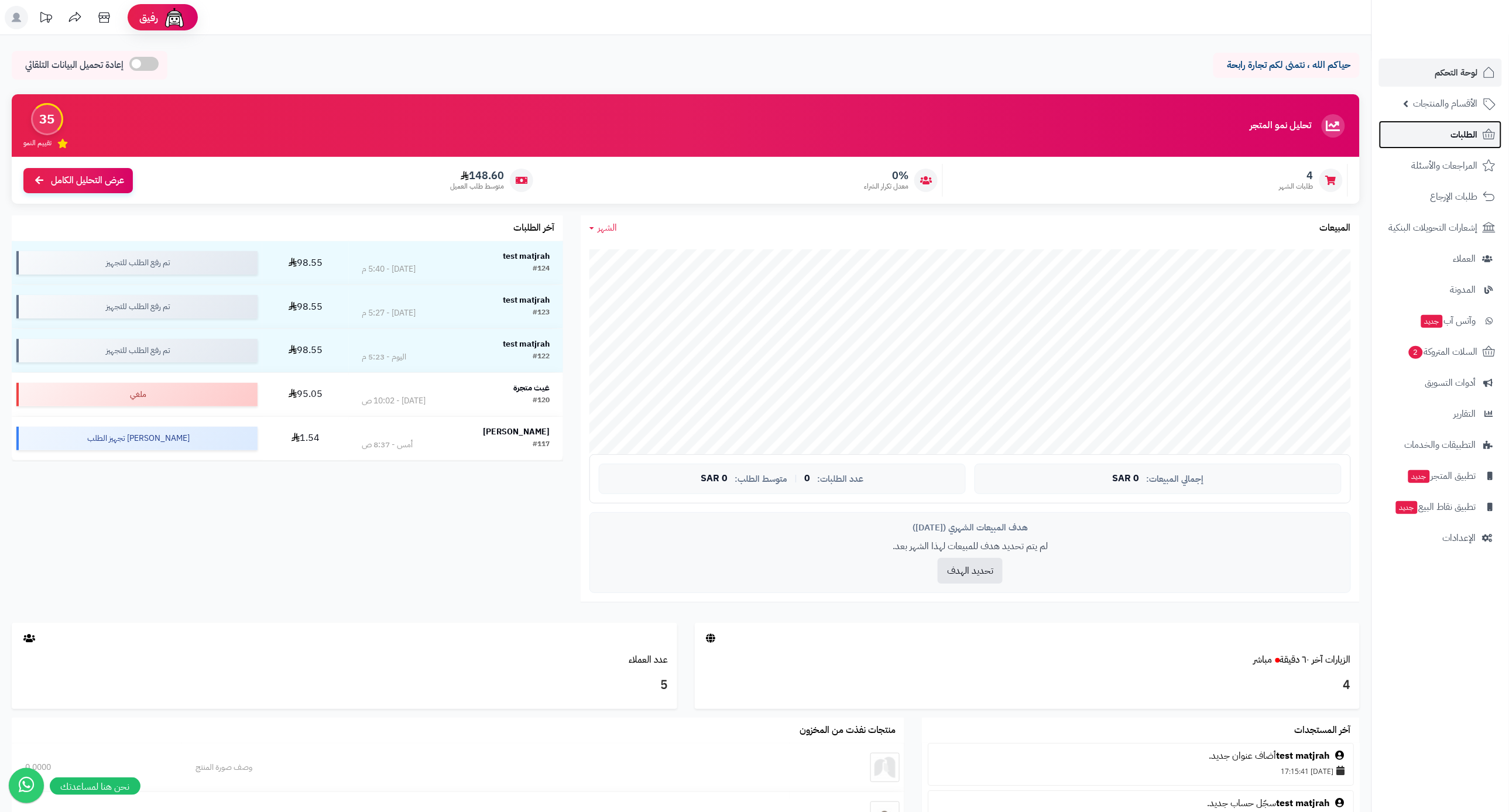
click at [1458, 126] on span "الطلبات" at bounding box center [1465, 134] width 27 height 16
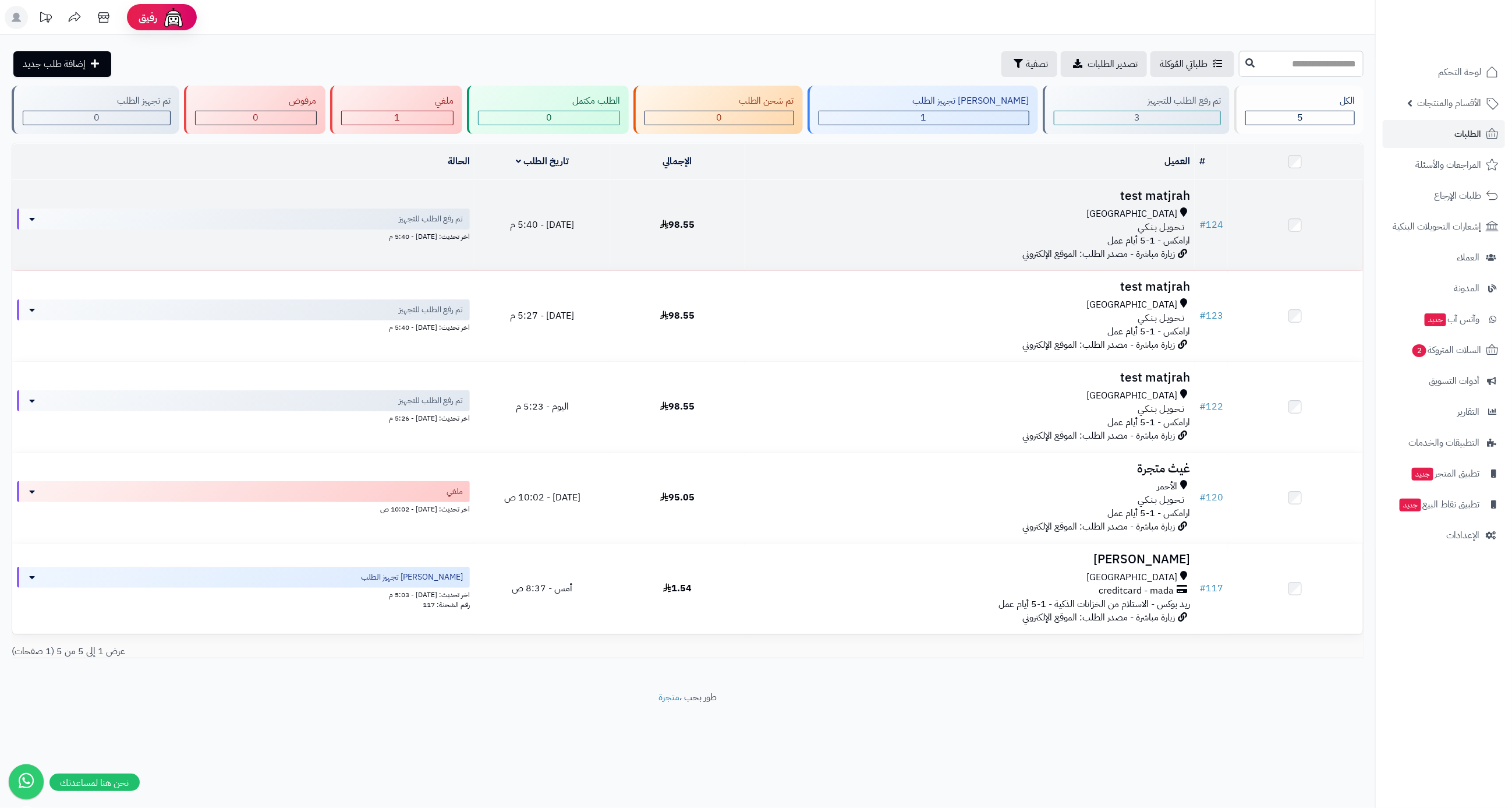
click at [1179, 259] on td "test matjrah جدة تـحـويـل بـنـكـي ارامكس - 1-5 أيام عمل زيارة مباشرة - مصدر الط…" at bounding box center [969, 225] width 450 height 90
click at [1162, 201] on h3 "test matjrah" at bounding box center [970, 195] width 441 height 14
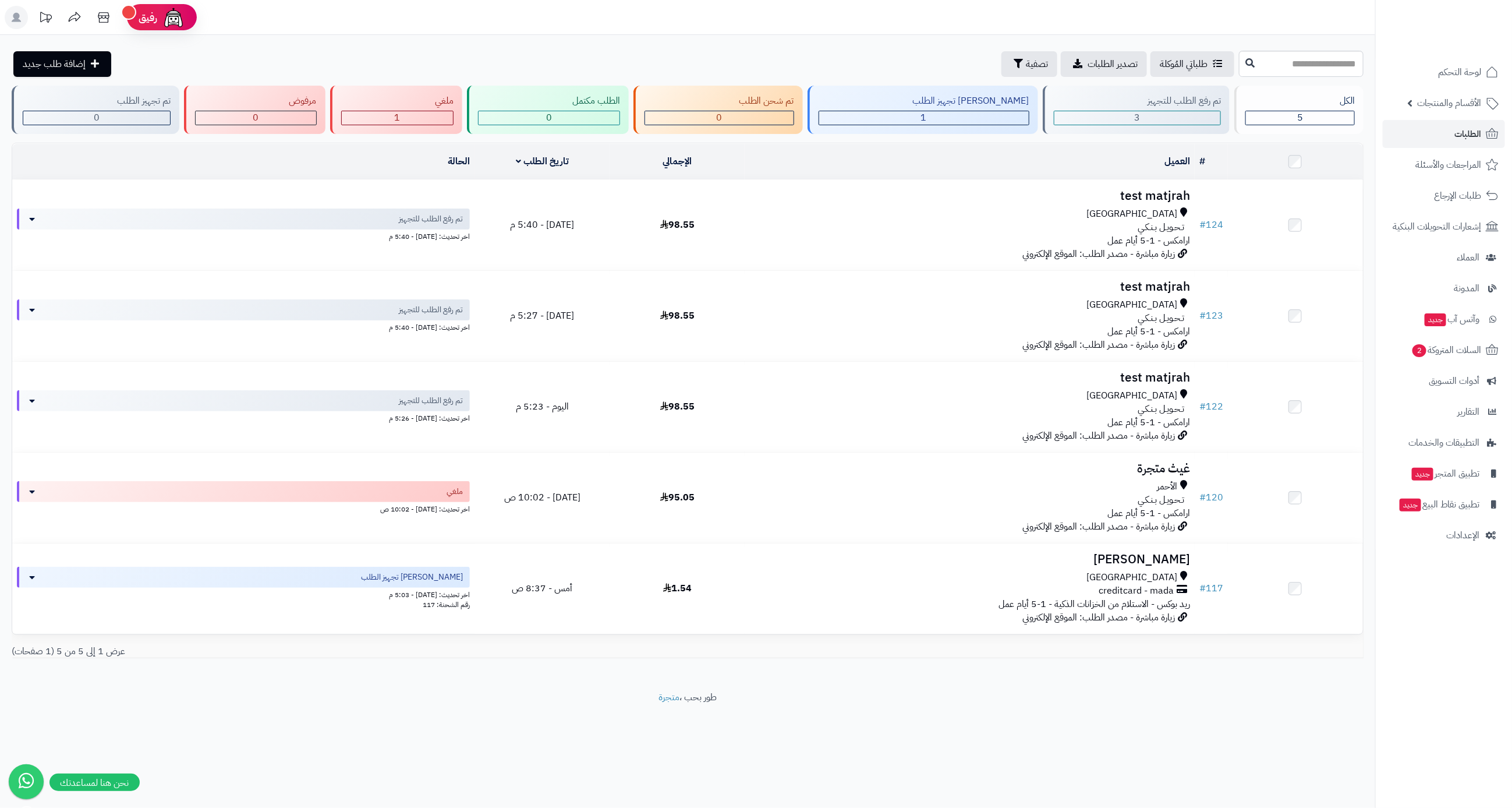
click at [1479, 551] on nav "لوحة التحكم الأقسام والمنتجات المنتجات الأقسام الماركات مواصفات المنتجات مواصفا…" at bounding box center [1444, 418] width 137 height 808
click at [1485, 534] on link "الإعدادات" at bounding box center [1444, 534] width 122 height 28
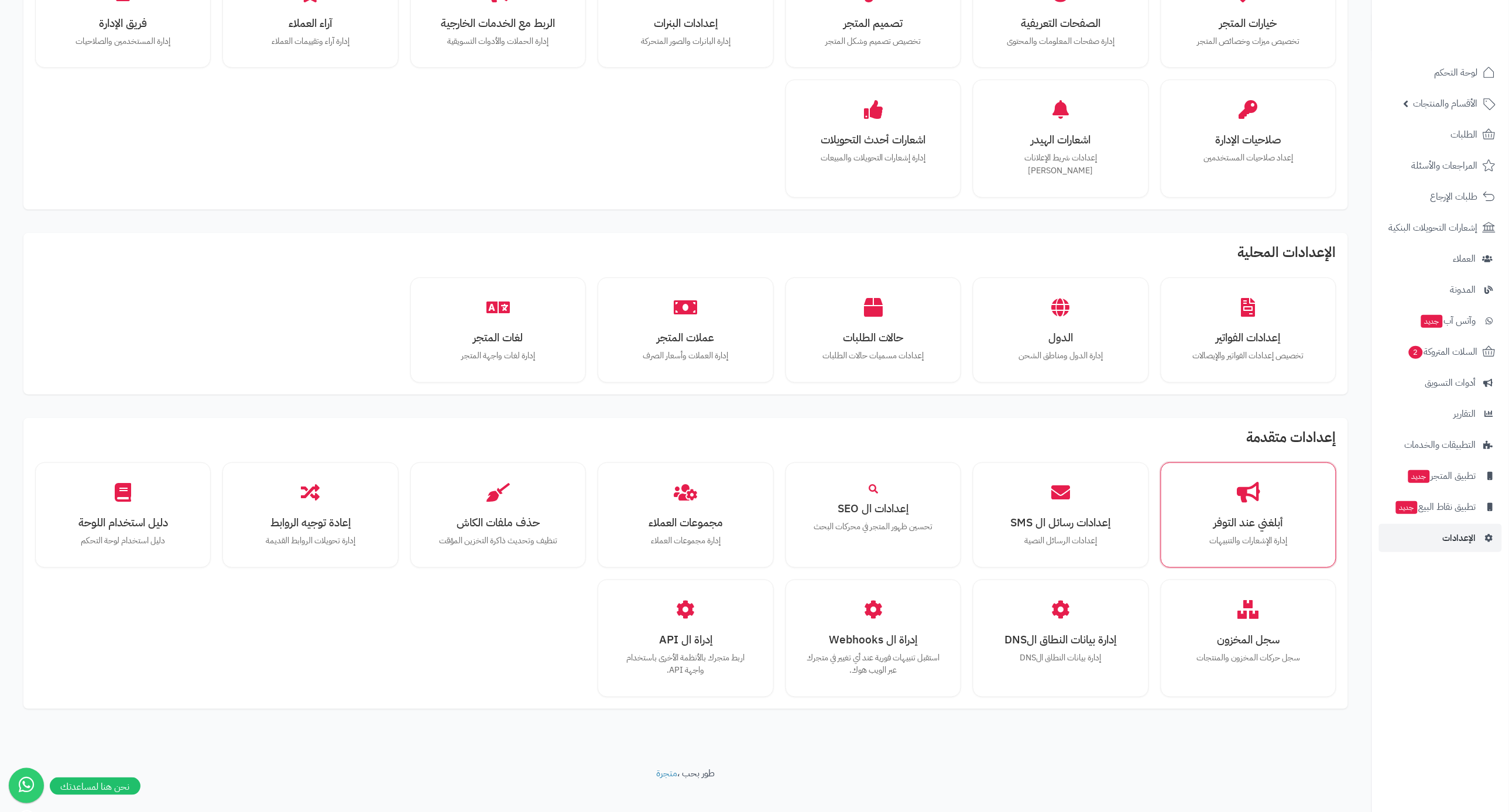
scroll to position [329, 0]
click at [464, 521] on div "حذف ملفات الكاش تنظيف وتحديث ذاكرة التخزين المؤقت" at bounding box center [498, 516] width 158 height 88
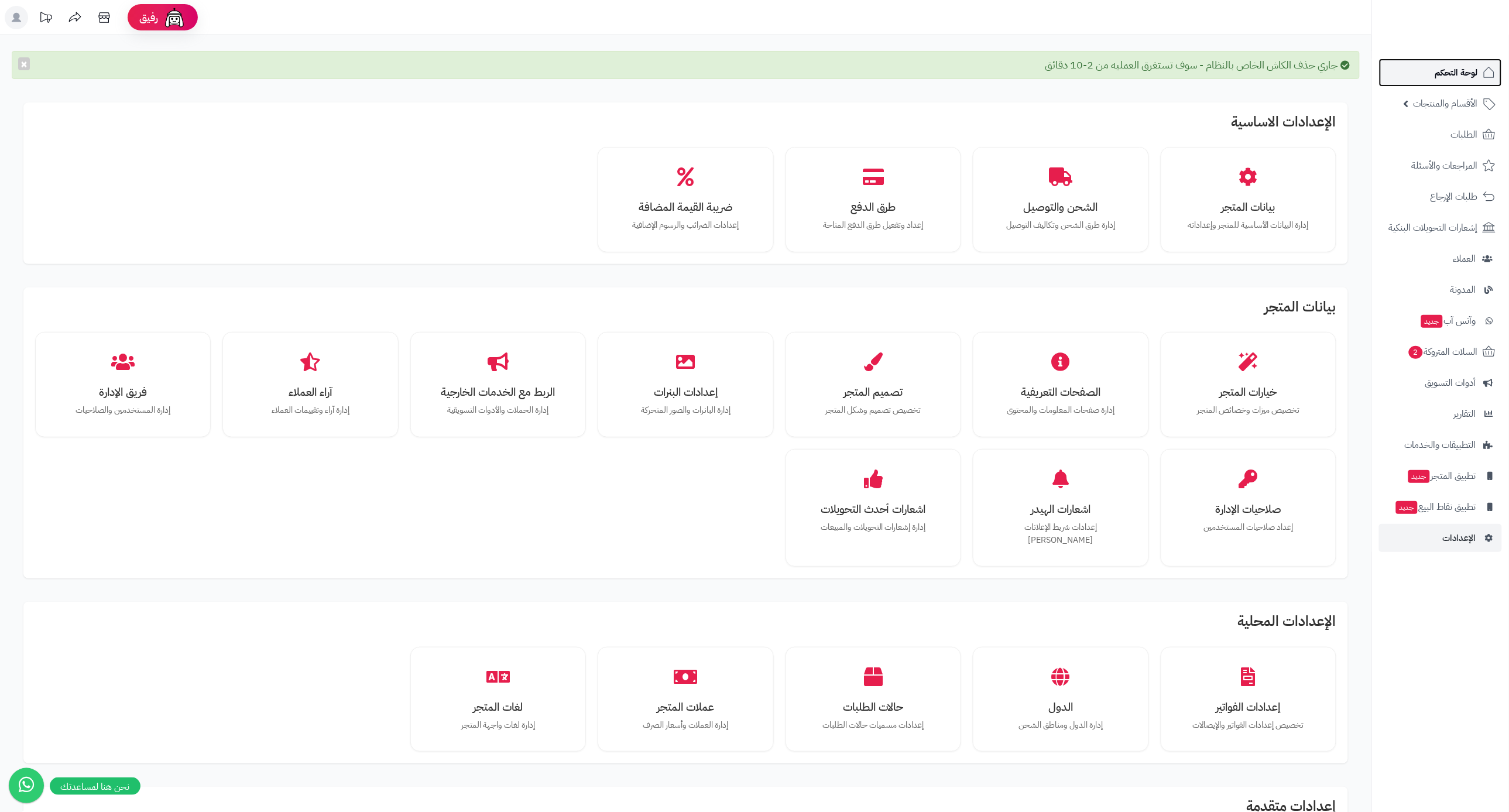
click at [1425, 70] on link "لوحة التحكم" at bounding box center [1440, 72] width 123 height 28
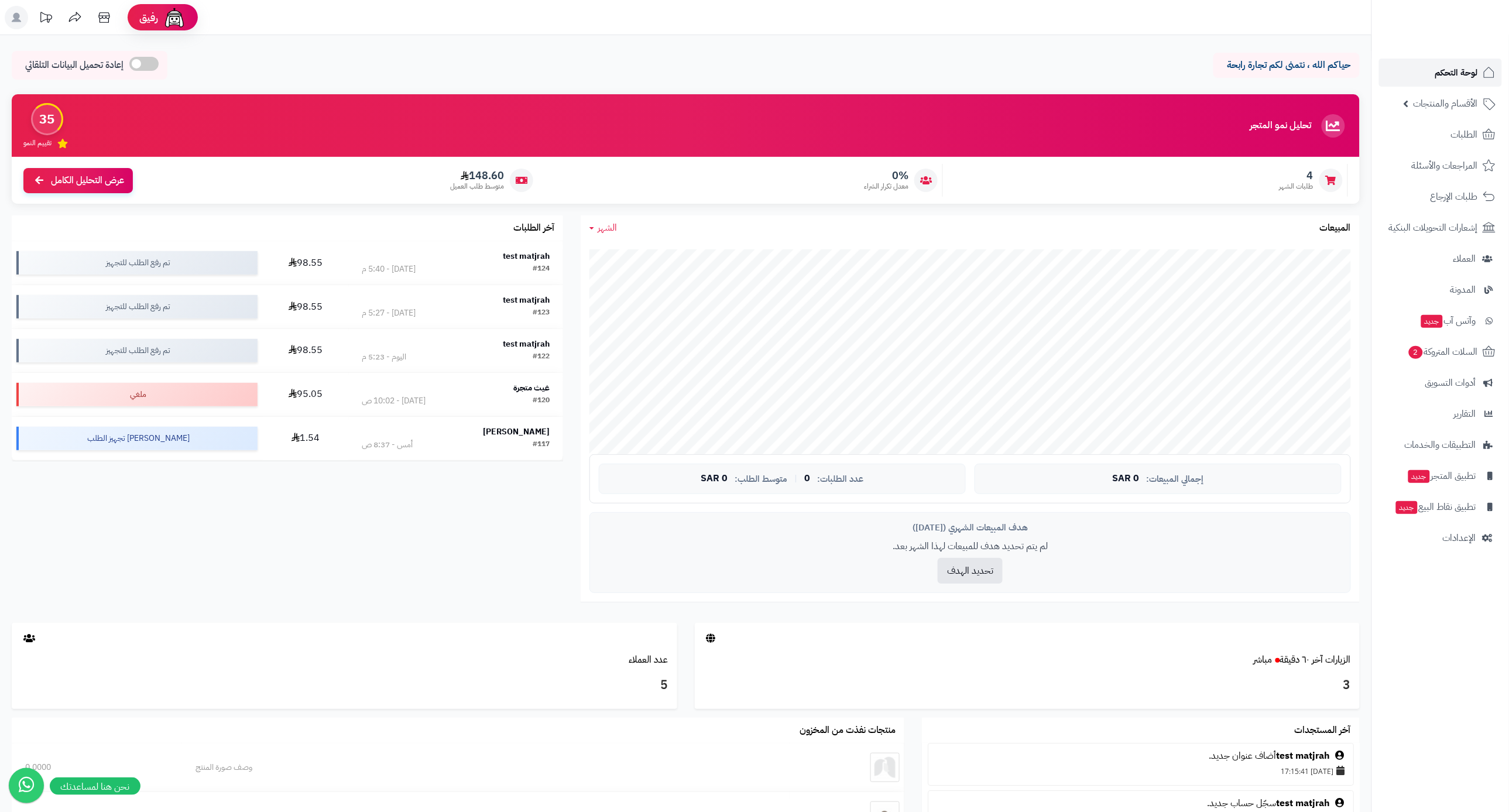
click at [1403, 67] on link "لوحة التحكم" at bounding box center [1440, 72] width 123 height 28
click at [1438, 134] on link "الطلبات" at bounding box center [1440, 134] width 123 height 28
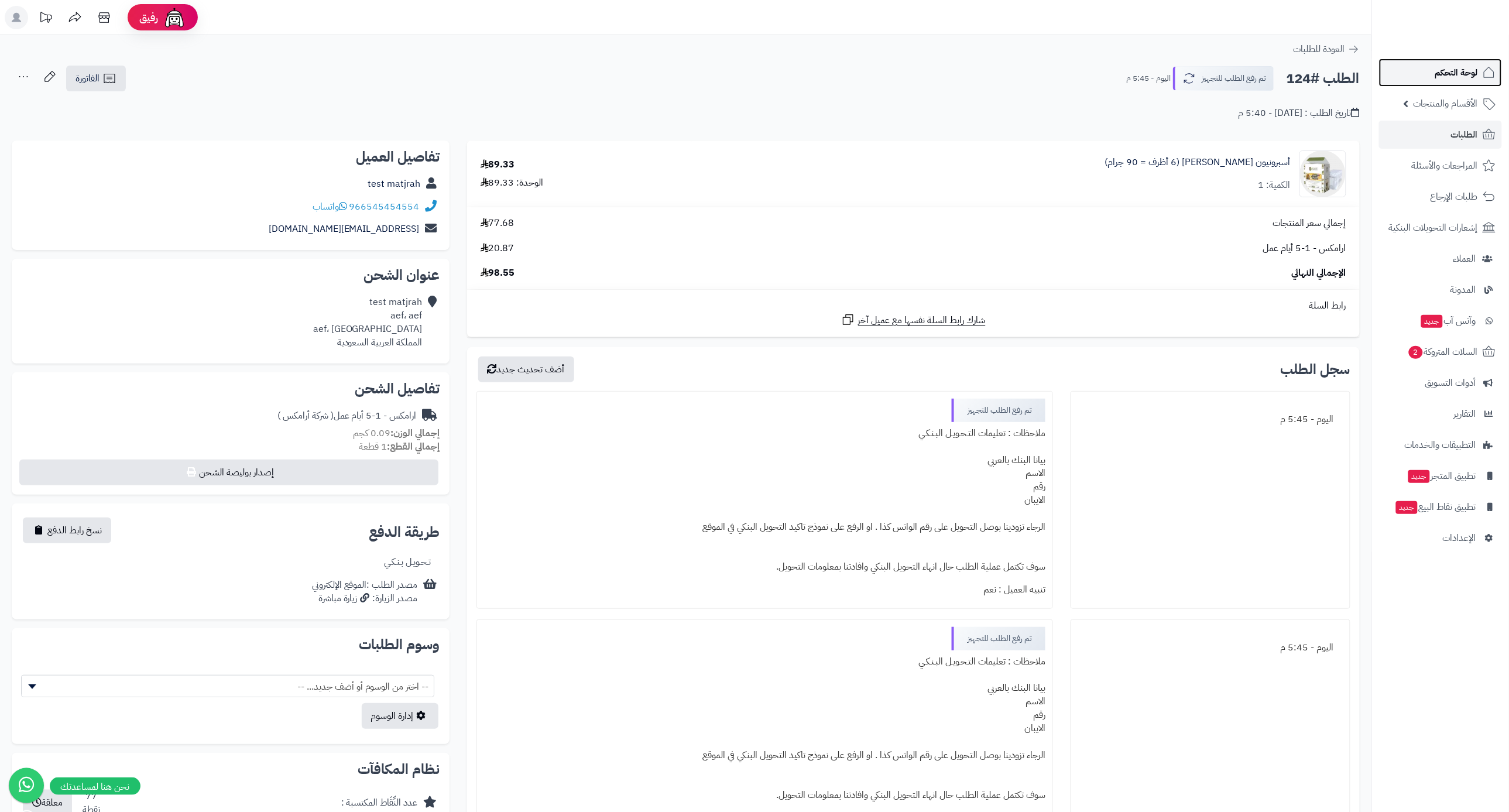
click at [1439, 65] on span "لوحة التحكم" at bounding box center [1456, 72] width 43 height 16
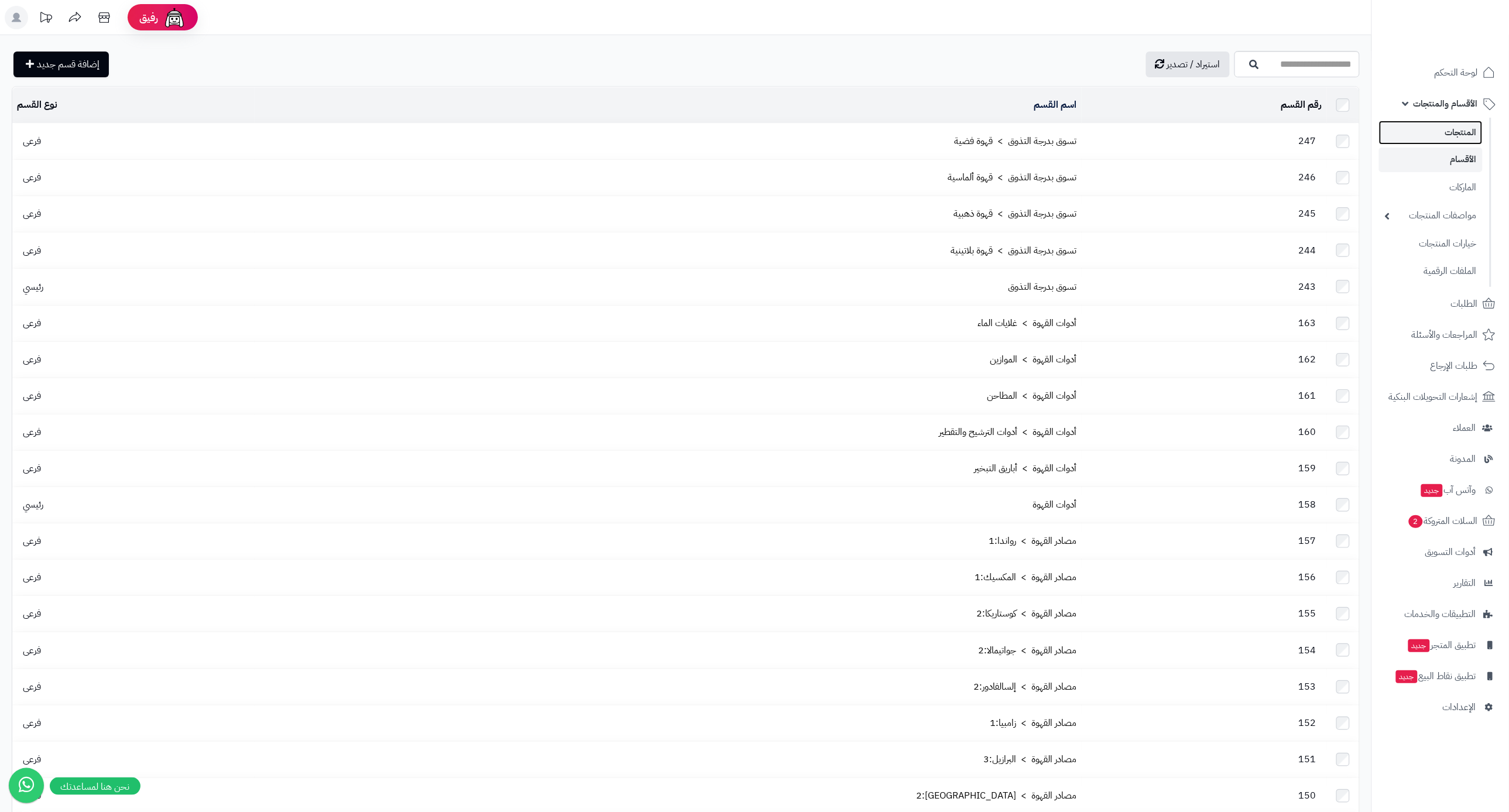
click at [1408, 139] on link "المنتجات" at bounding box center [1430, 133] width 104 height 24
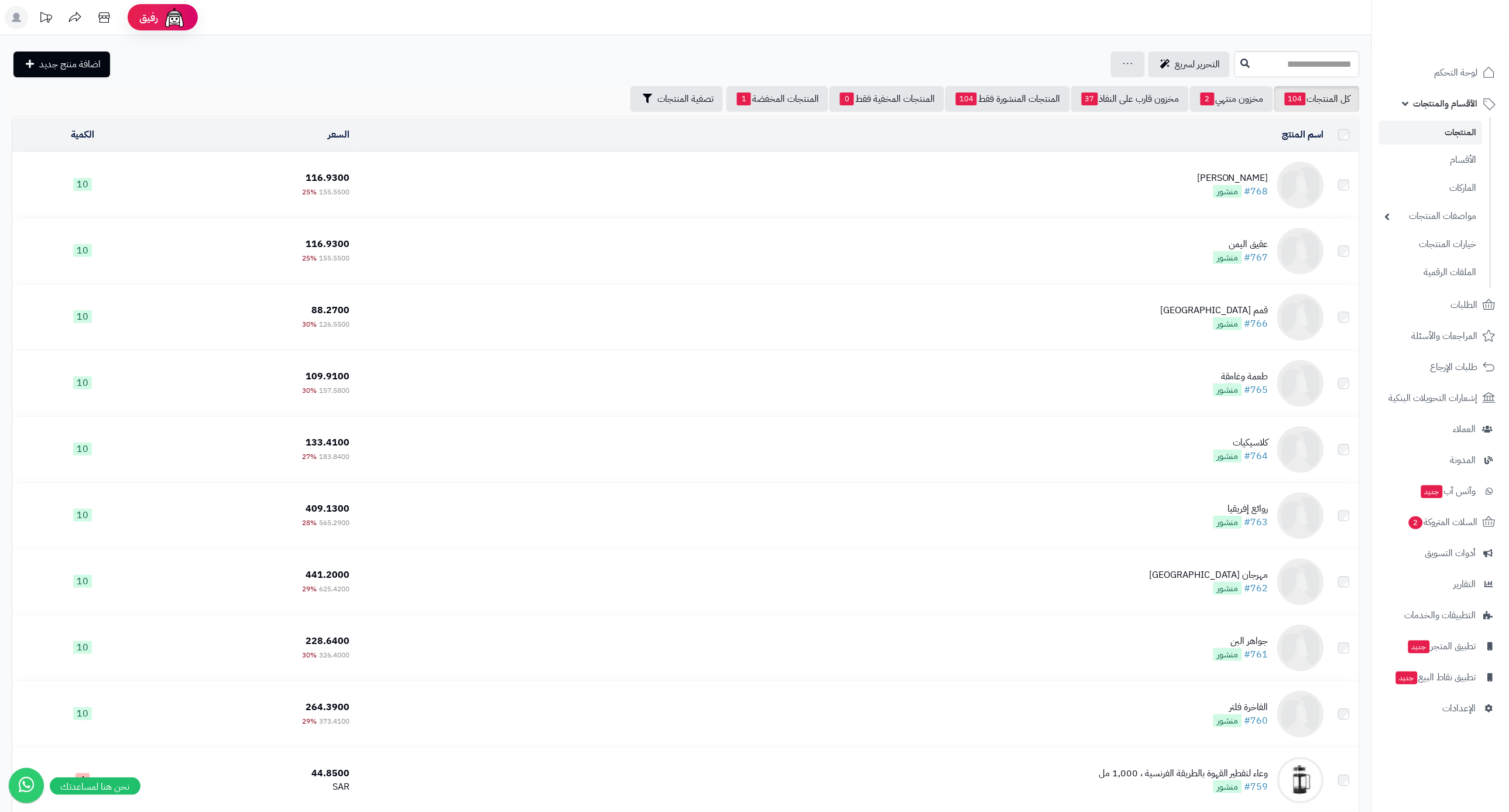
click at [1415, 102] on span "الأقسام والمنتجات" at bounding box center [1445, 104] width 64 height 16
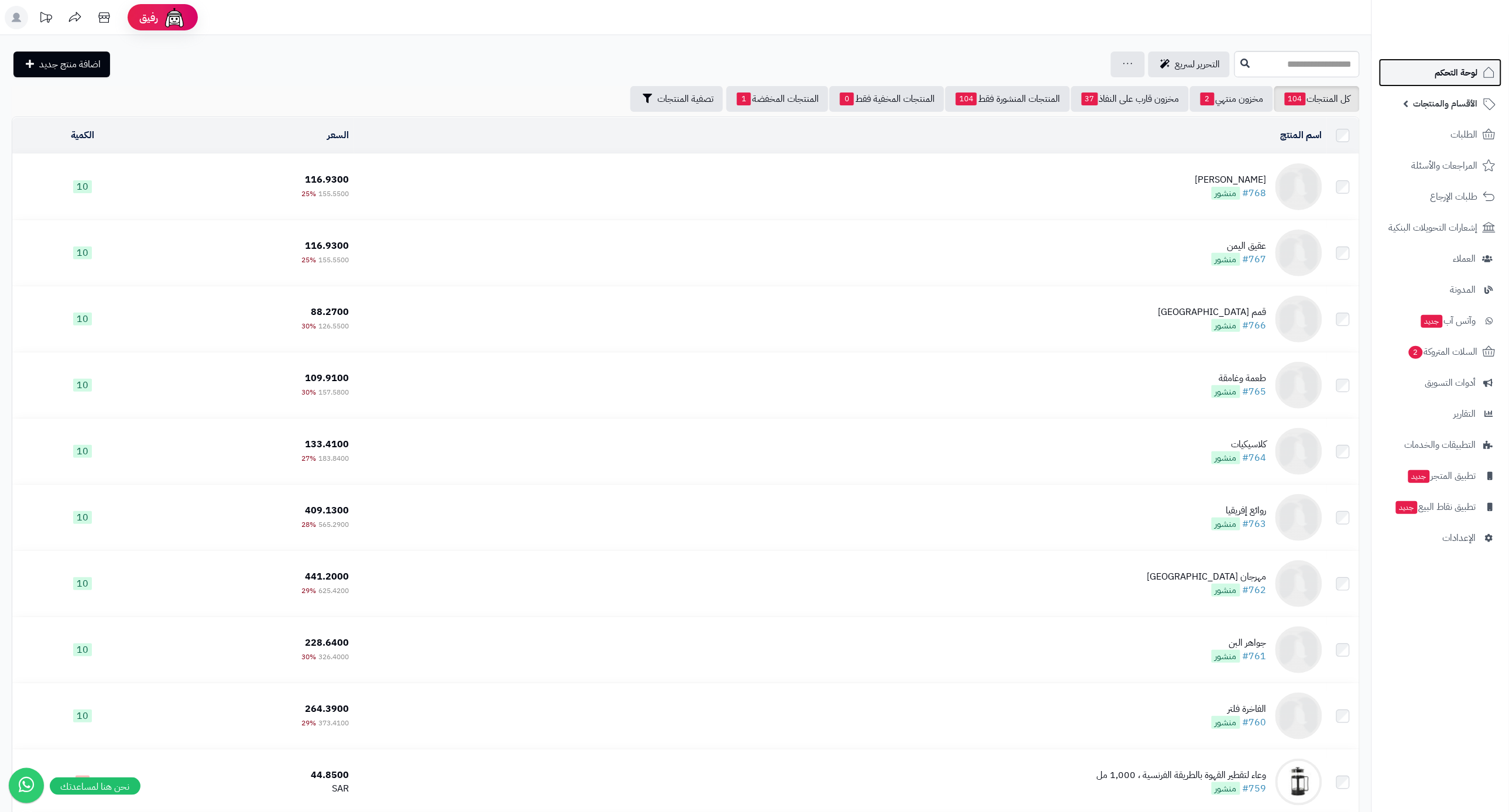
click at [1452, 70] on span "لوحة التحكم" at bounding box center [1456, 72] width 43 height 16
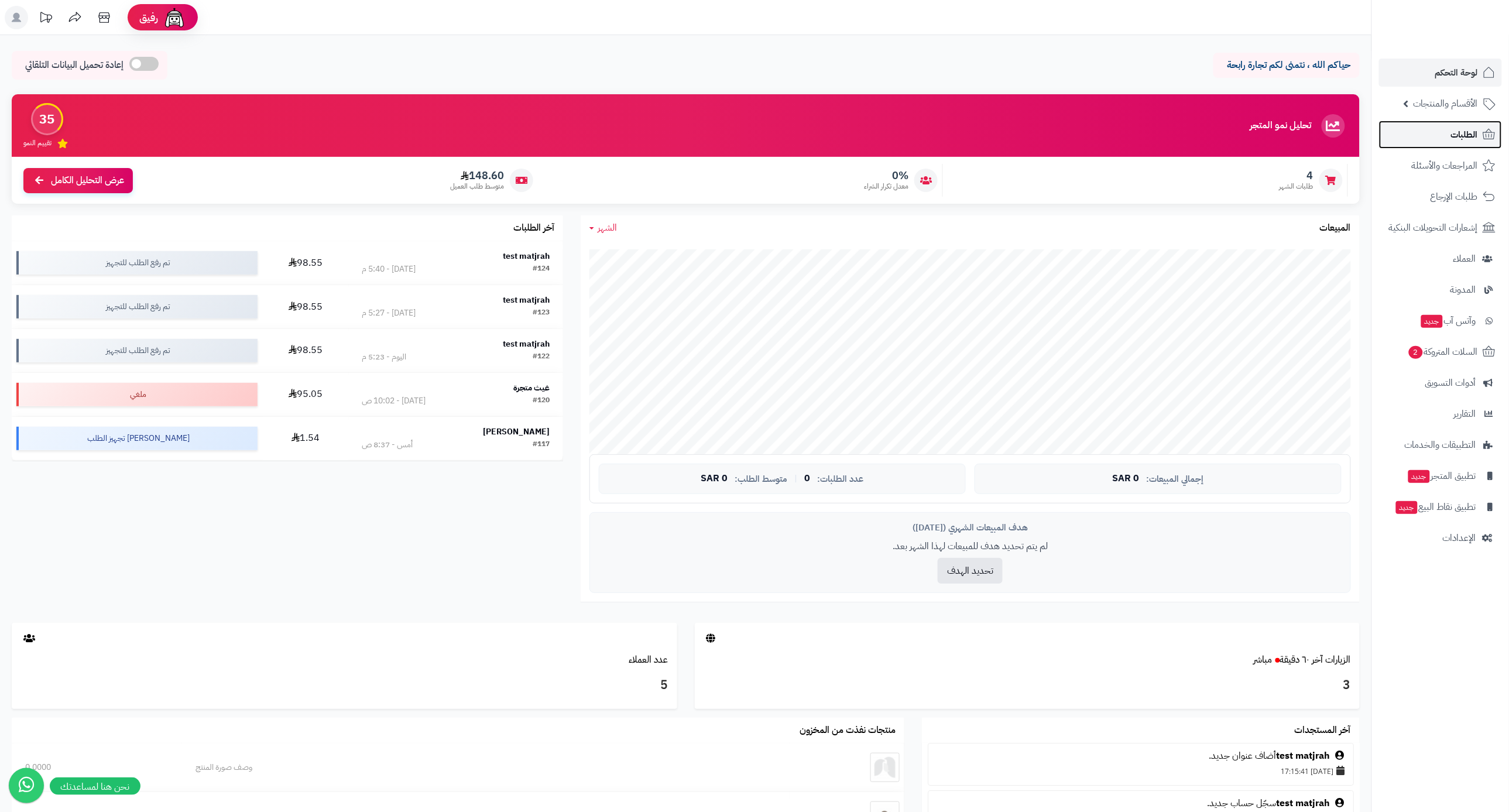
click at [1428, 141] on link "الطلبات" at bounding box center [1440, 134] width 123 height 28
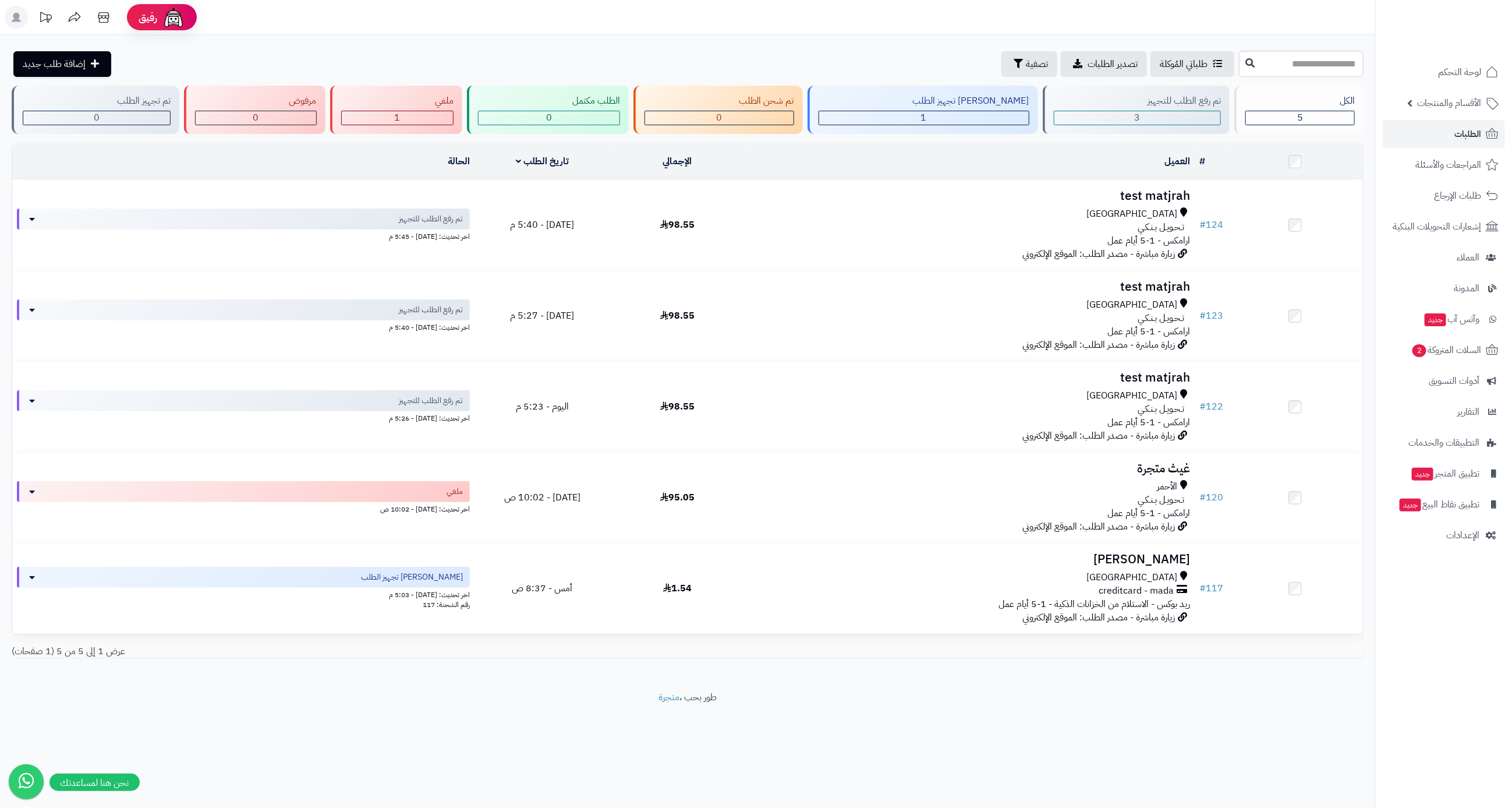
drag, startPoint x: 1135, startPoint y: 171, endPoint x: 1143, endPoint y: 166, distance: 9.4
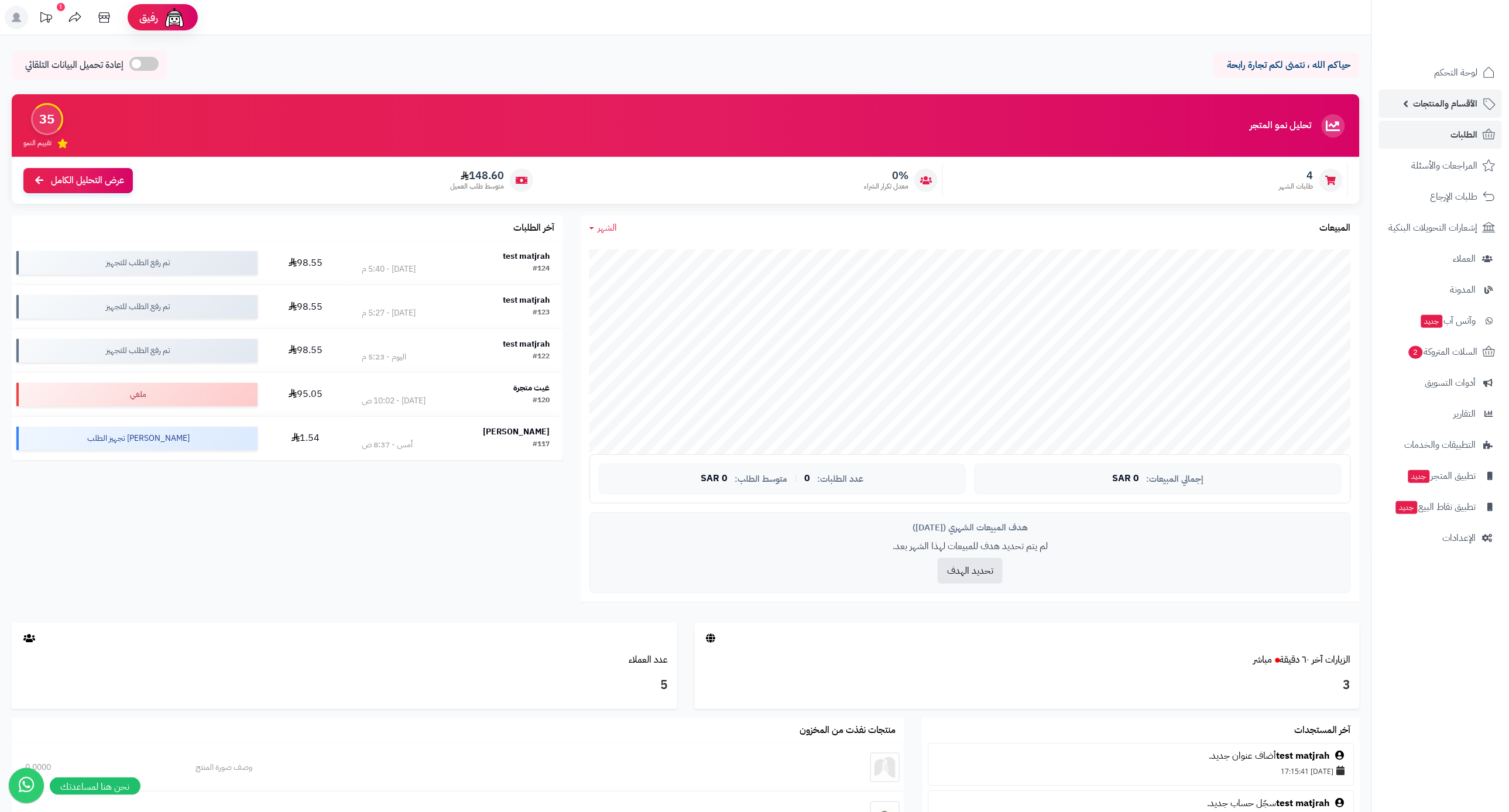
click at [1437, 111] on span "الأقسام والمنتجات" at bounding box center [1445, 104] width 64 height 16
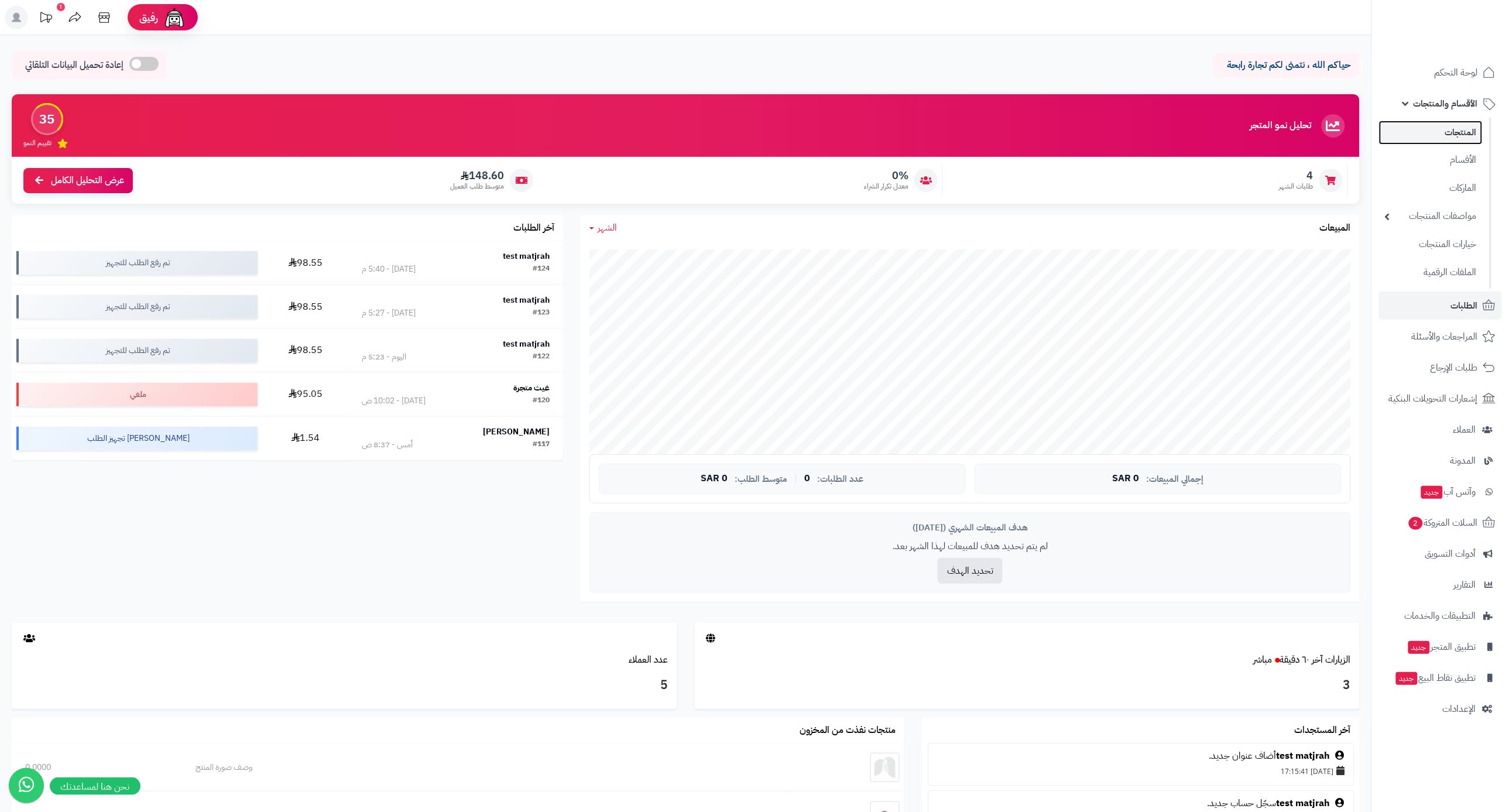
click at [1452, 133] on link "المنتجات" at bounding box center [1430, 133] width 104 height 24
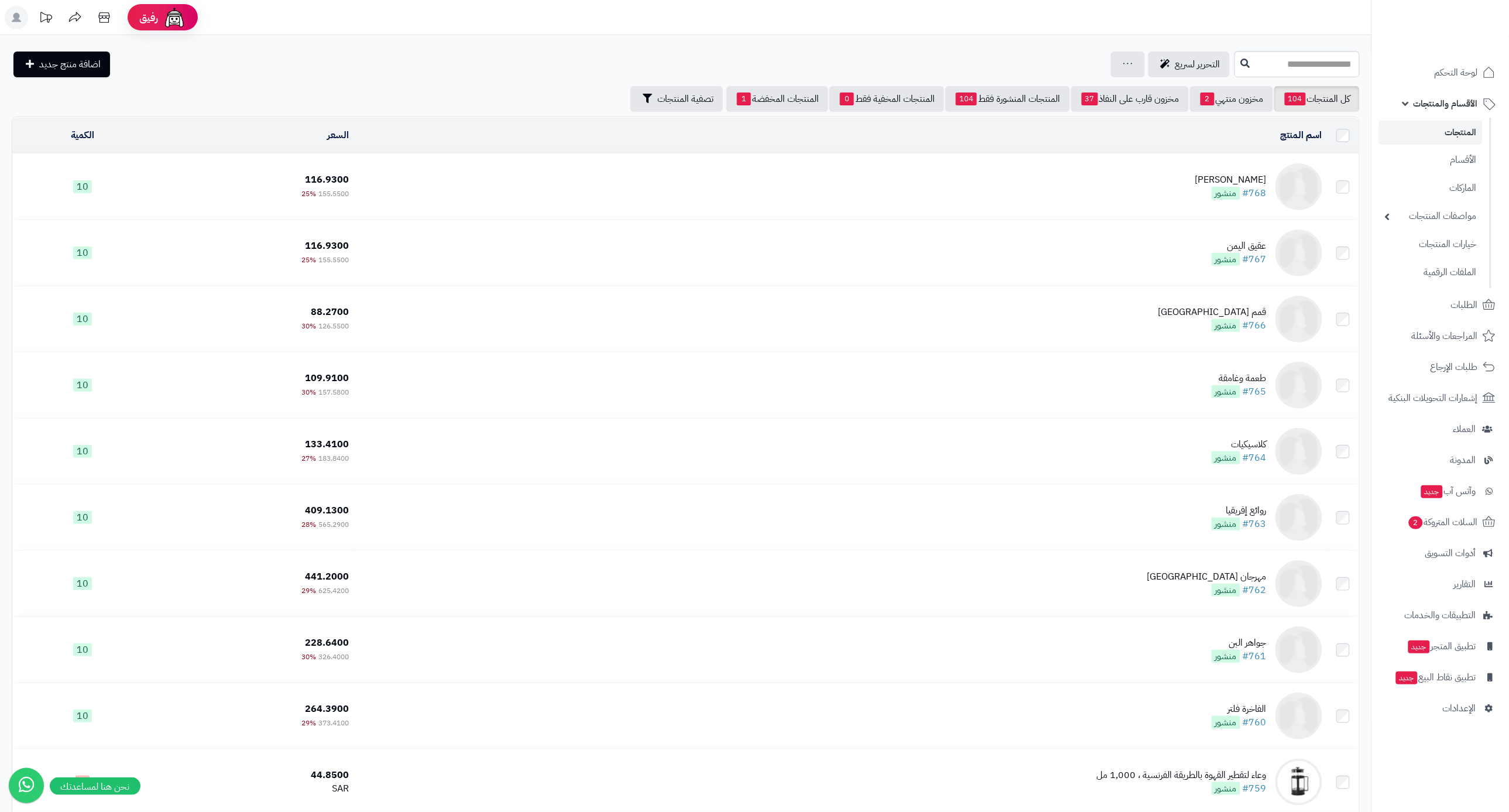
click at [1246, 183] on div "تركيش توينز" at bounding box center [1230, 180] width 71 height 14
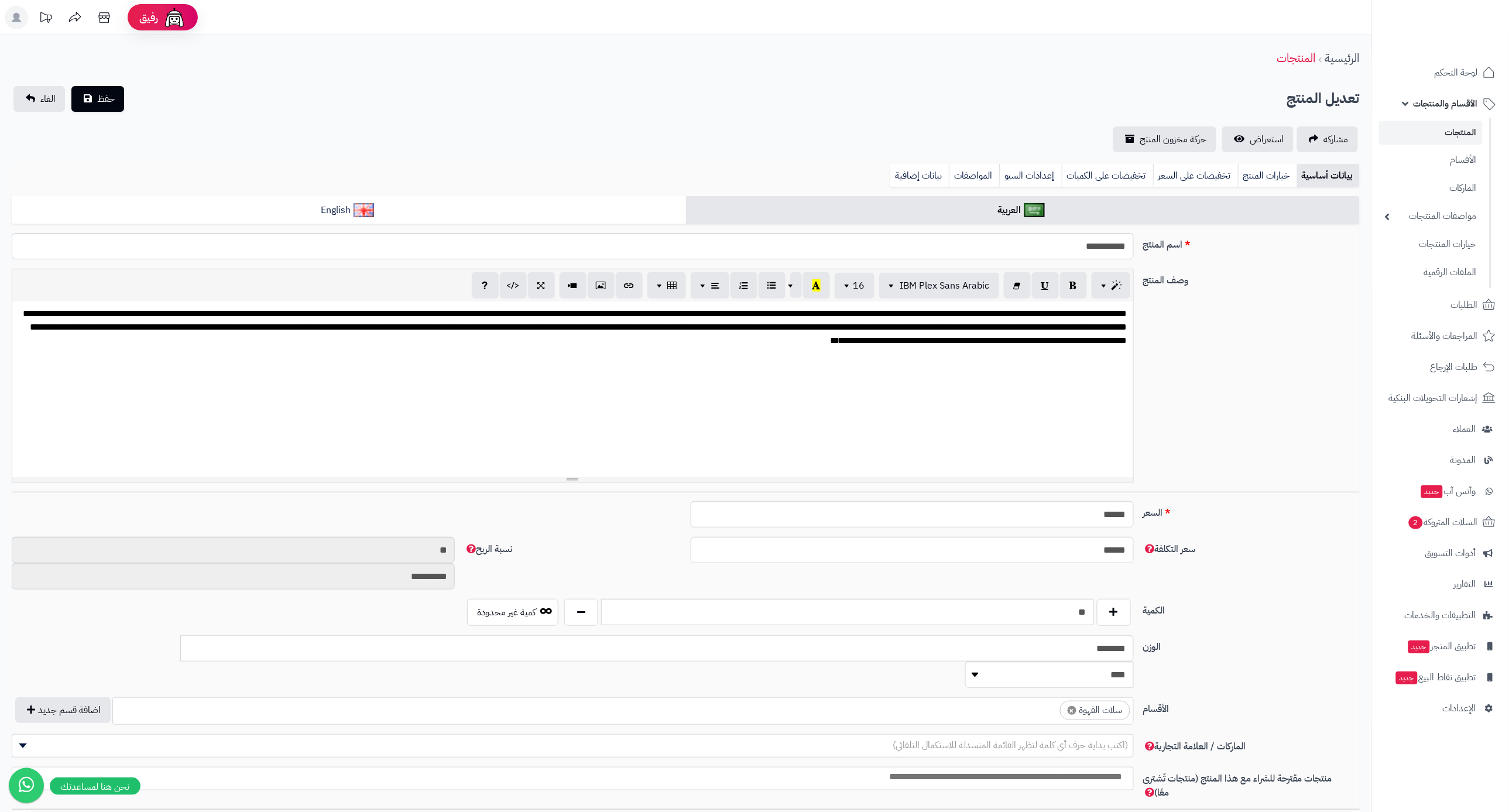
scroll to position [211, 0]
click at [1451, 77] on span "لوحة التحكم" at bounding box center [1456, 72] width 43 height 16
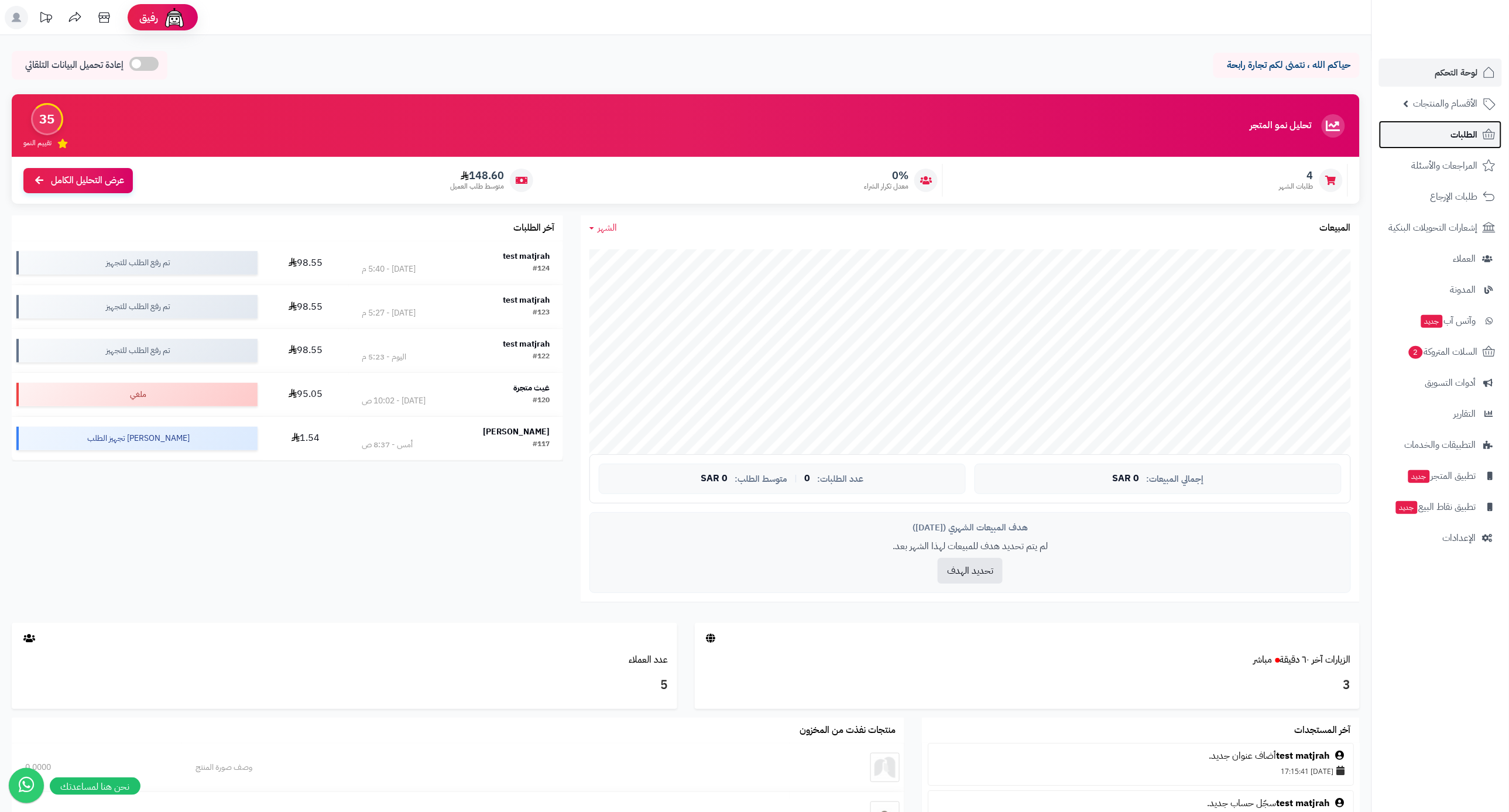
click at [1450, 144] on link "الطلبات" at bounding box center [1440, 134] width 123 height 28
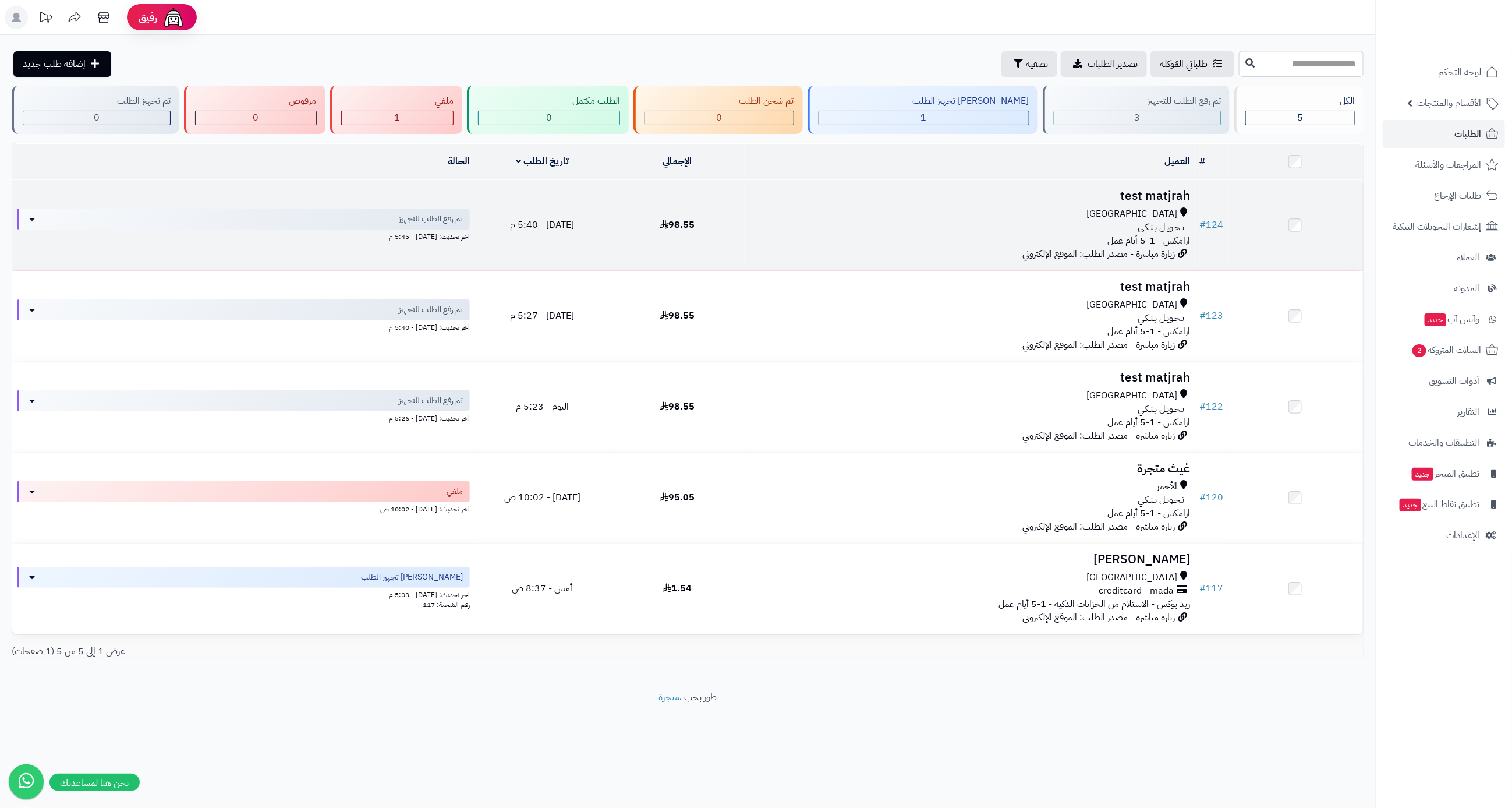
click at [1172, 223] on span "تـحـويـل بـنـكـي" at bounding box center [1161, 227] width 47 height 14
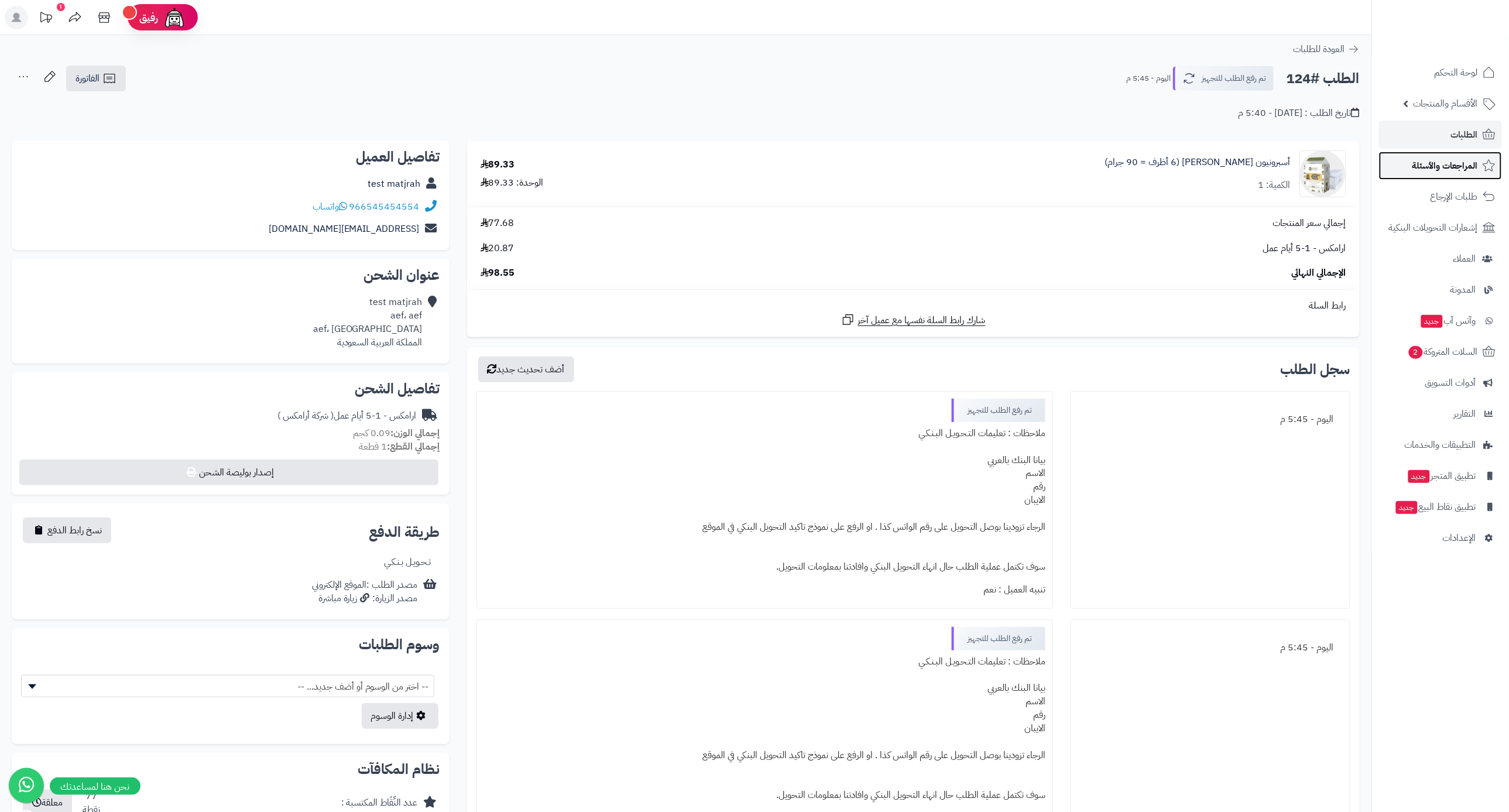
click at [1450, 174] on link "المراجعات والأسئلة" at bounding box center [1440, 165] width 123 height 28
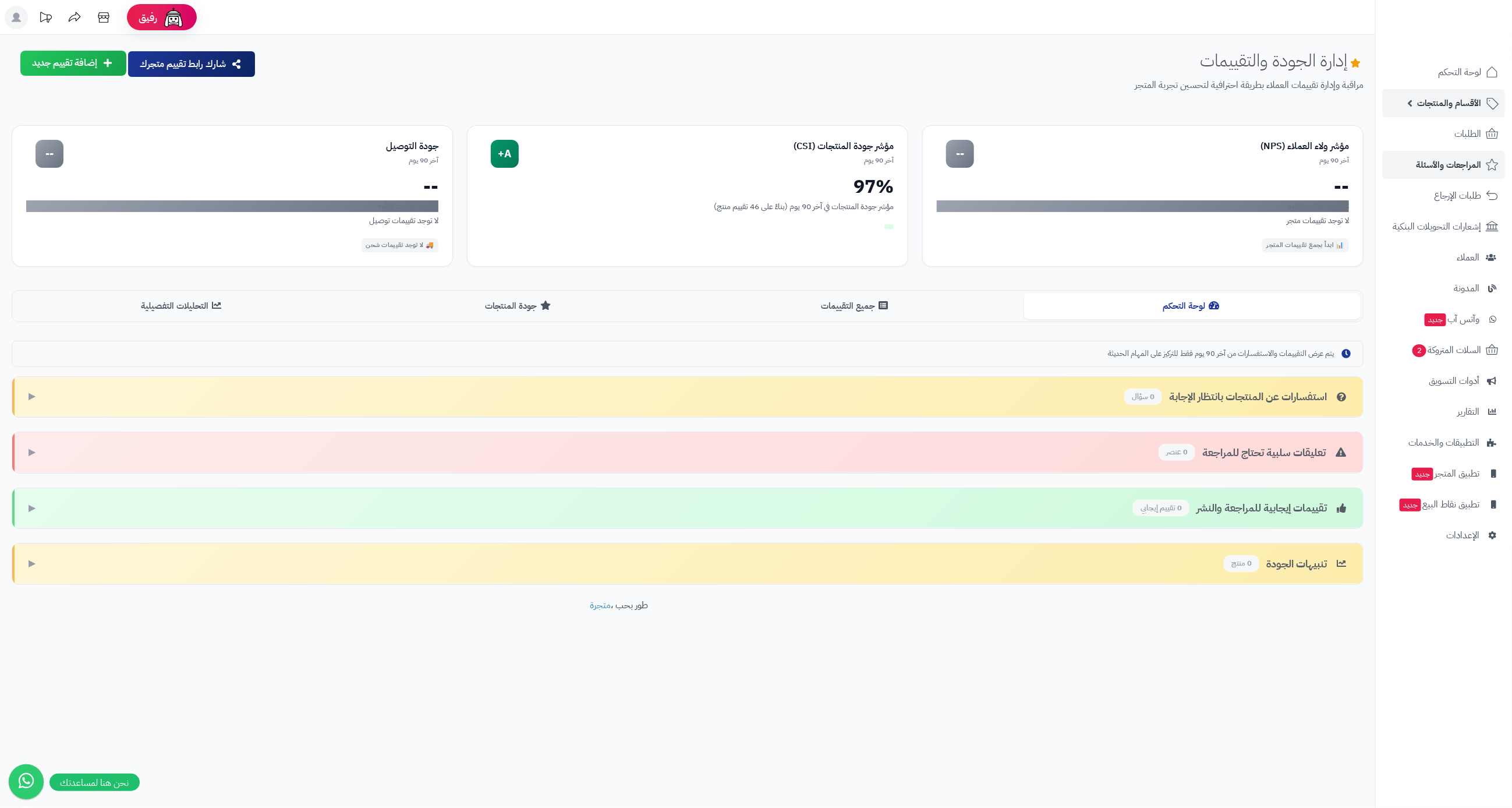
click at [1416, 101] on link "الأقسام والمنتجات" at bounding box center [1444, 102] width 122 height 28
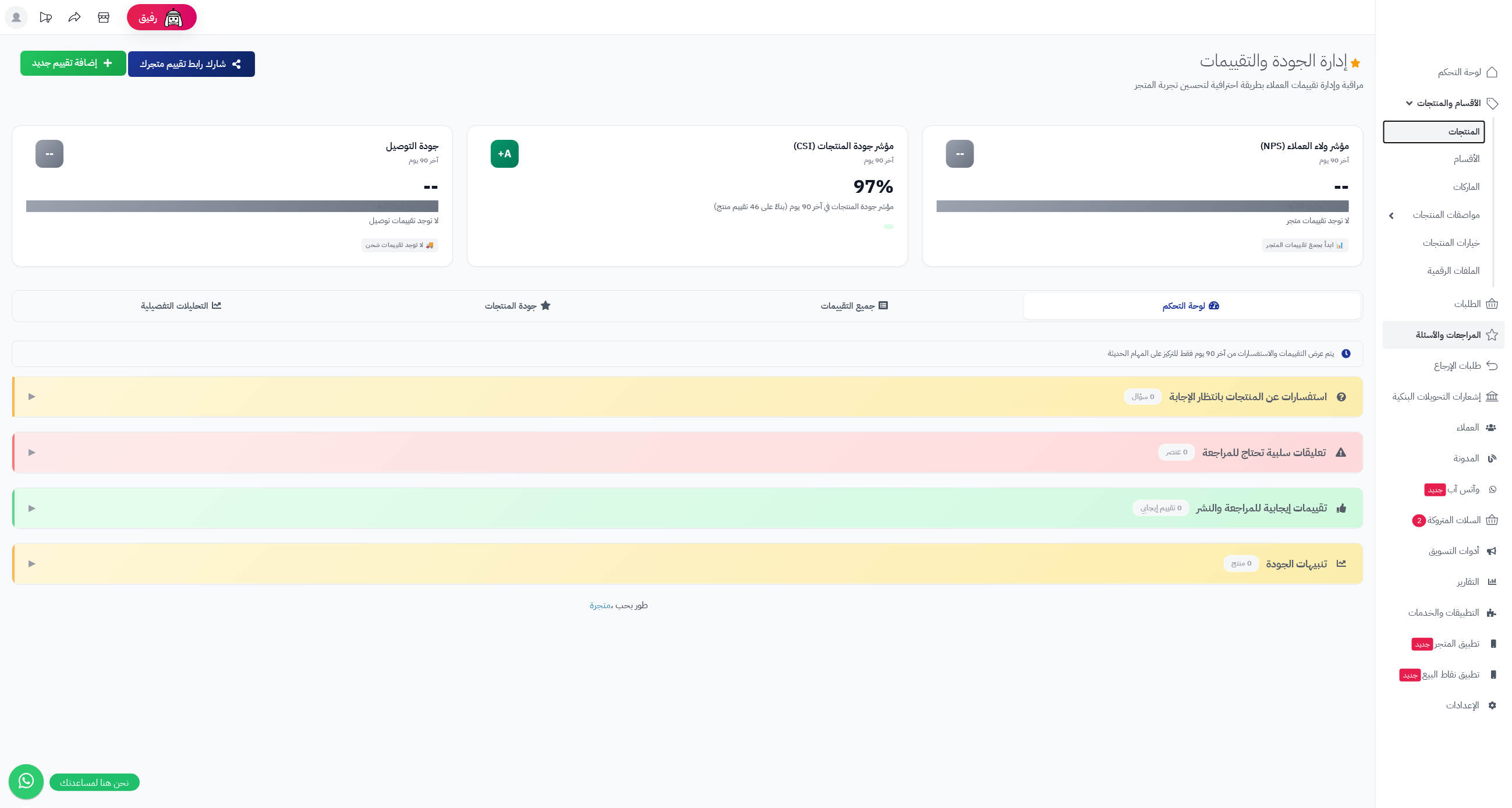
click at [1452, 126] on link "المنتجات" at bounding box center [1434, 132] width 103 height 24
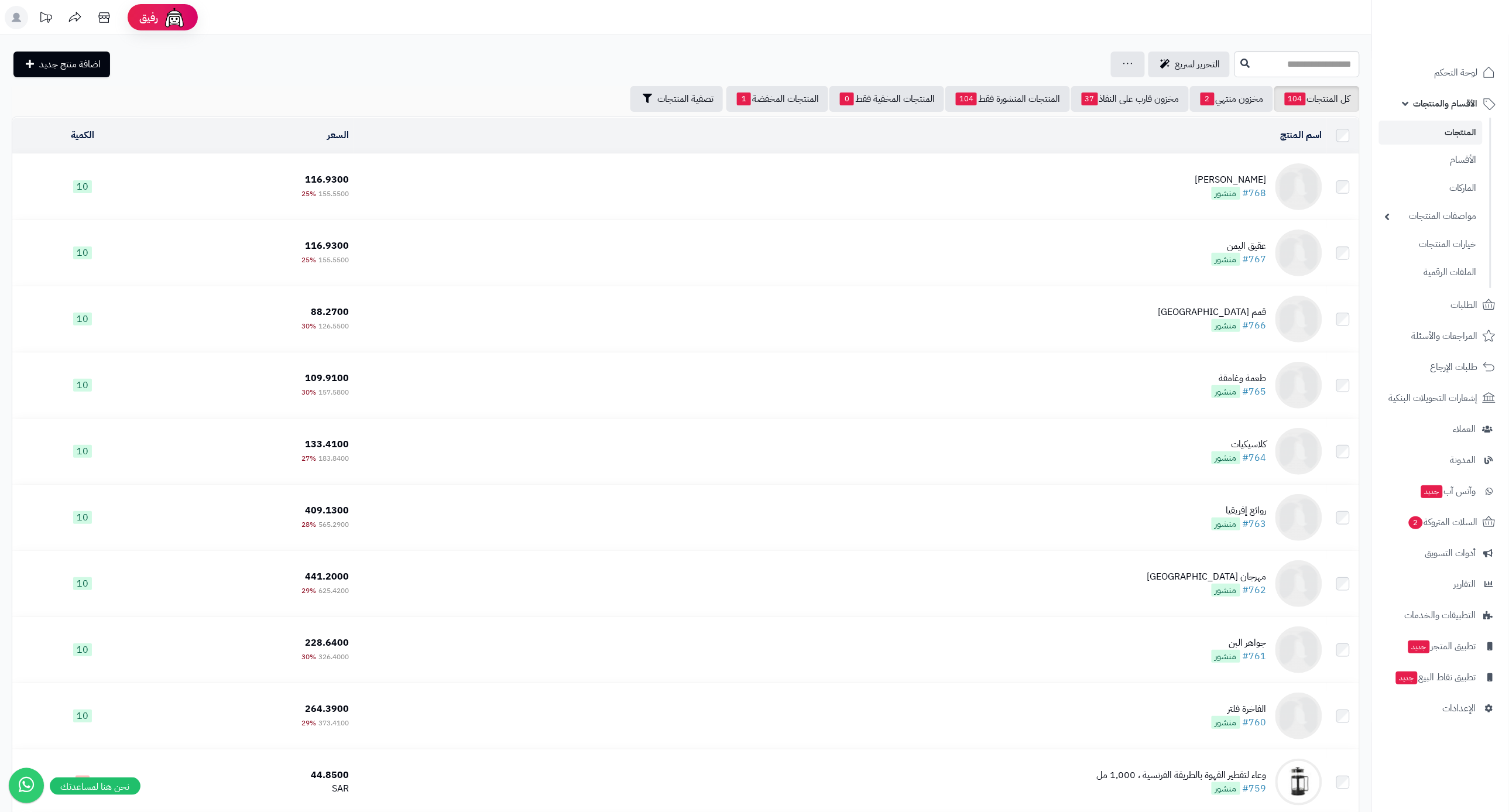
click at [1215, 182] on div "تركيش توينز" at bounding box center [1230, 180] width 71 height 14
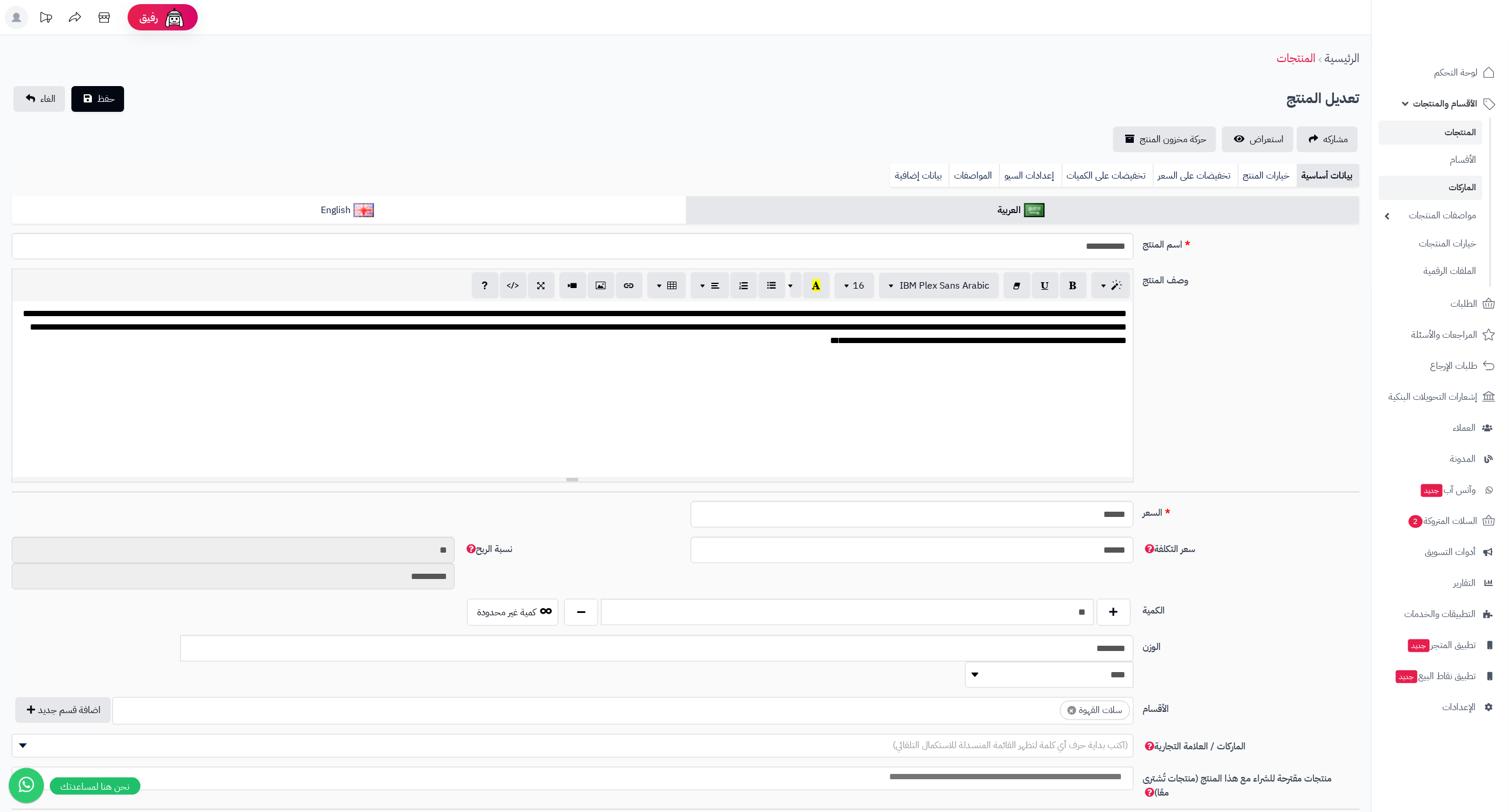
scroll to position [211, 0]
click at [1456, 162] on link "الأقسام" at bounding box center [1430, 160] width 104 height 24
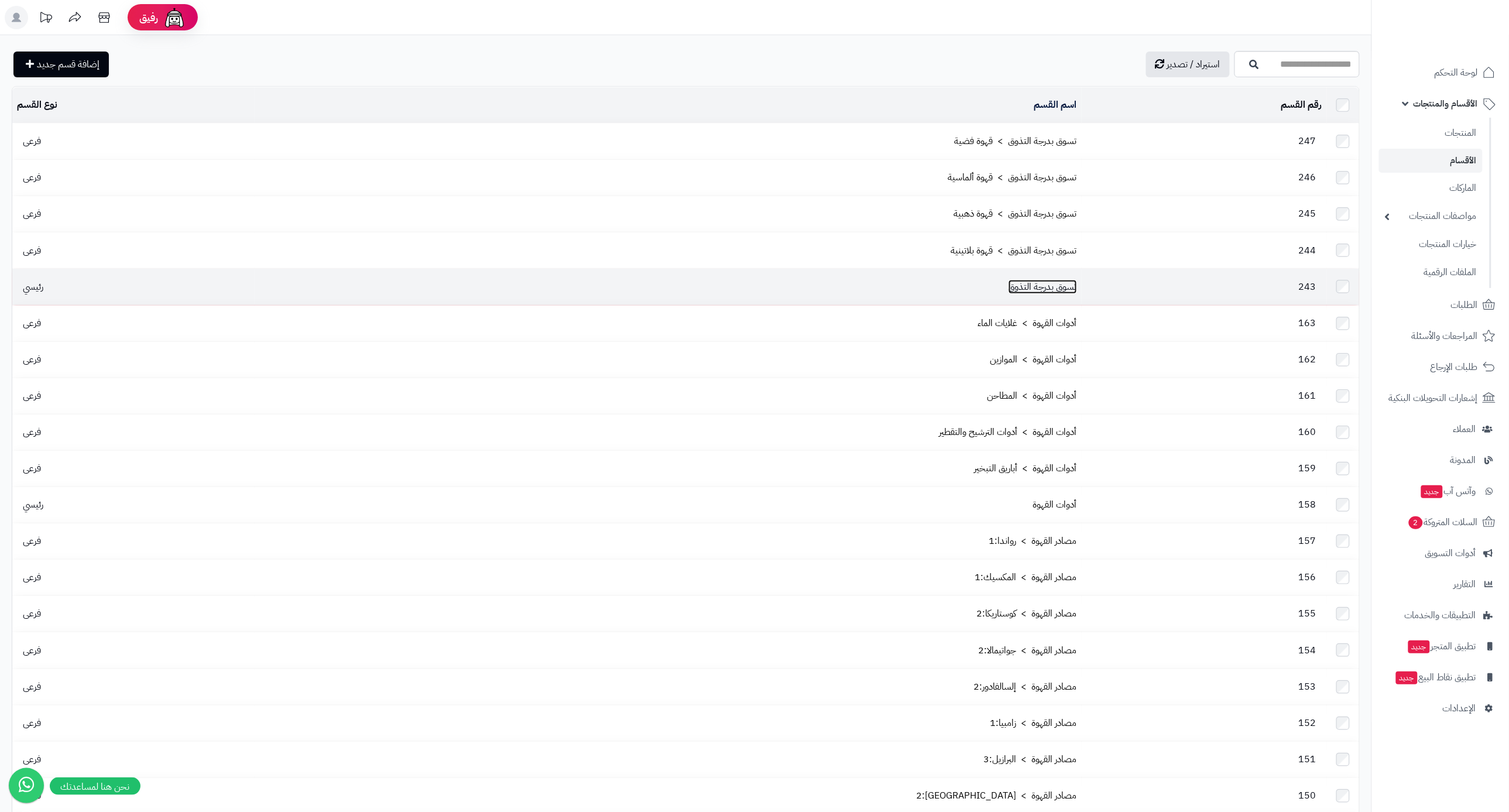
click at [1025, 281] on link "تسوق بدرجة التذوق" at bounding box center [1043, 287] width 69 height 14
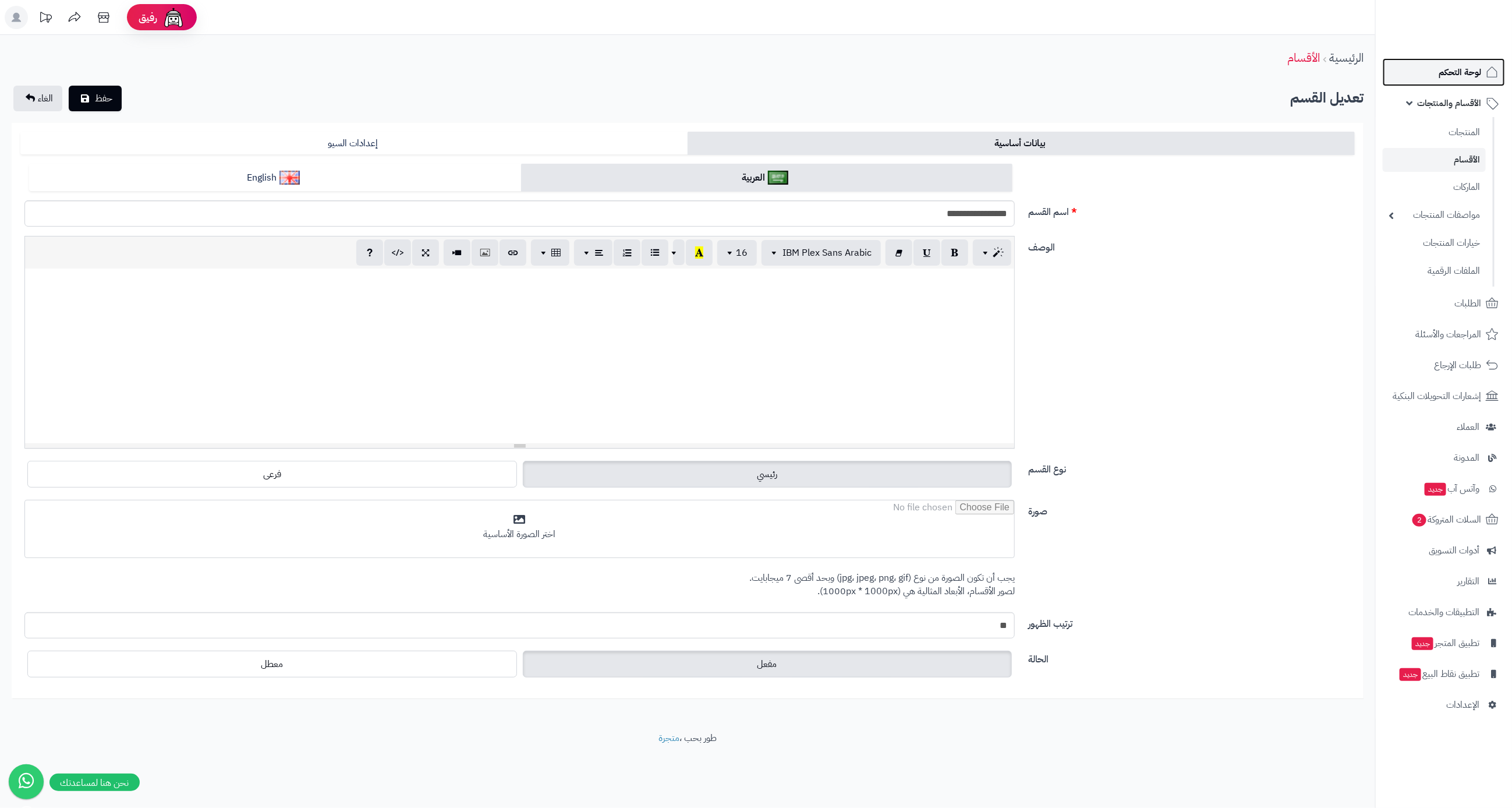
click at [1467, 74] on span "لوحة التحكم" at bounding box center [1460, 72] width 43 height 16
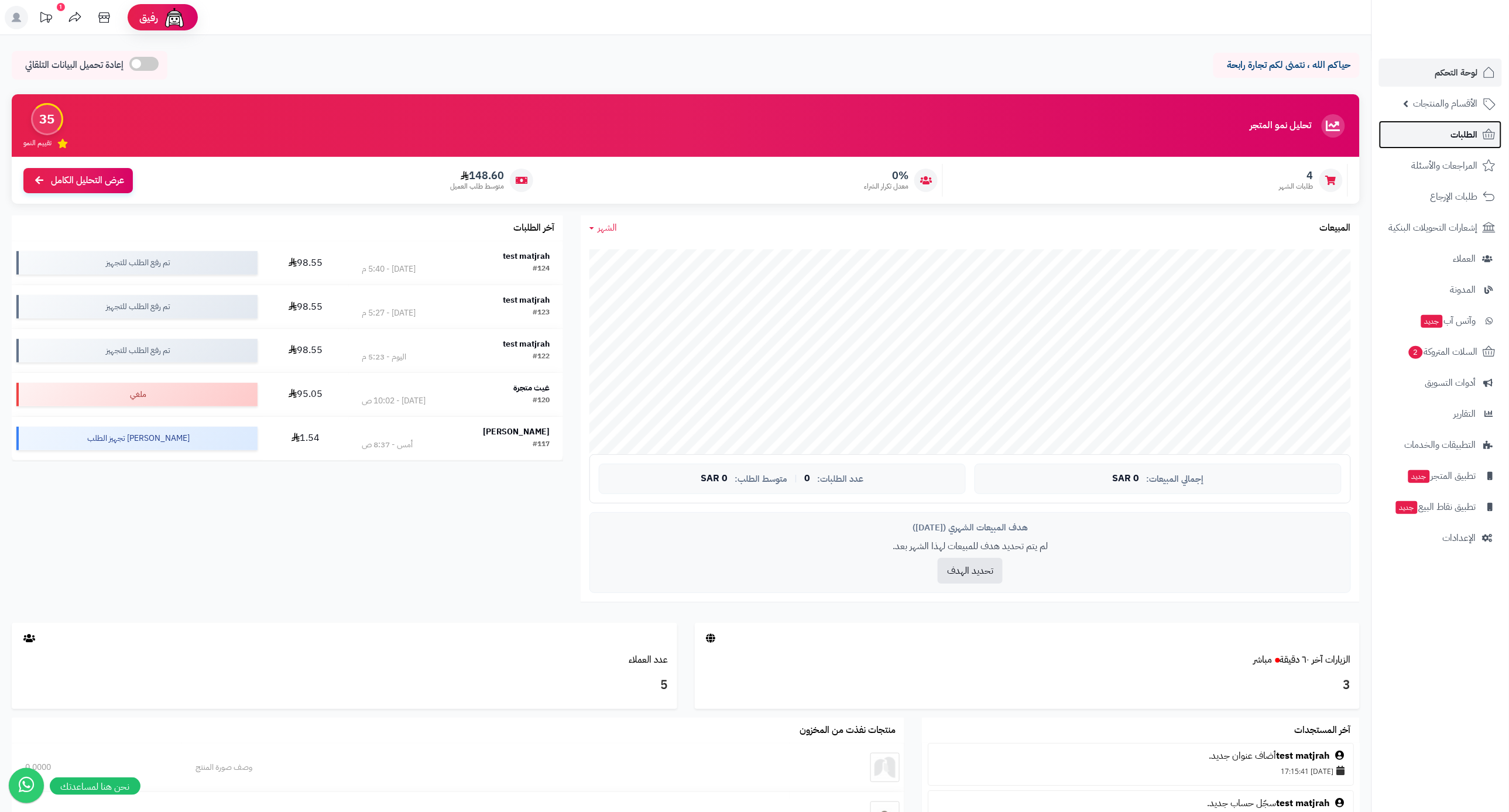
click at [1479, 134] on link "الطلبات" at bounding box center [1440, 134] width 123 height 28
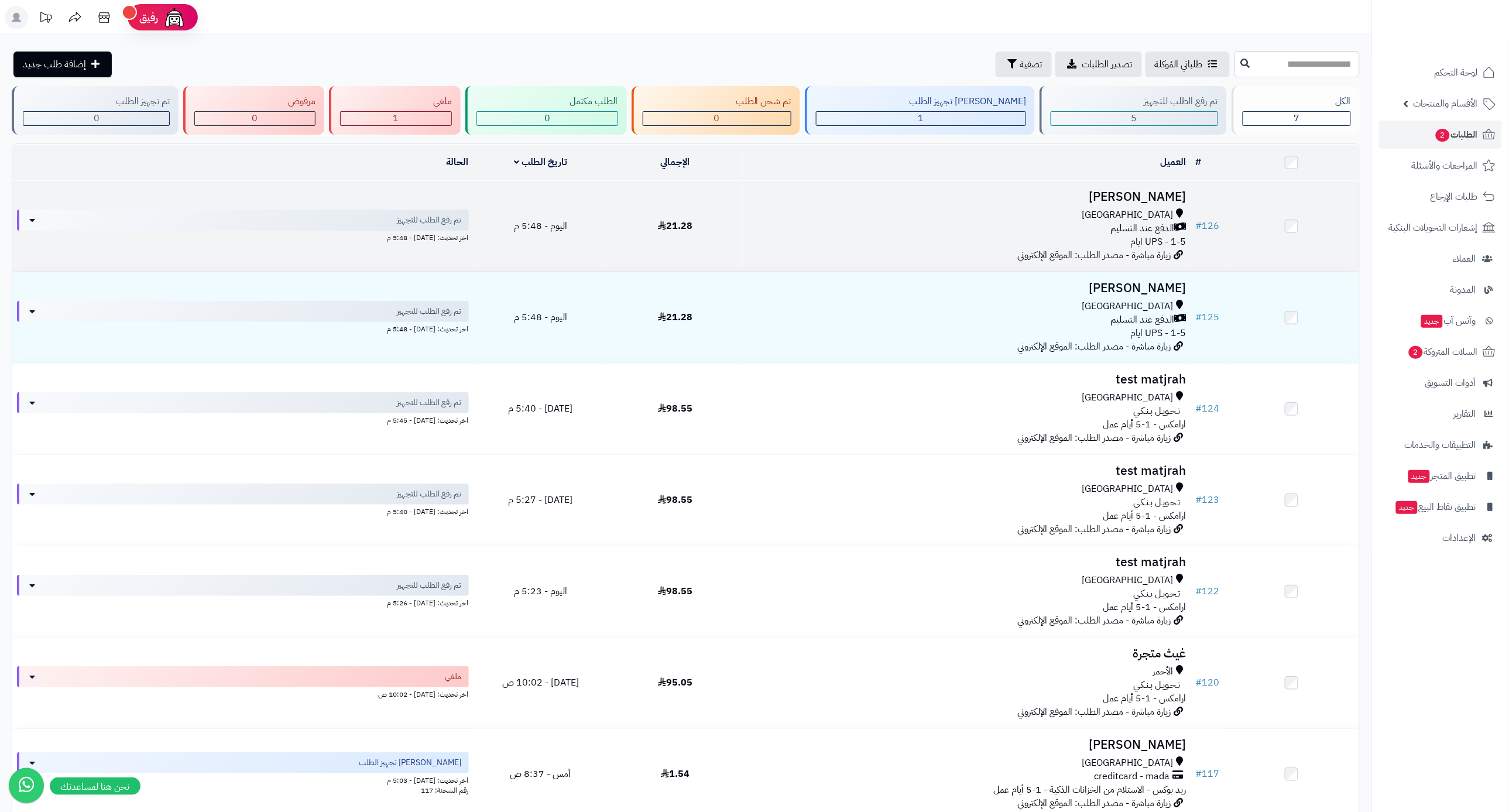
click at [1169, 235] on span "UPS - 1-5 ايام" at bounding box center [1158, 242] width 56 height 14
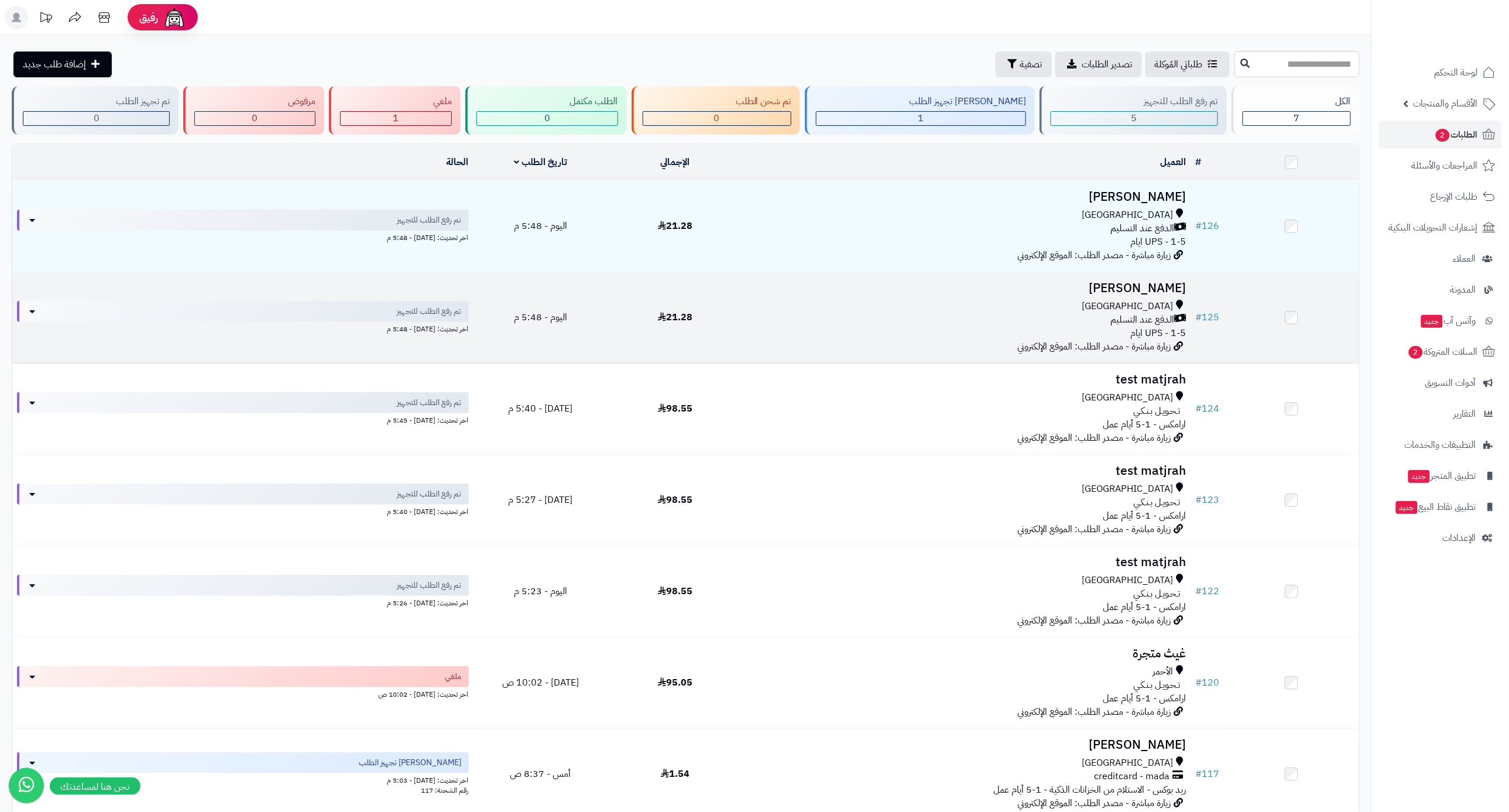
click at [1155, 326] on span "UPS - 1-5 ايام" at bounding box center [1158, 333] width 56 height 14
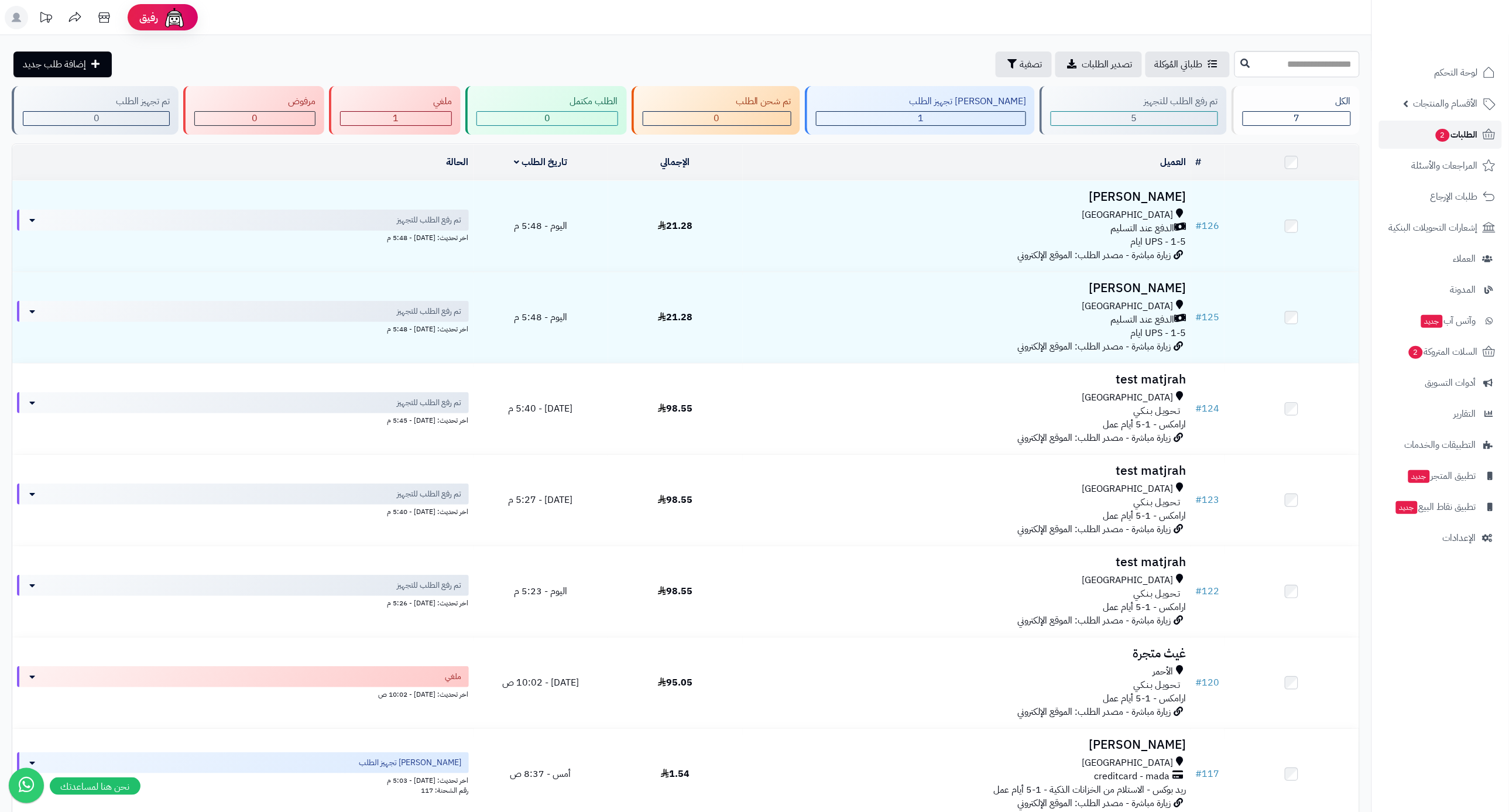
click at [1438, 129] on span "2" at bounding box center [1443, 135] width 14 height 13
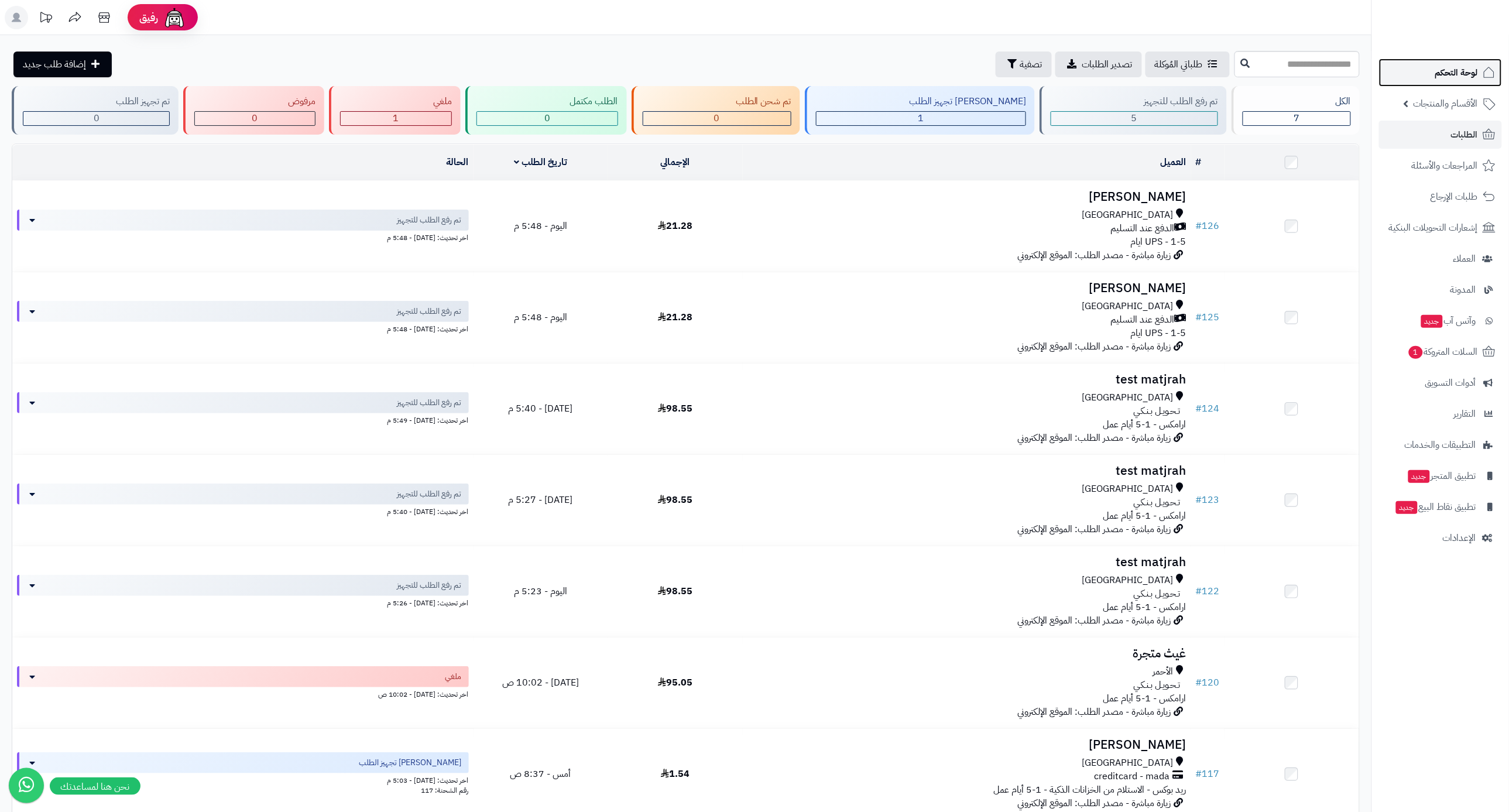
click at [1446, 77] on span "لوحة التحكم" at bounding box center [1456, 72] width 43 height 16
